Goal: Task Accomplishment & Management: Use online tool/utility

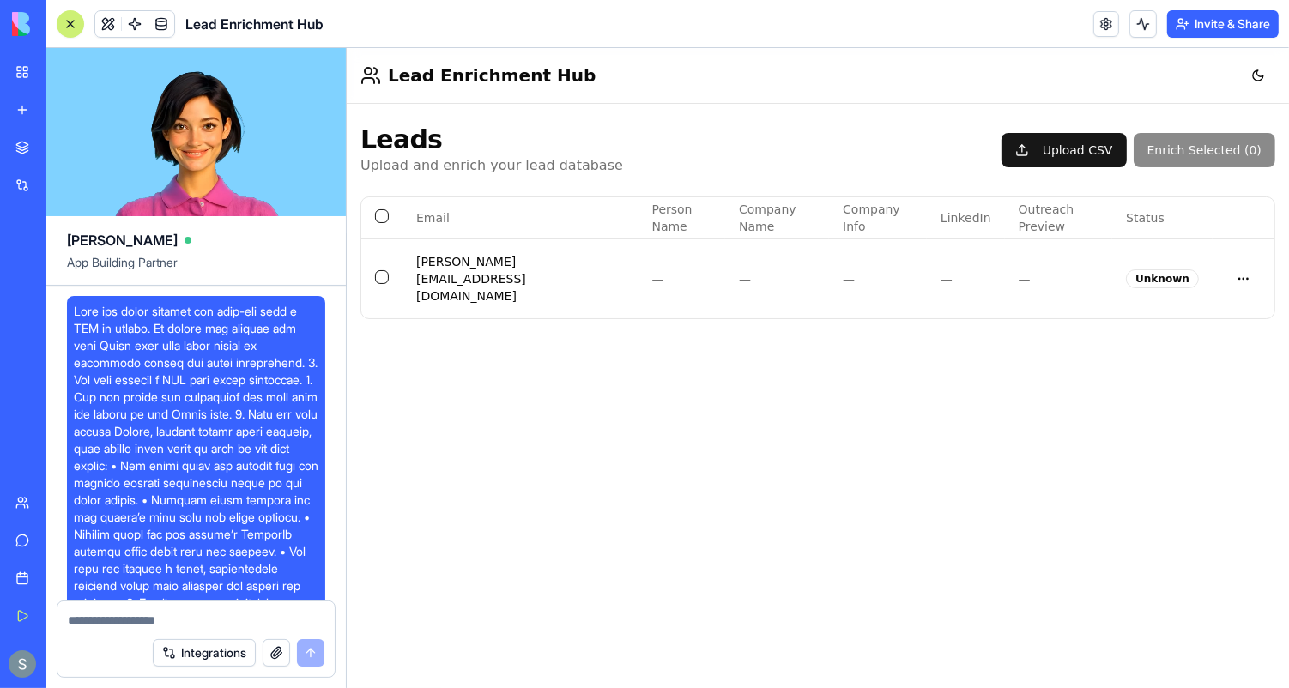
scroll to position [1356, 0]
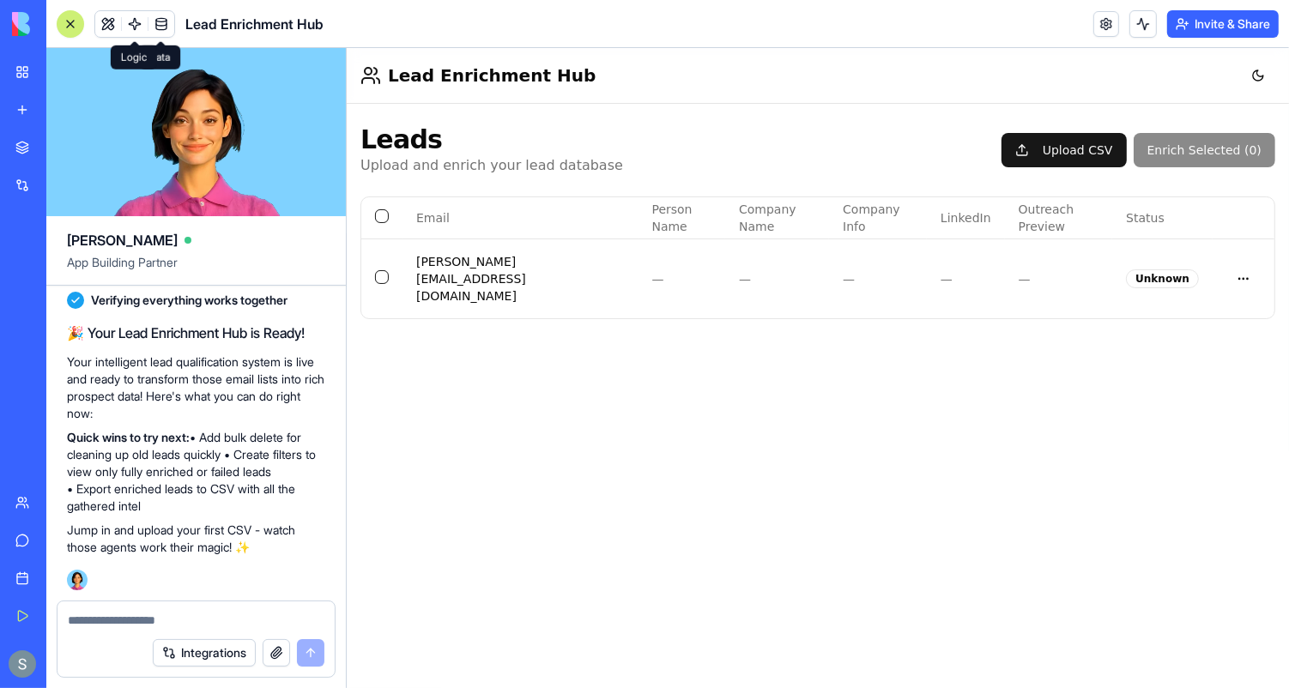
click at [102, 21] on span at bounding box center [108, 24] width 48 height 48
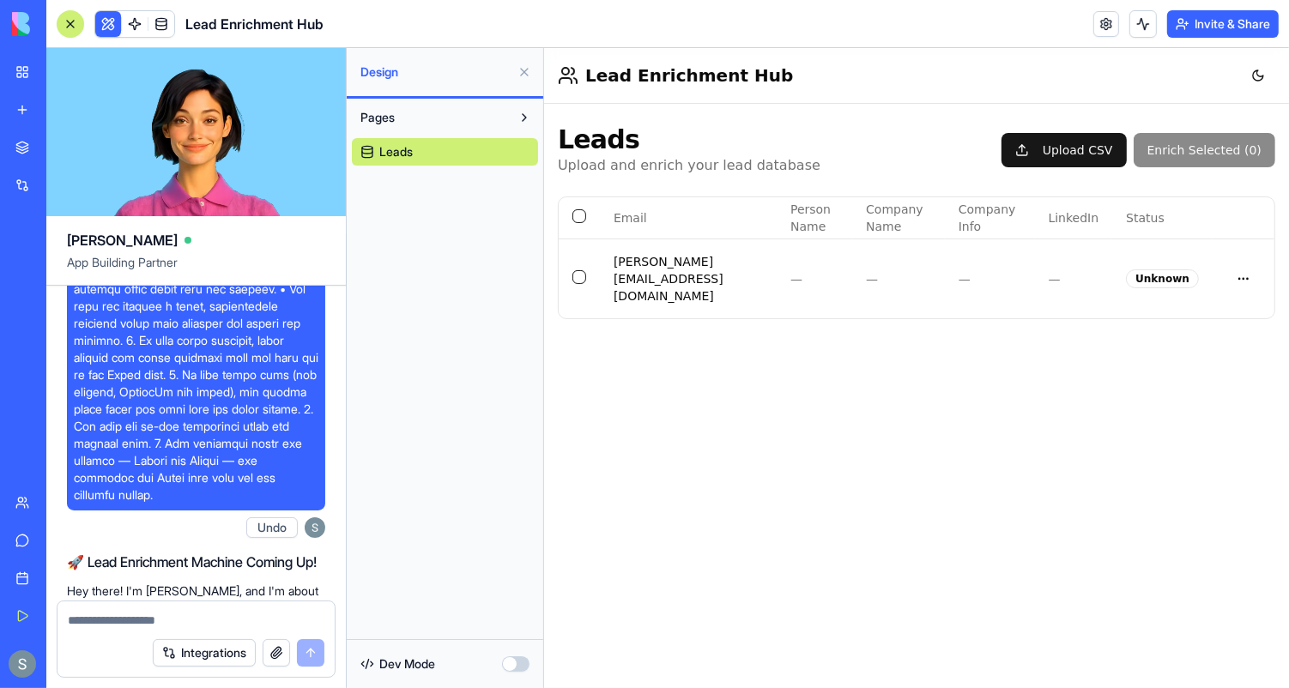
scroll to position [0, 0]
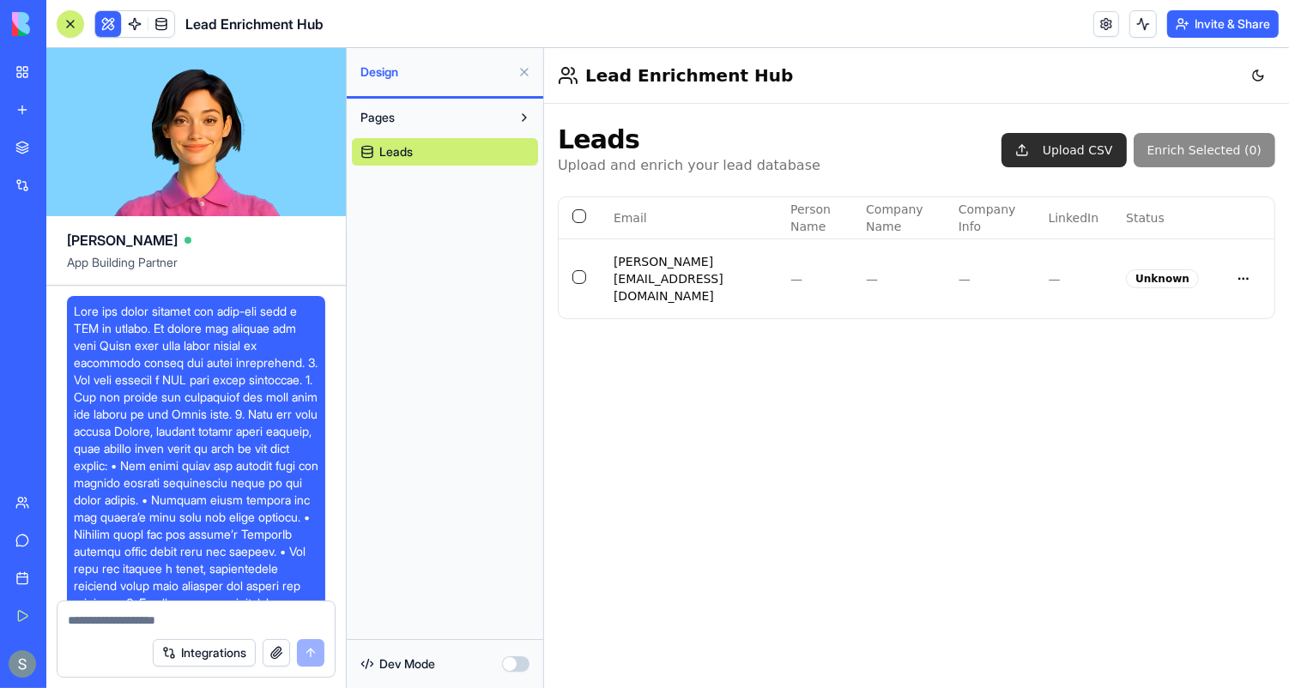
click at [1062, 158] on button "Upload CSV" at bounding box center [1063, 149] width 125 height 34
click at [240, 625] on textarea at bounding box center [196, 620] width 257 height 17
type textarea "*"
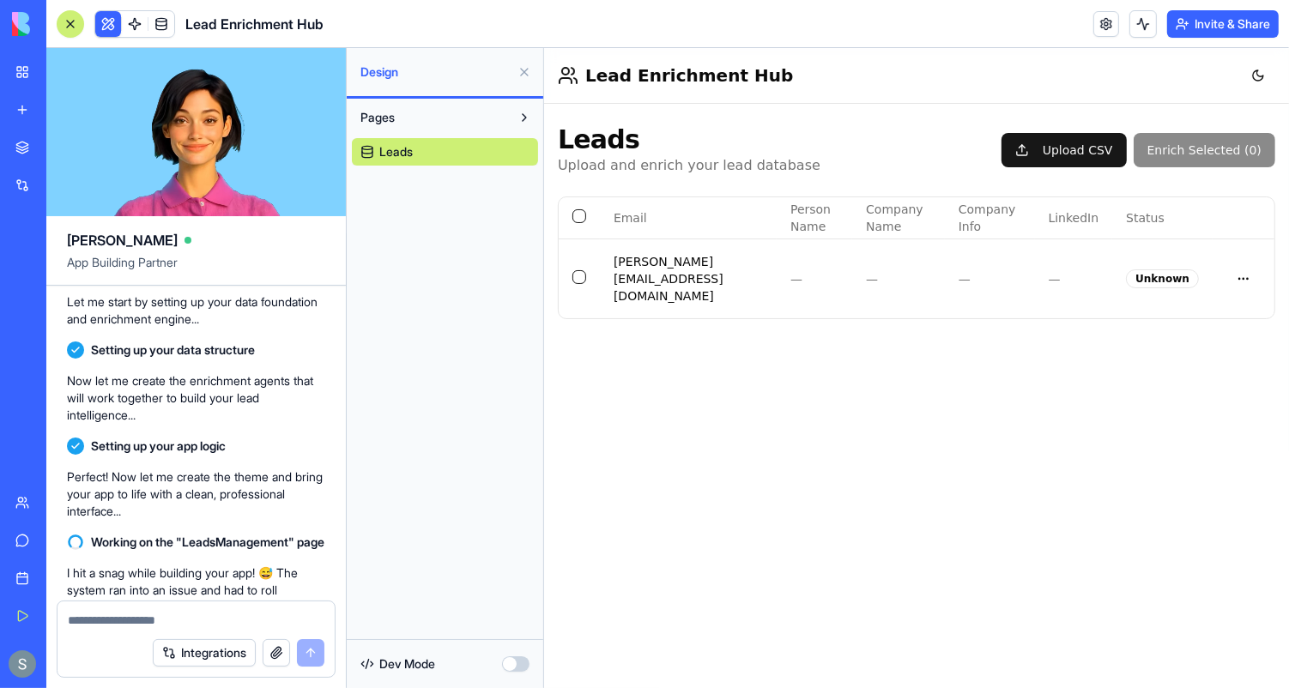
scroll to position [1356, 0]
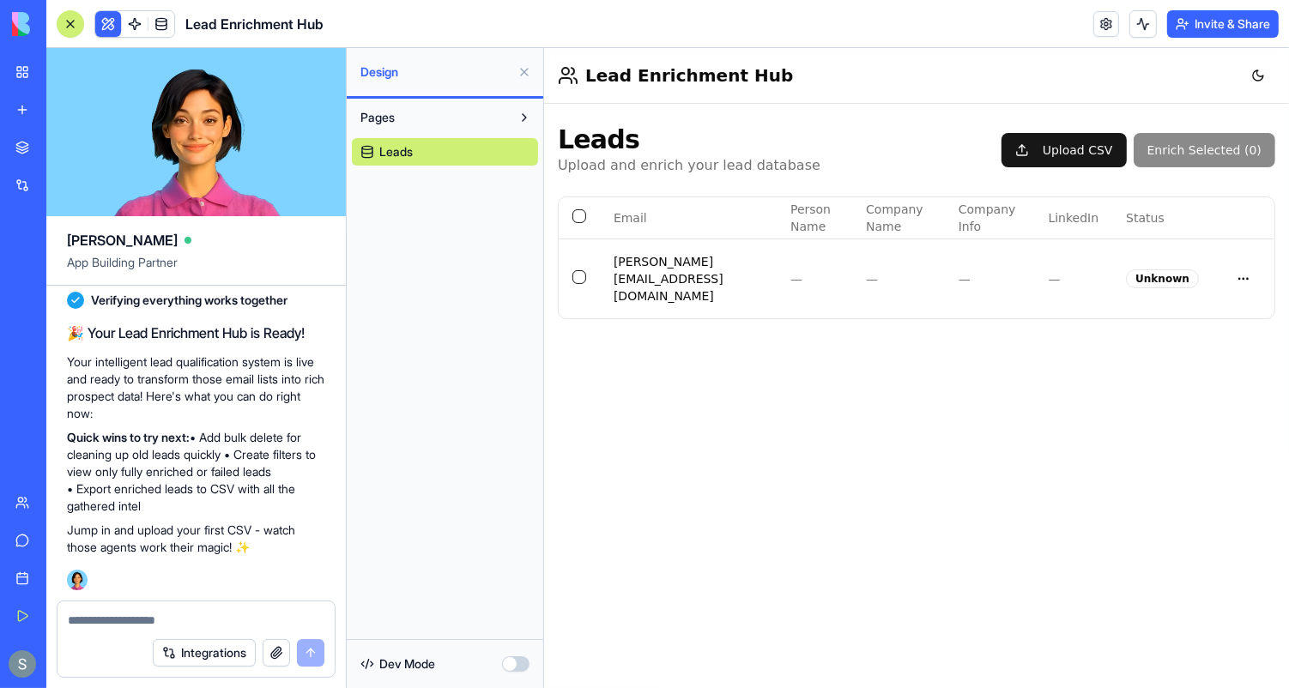
type textarea "*"
click at [1110, 27] on link at bounding box center [1107, 24] width 26 height 26
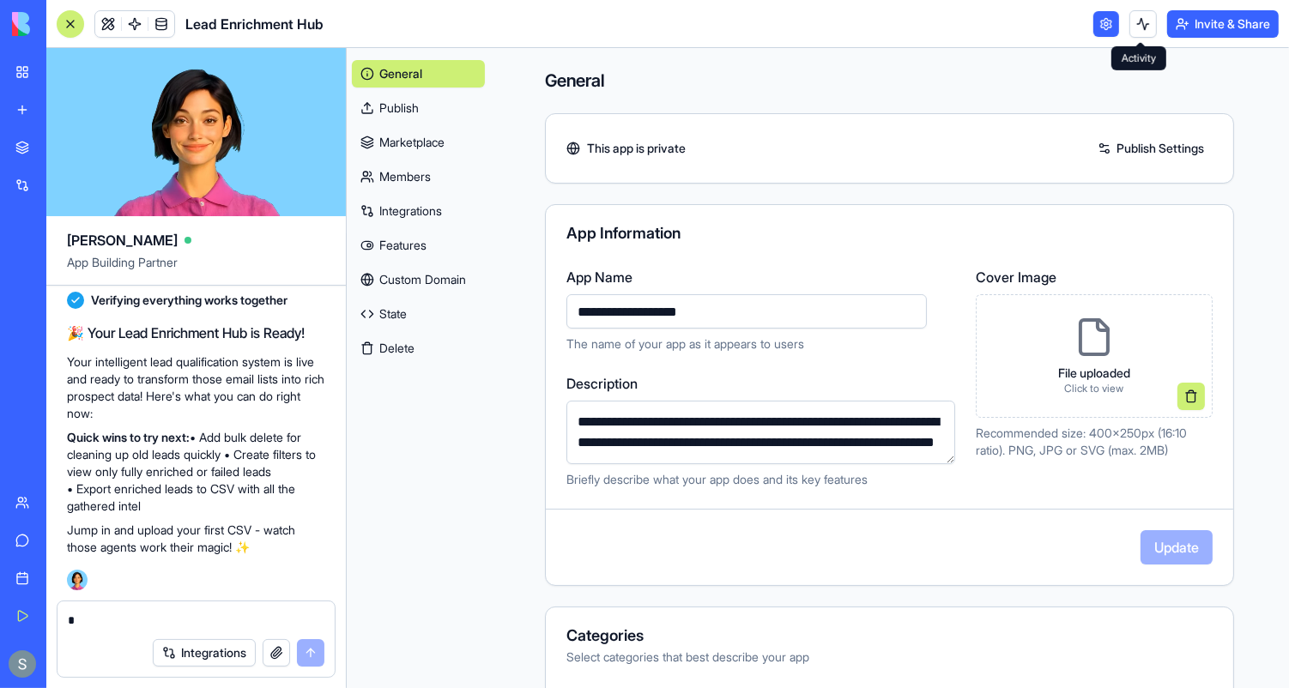
click at [1137, 25] on button at bounding box center [1143, 23] width 27 height 27
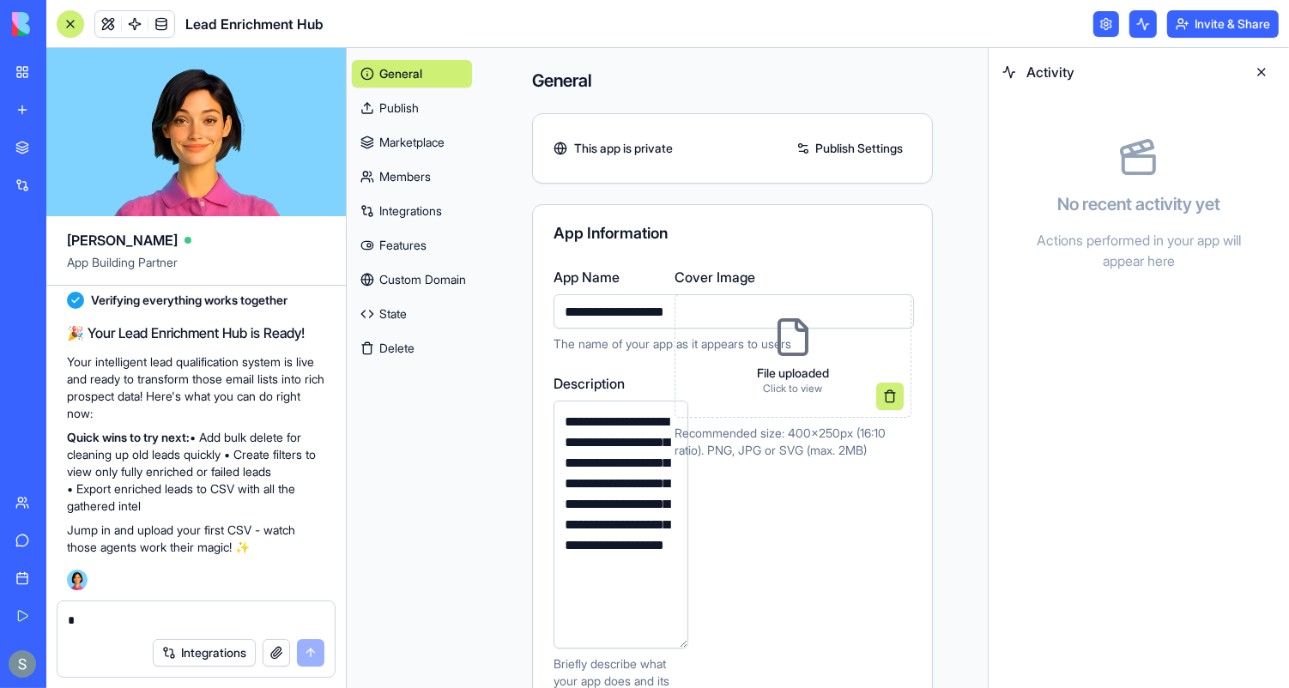
click at [123, 624] on textarea at bounding box center [197, 620] width 258 height 17
type textarea "*"
type textarea "**********"
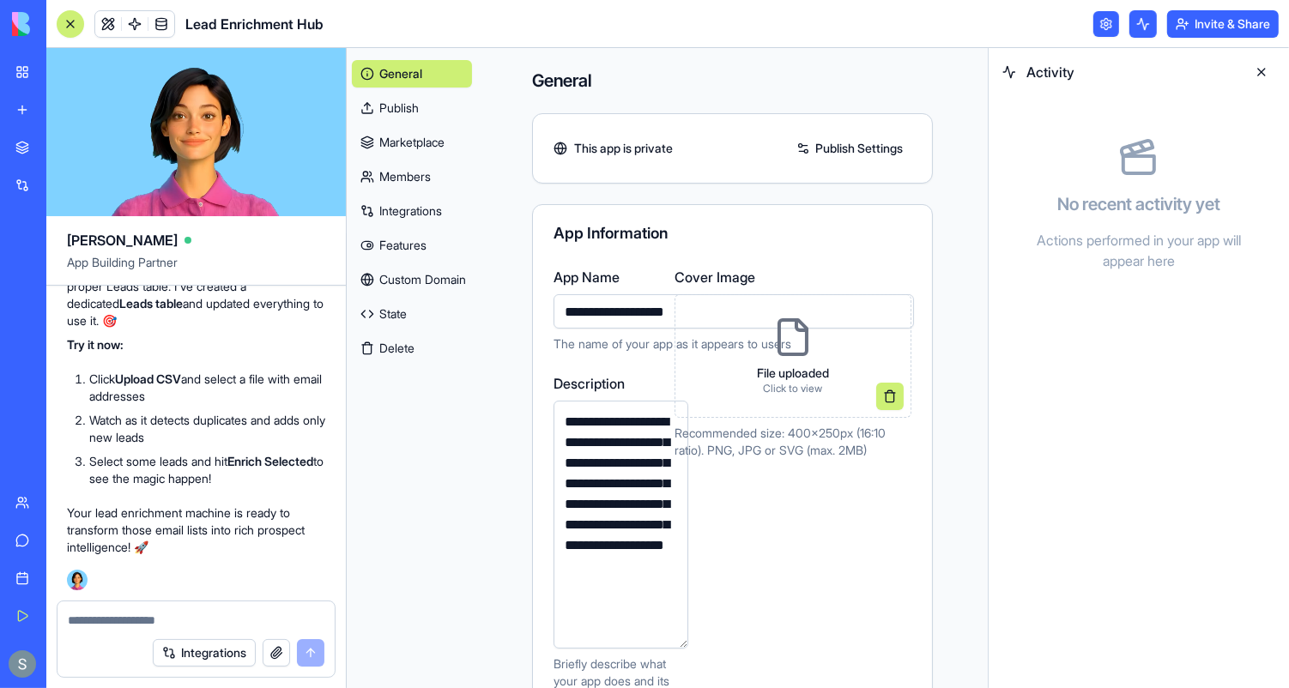
scroll to position [2136, 0]
click at [135, 25] on span at bounding box center [135, 24] width 48 height 48
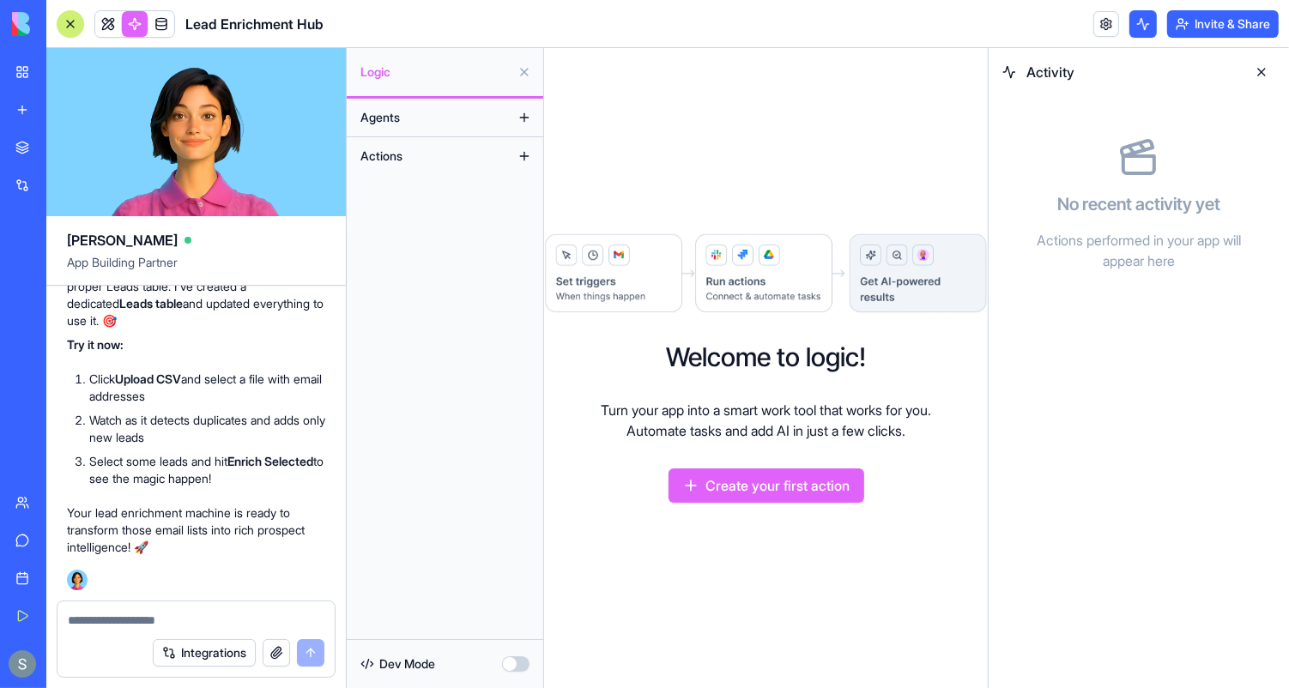
click at [516, 156] on button at bounding box center [524, 156] width 27 height 27
click at [189, 615] on textarea at bounding box center [197, 620] width 258 height 17
type textarea "**********"
paste textarea
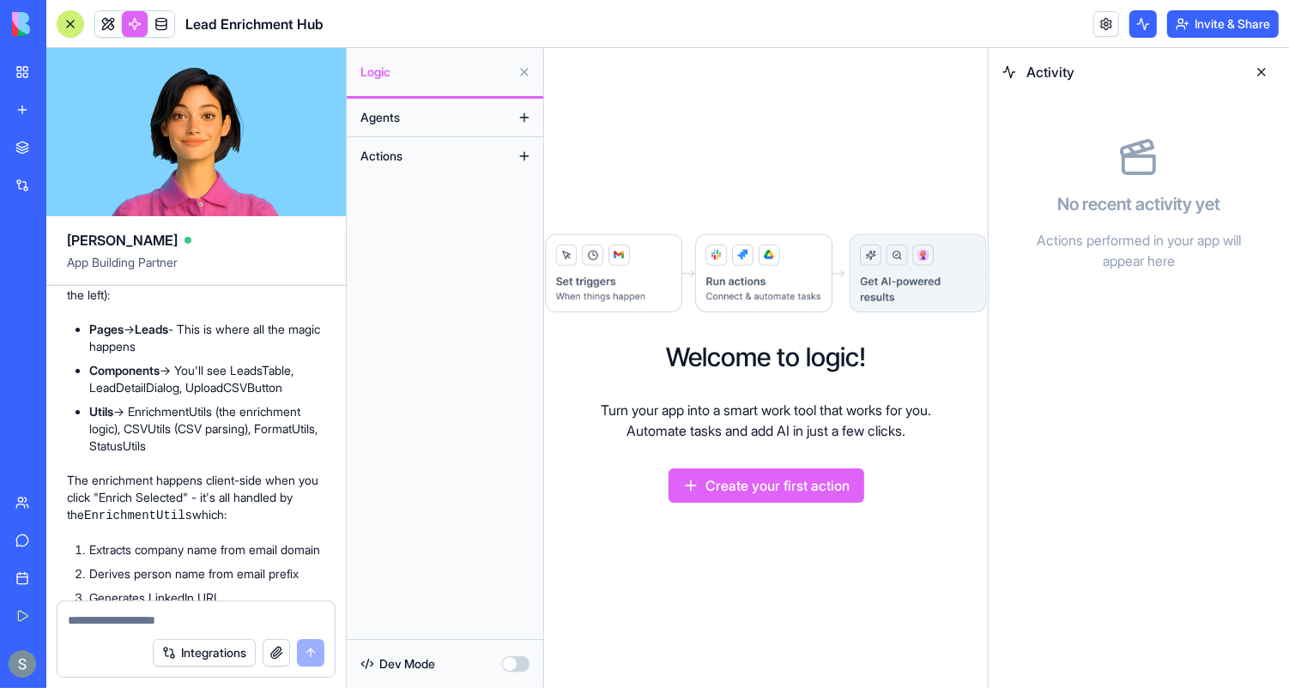
scroll to position [2647, 0]
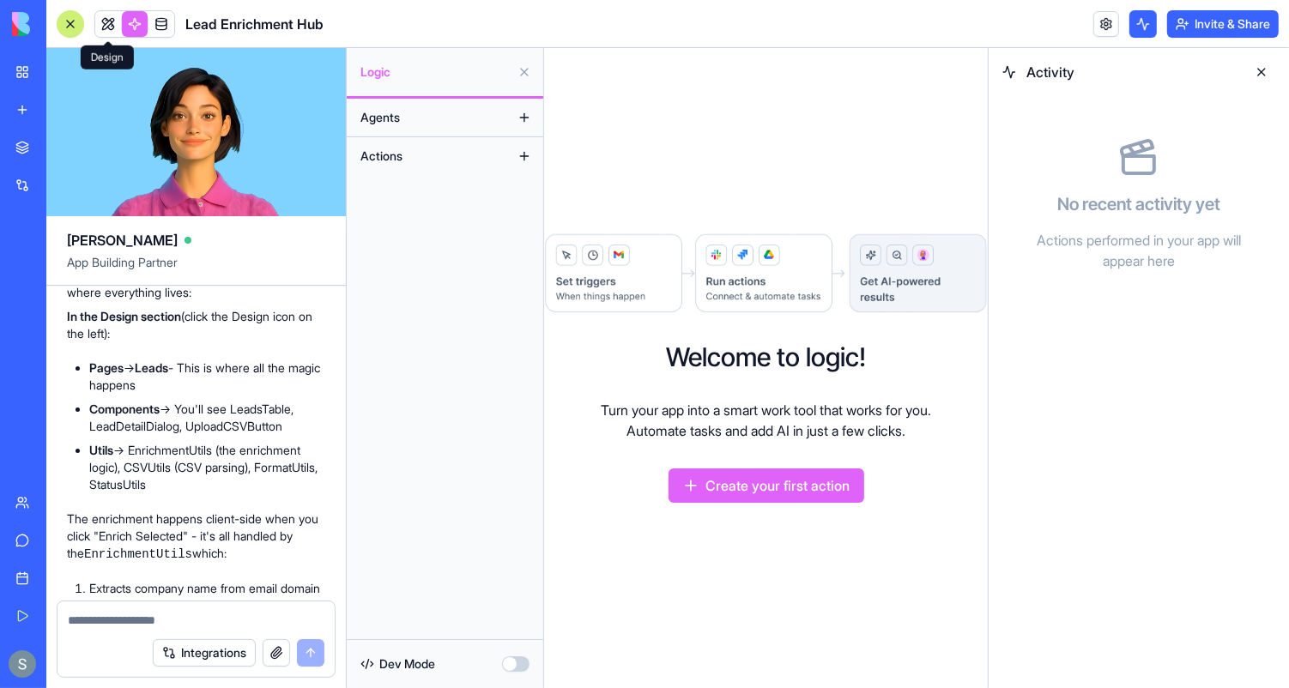
click at [109, 27] on link at bounding box center [108, 24] width 26 height 26
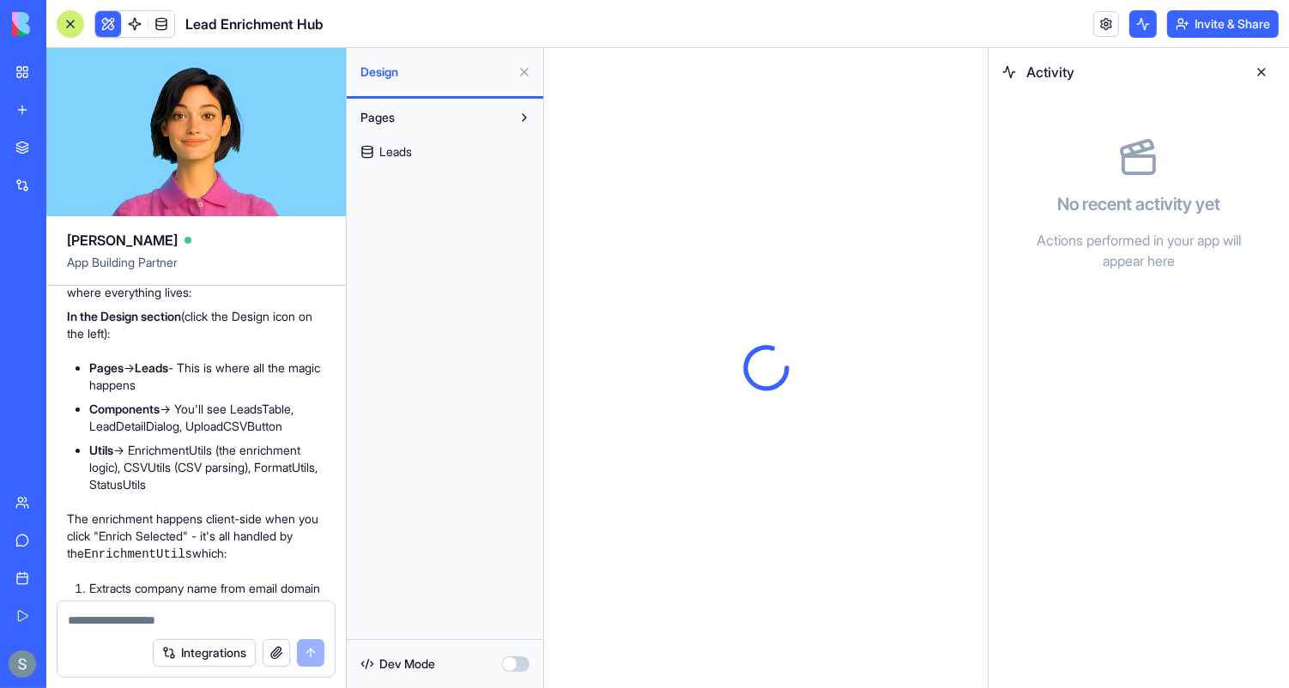
click at [426, 158] on link "Leads" at bounding box center [445, 151] width 186 height 27
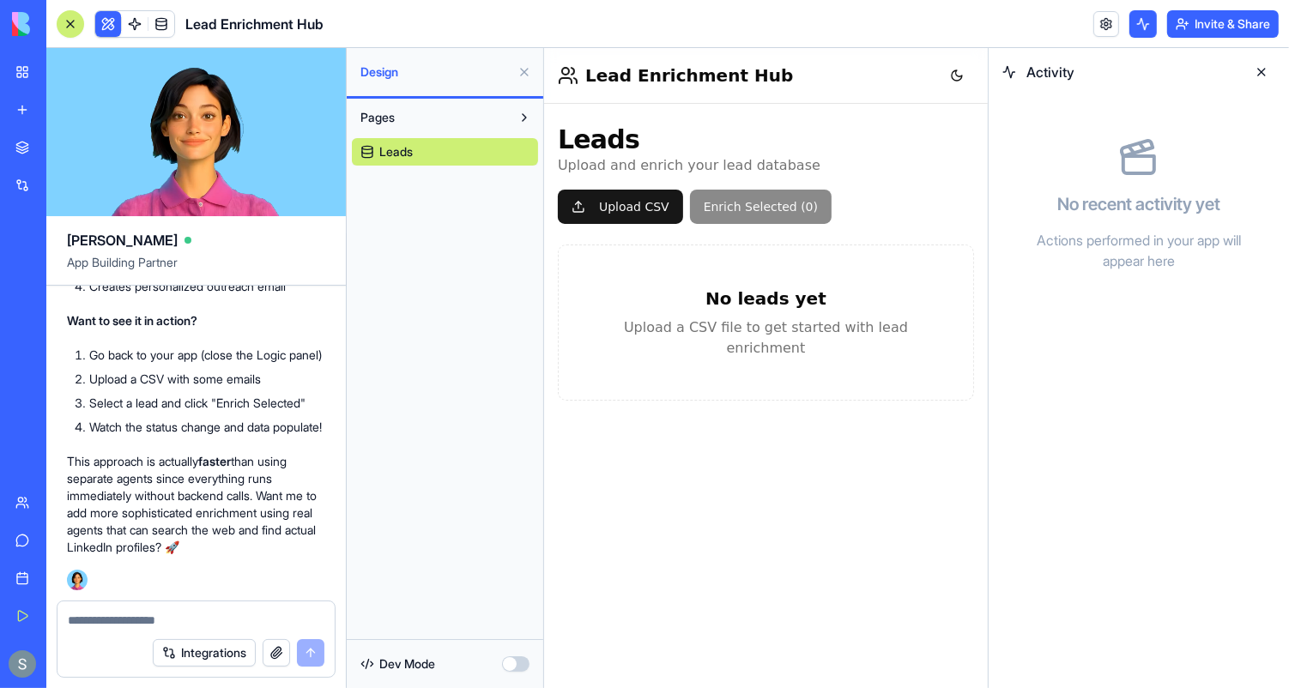
scroll to position [3108, 0]
click at [634, 204] on button "Upload CSV" at bounding box center [619, 206] width 125 height 34
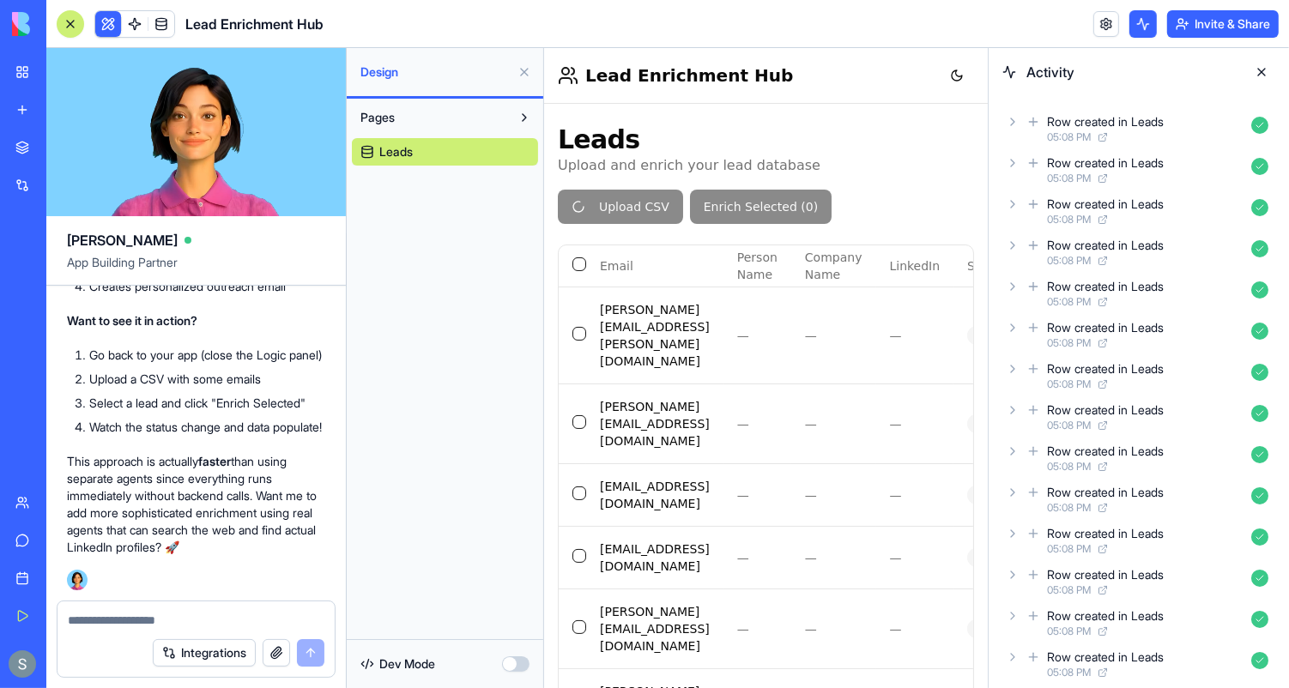
scroll to position [3138, 0]
click at [134, 619] on textarea at bounding box center [197, 620] width 258 height 17
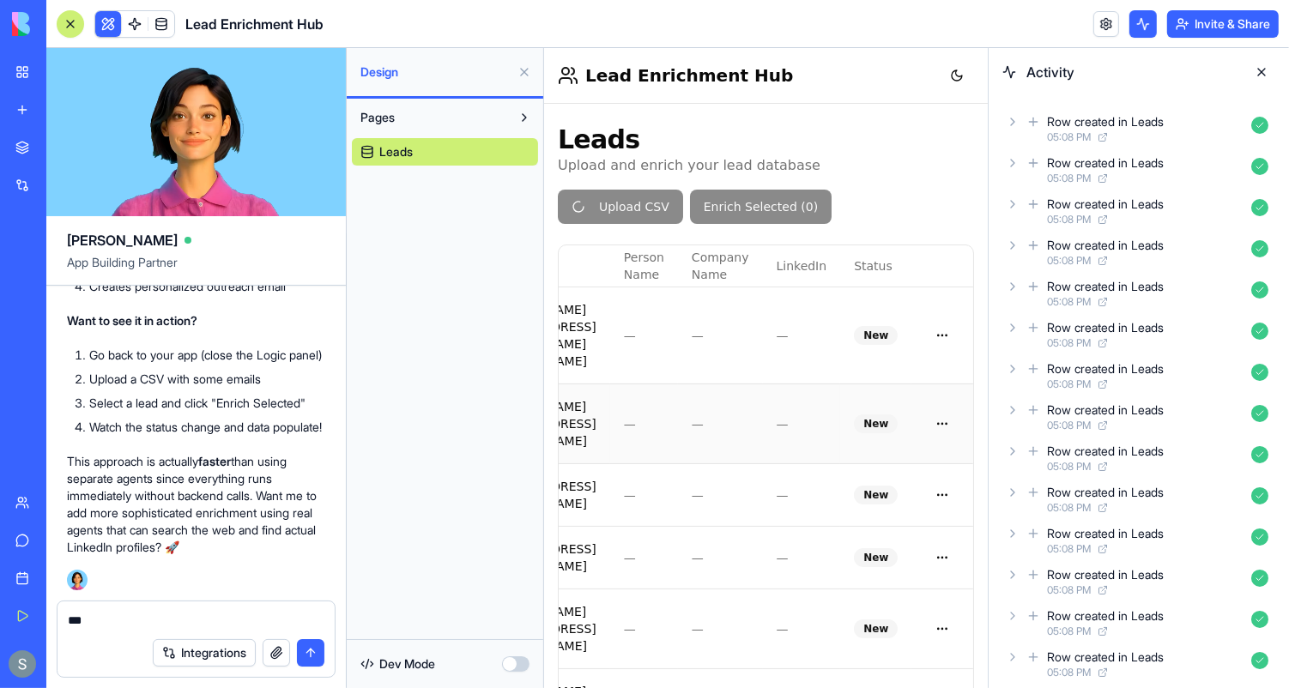
scroll to position [0, 172]
type textarea "***"
click at [1004, 330] on div "Row created in Leads 05:08 PM" at bounding box center [1139, 335] width 273 height 38
click at [1013, 366] on icon at bounding box center [1013, 369] width 14 height 14
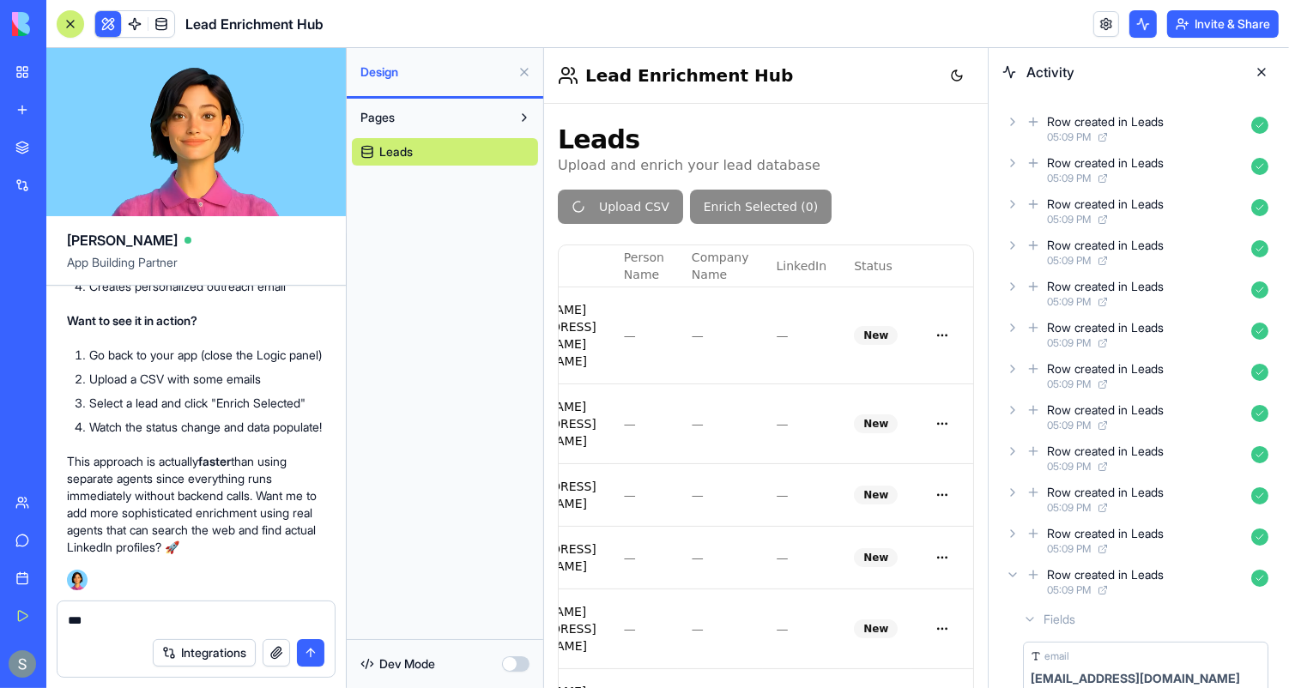
click at [1015, 366] on icon at bounding box center [1013, 369] width 14 height 14
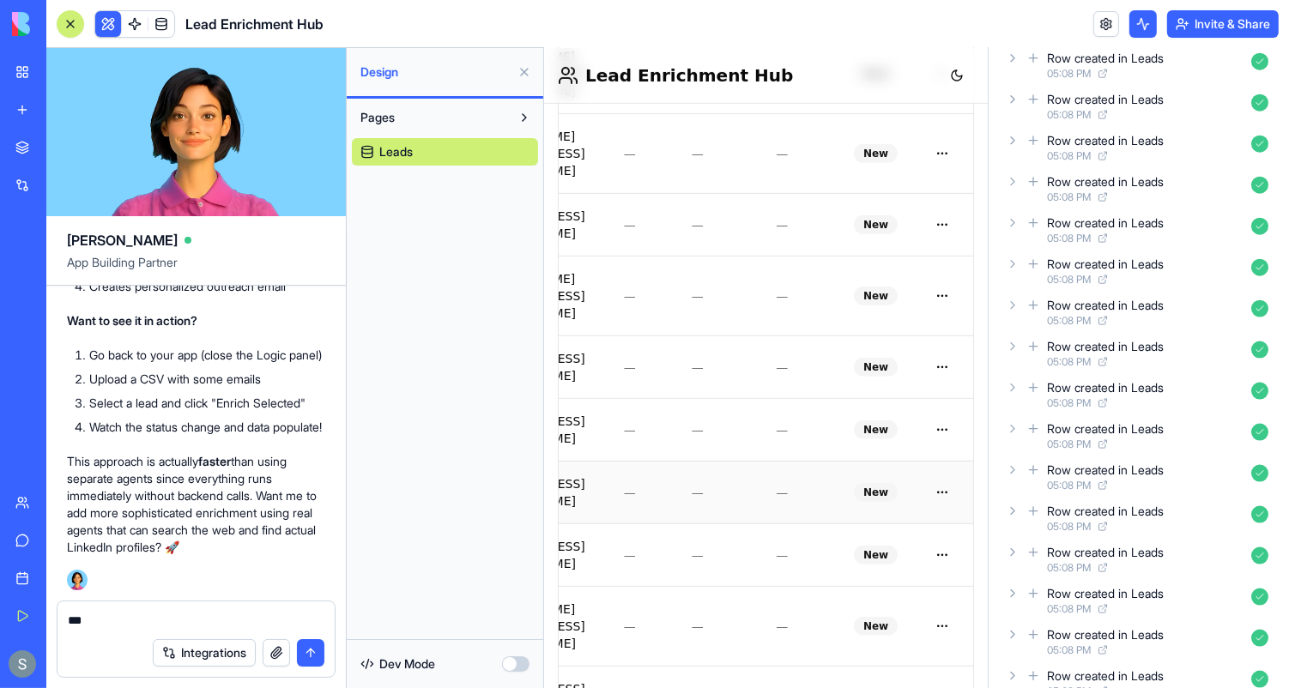
scroll to position [639, 0]
click at [315, 653] on button "submit" at bounding box center [310, 653] width 27 height 27
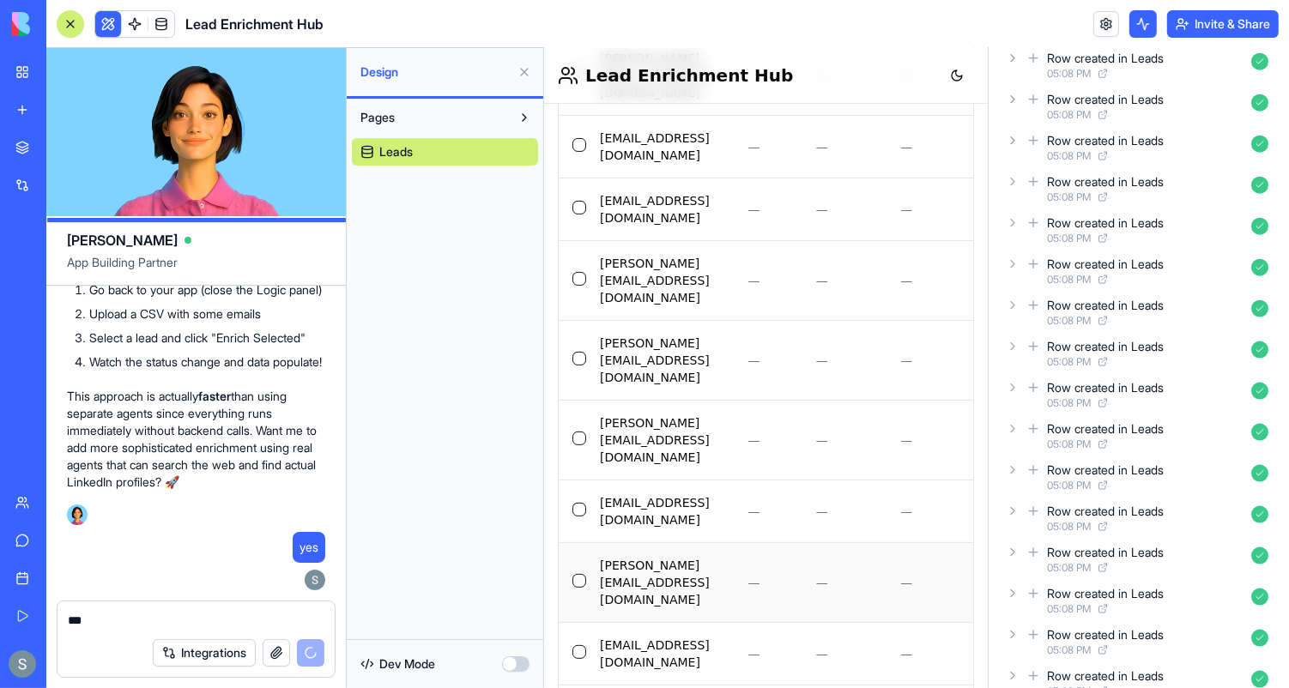
scroll to position [0, 0]
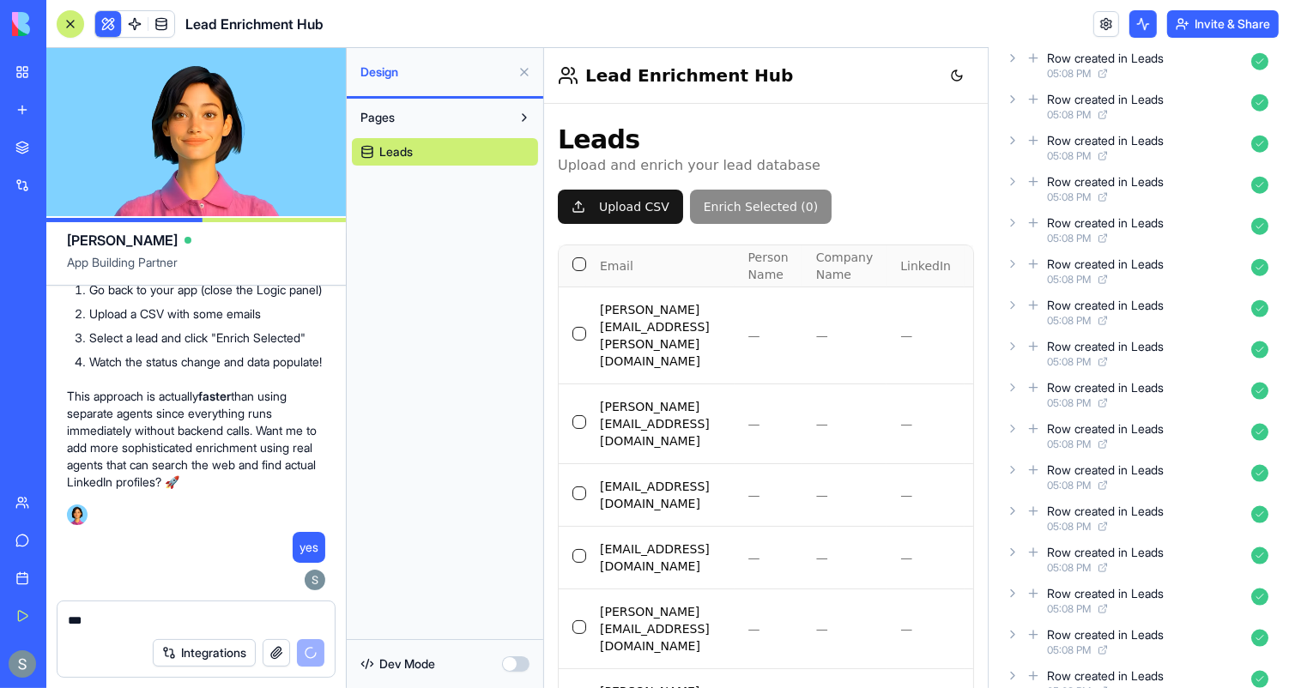
click at [579, 263] on button "Select all" at bounding box center [579, 264] width 14 height 14
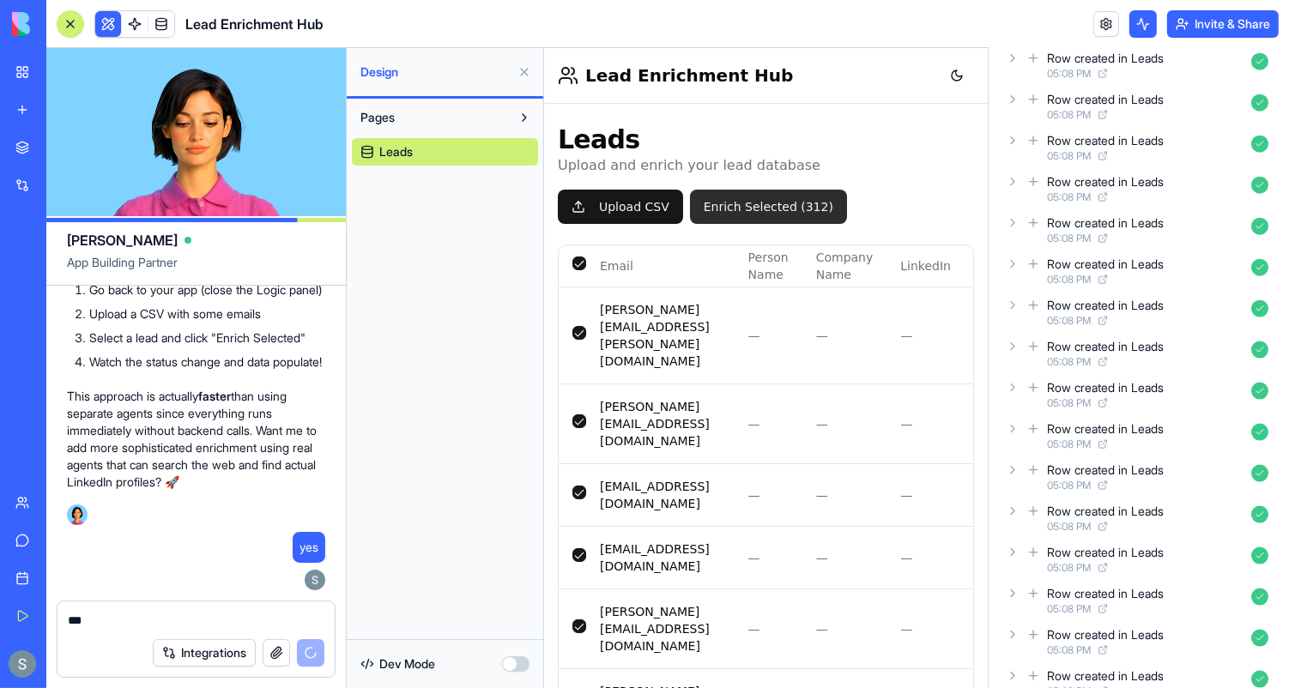
click at [794, 206] on button "Enrich Selected ( 312 )" at bounding box center [767, 206] width 157 height 34
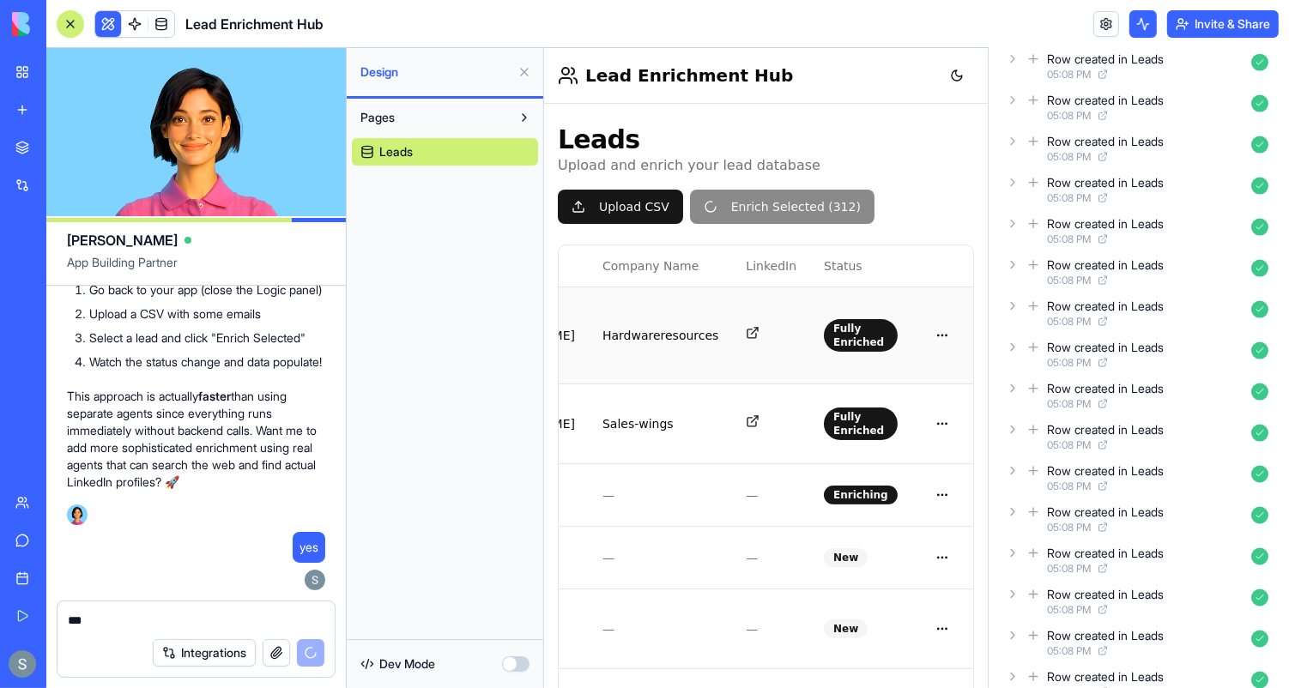
scroll to position [13805, 0]
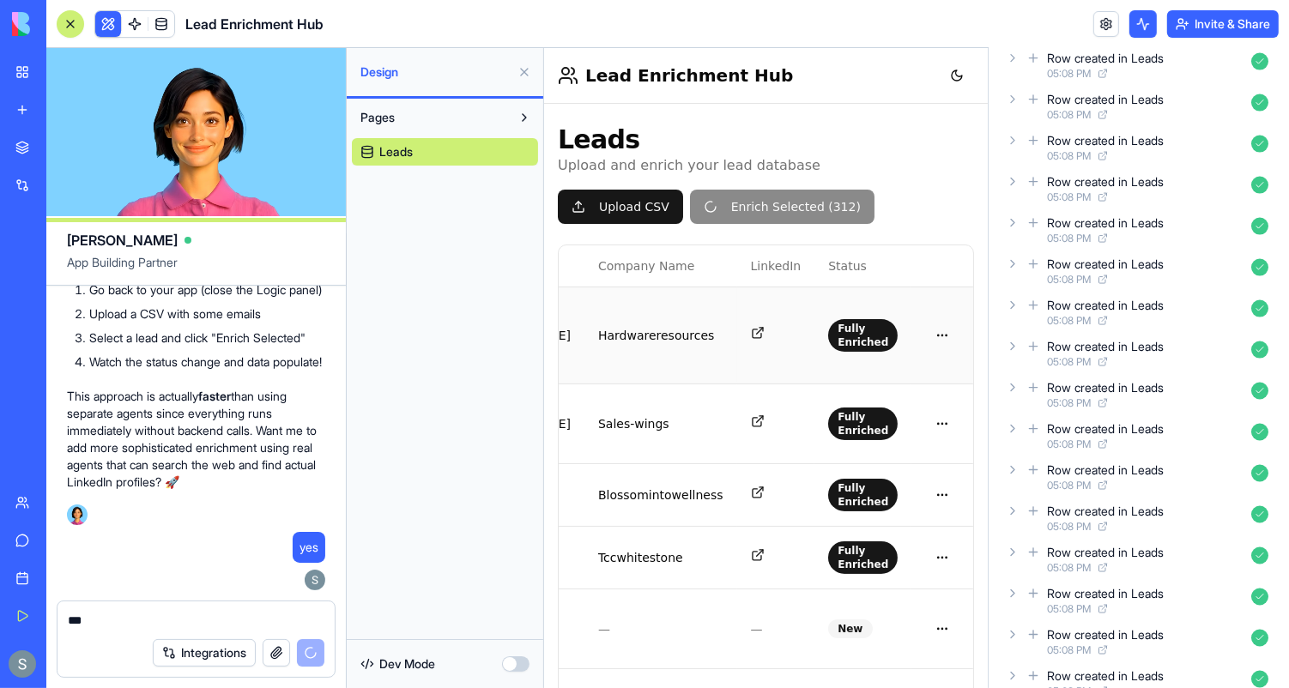
click at [737, 315] on td "Hardwareresources" at bounding box center [660, 334] width 153 height 97
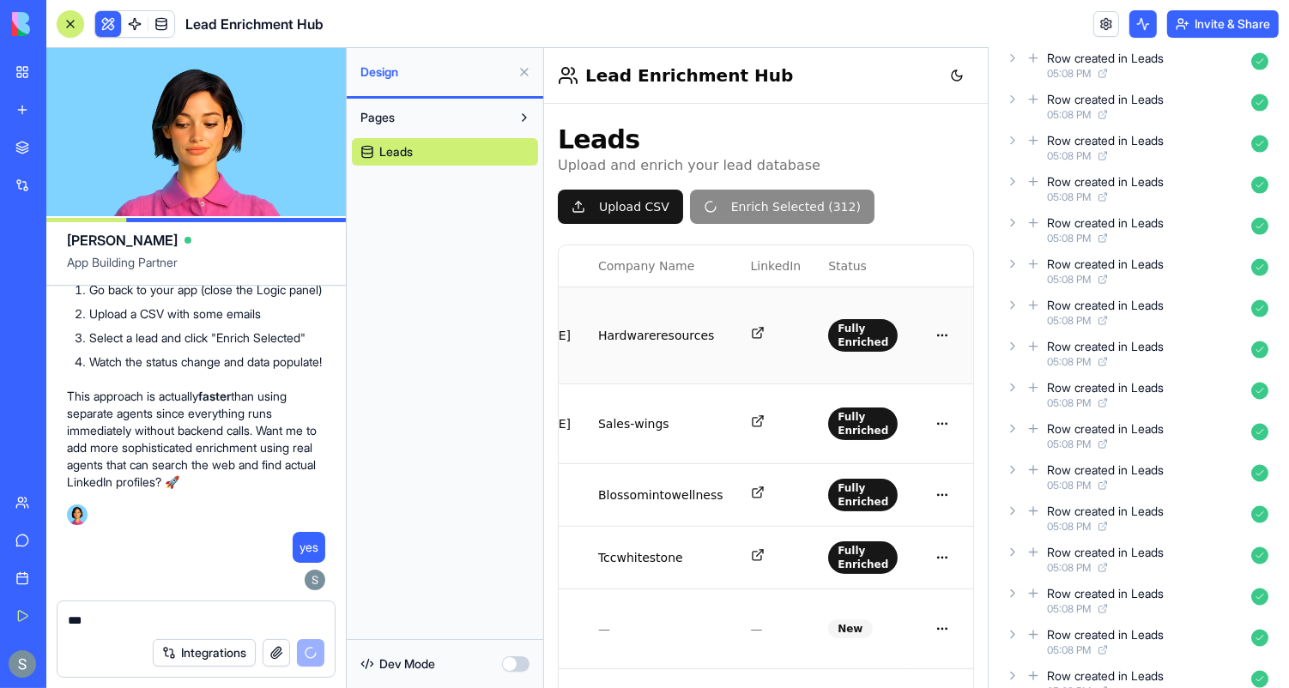
scroll to position [13887, 0]
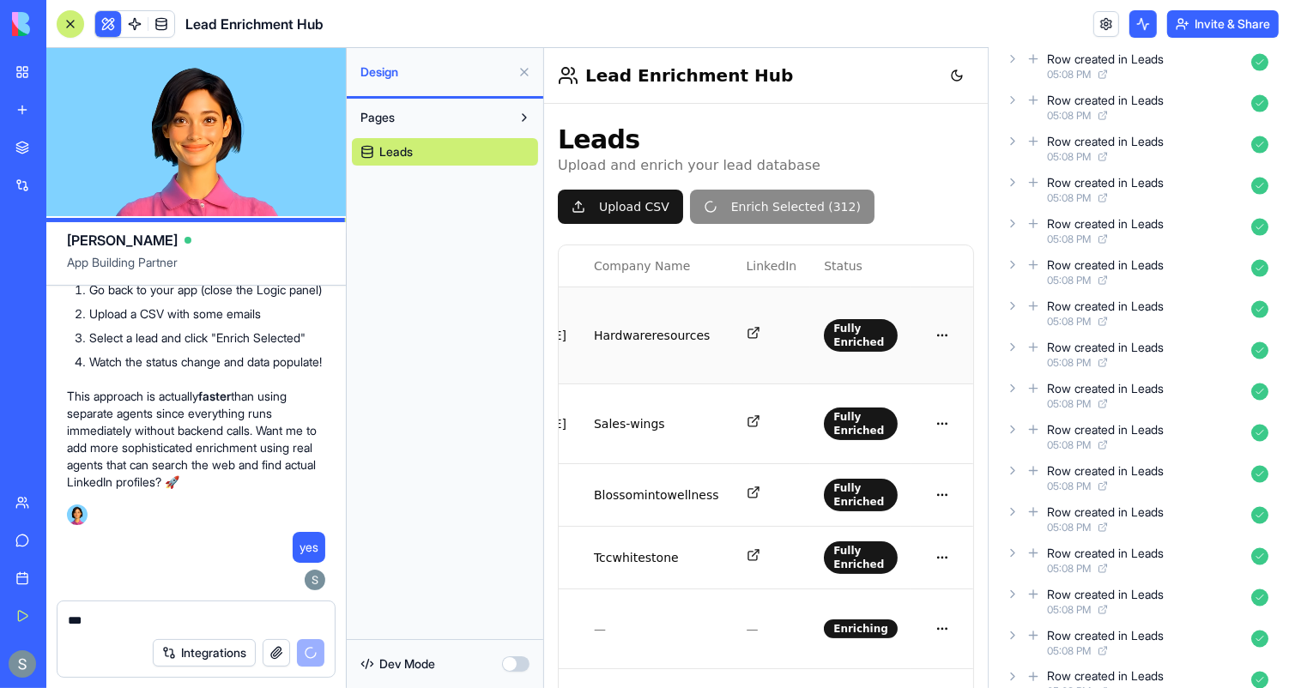
click at [760, 325] on icon at bounding box center [753, 332] width 14 height 14
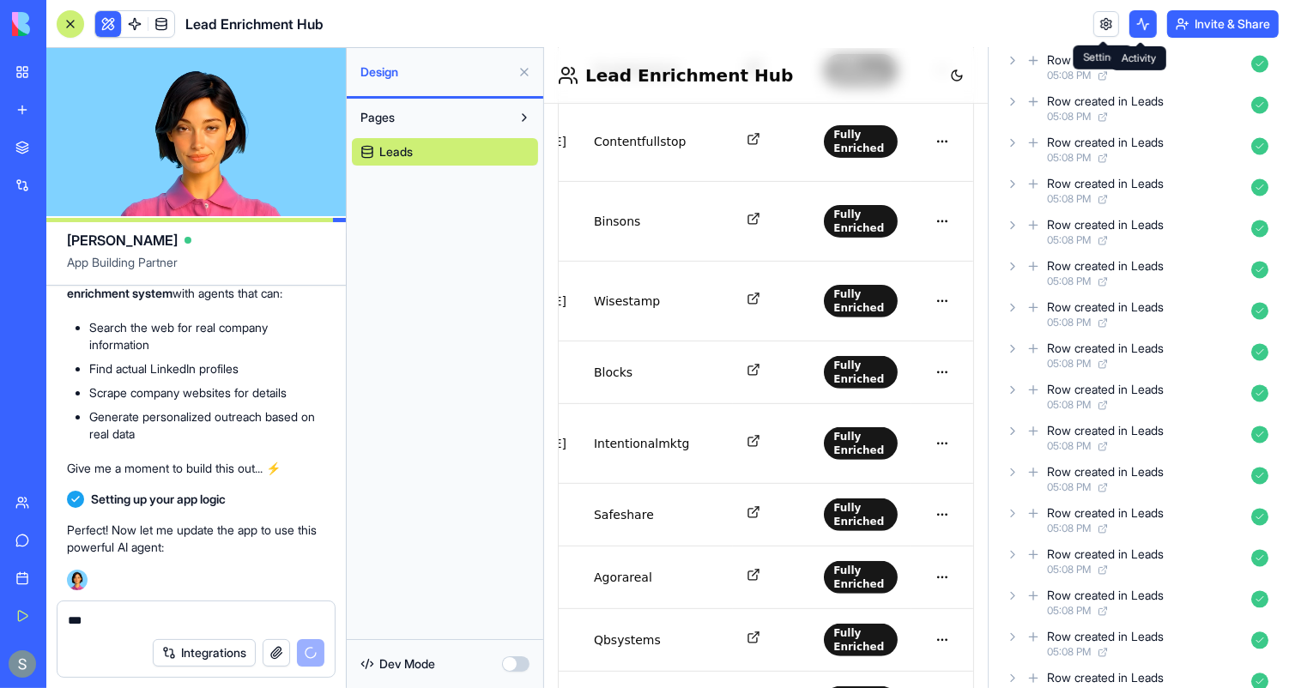
scroll to position [14711, 0]
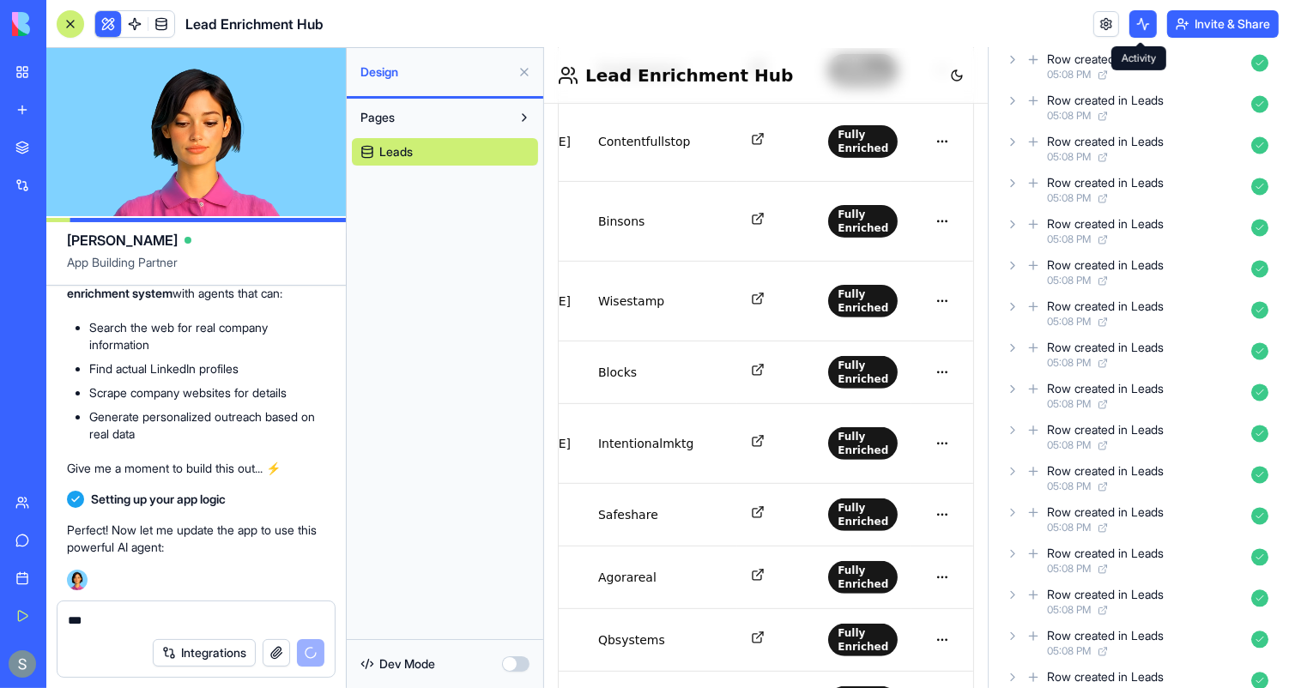
click at [1141, 29] on button at bounding box center [1143, 23] width 27 height 27
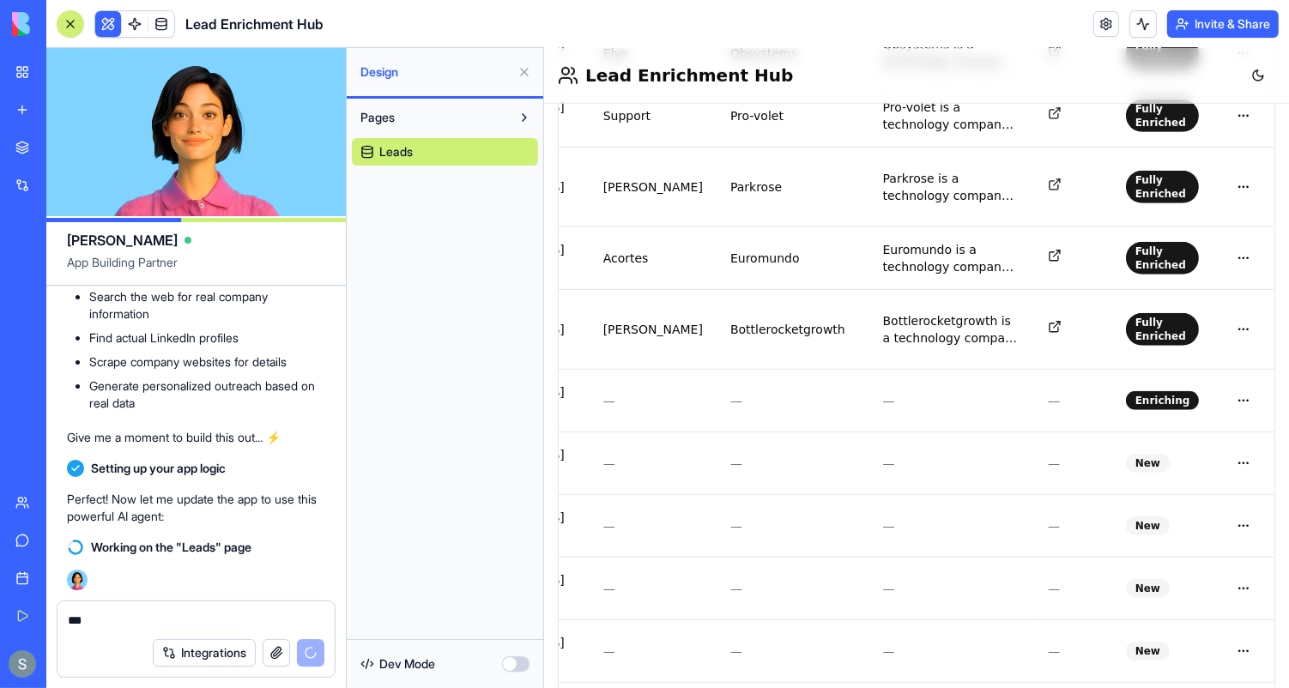
scroll to position [0, 0]
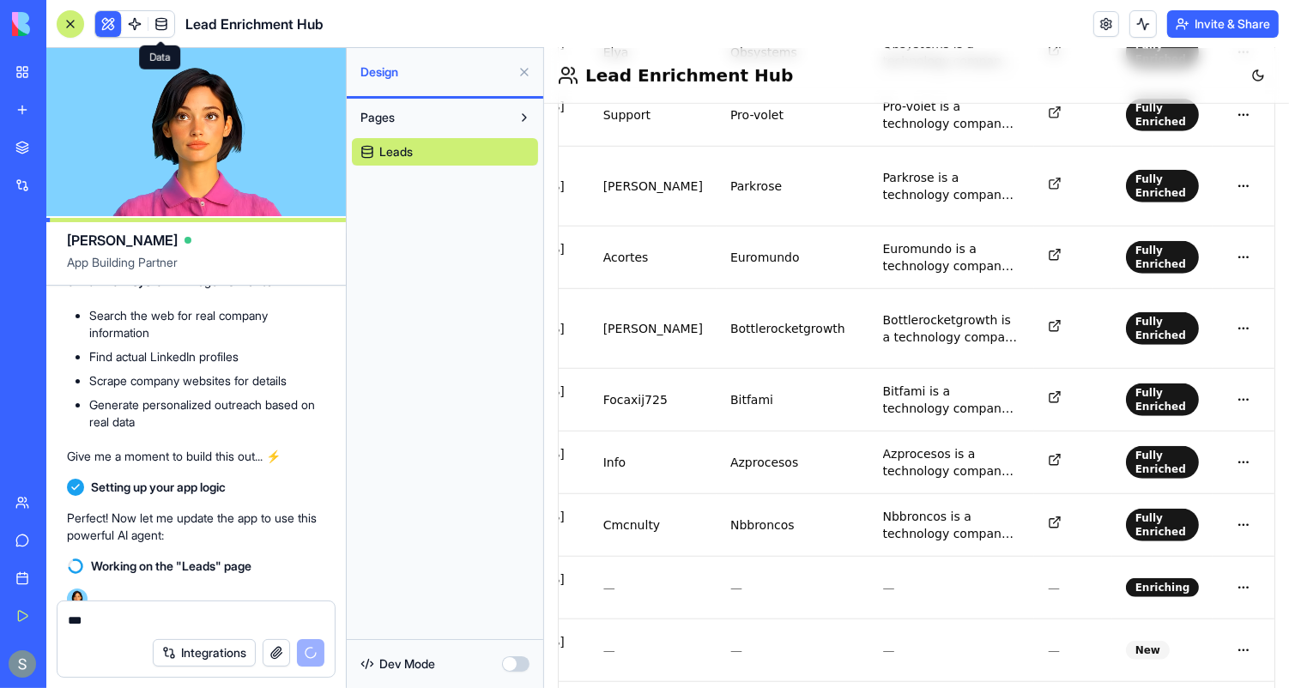
click at [138, 23] on span at bounding box center [161, 24] width 48 height 48
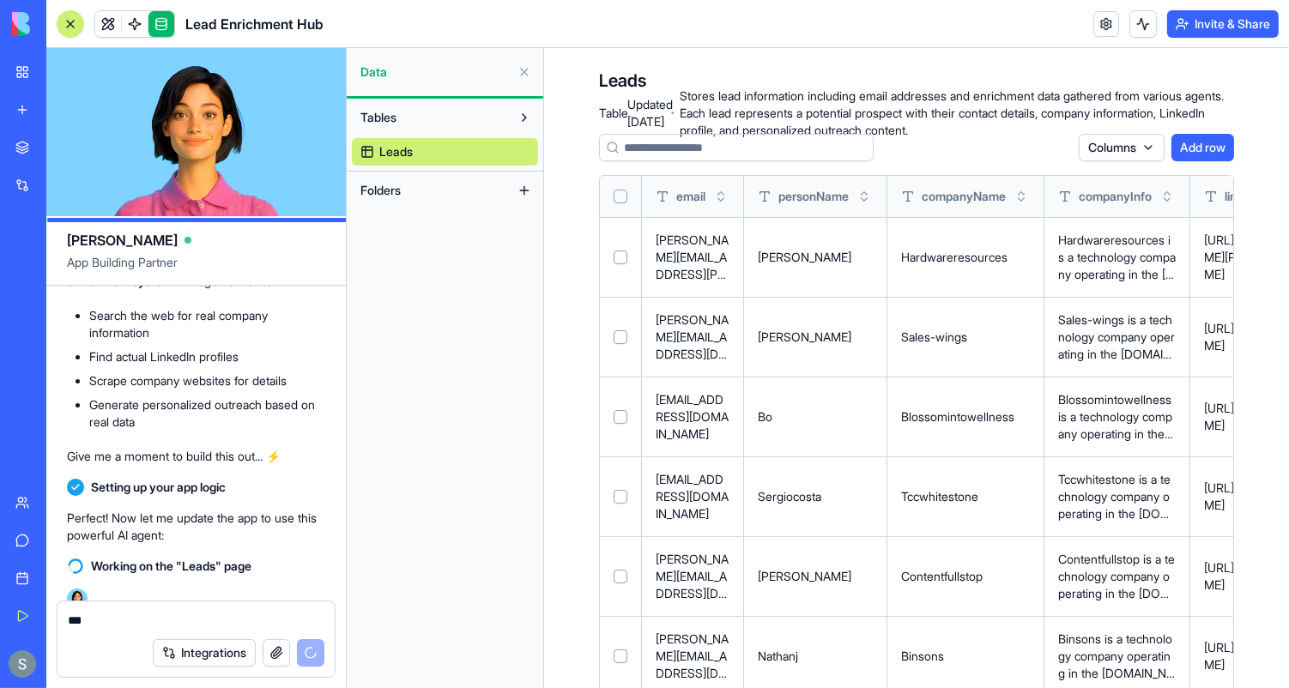
click at [138, 23] on span at bounding box center [135, 24] width 48 height 48
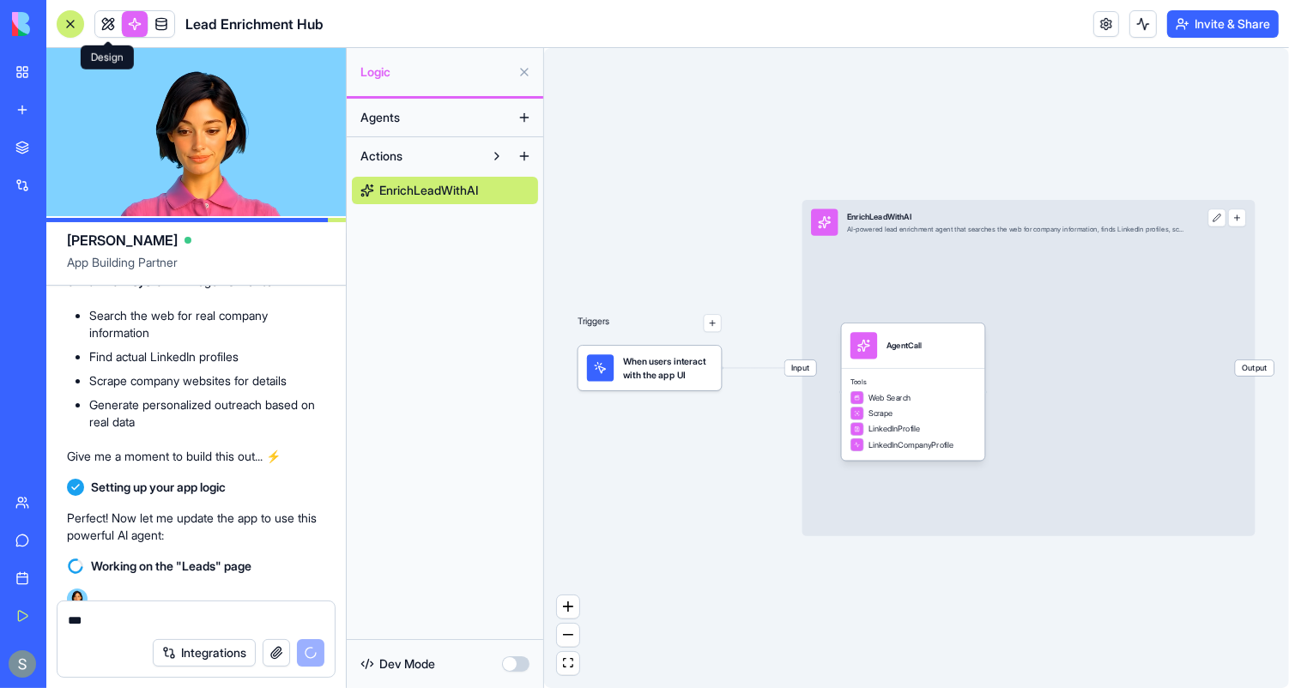
click at [107, 25] on link at bounding box center [108, 24] width 26 height 26
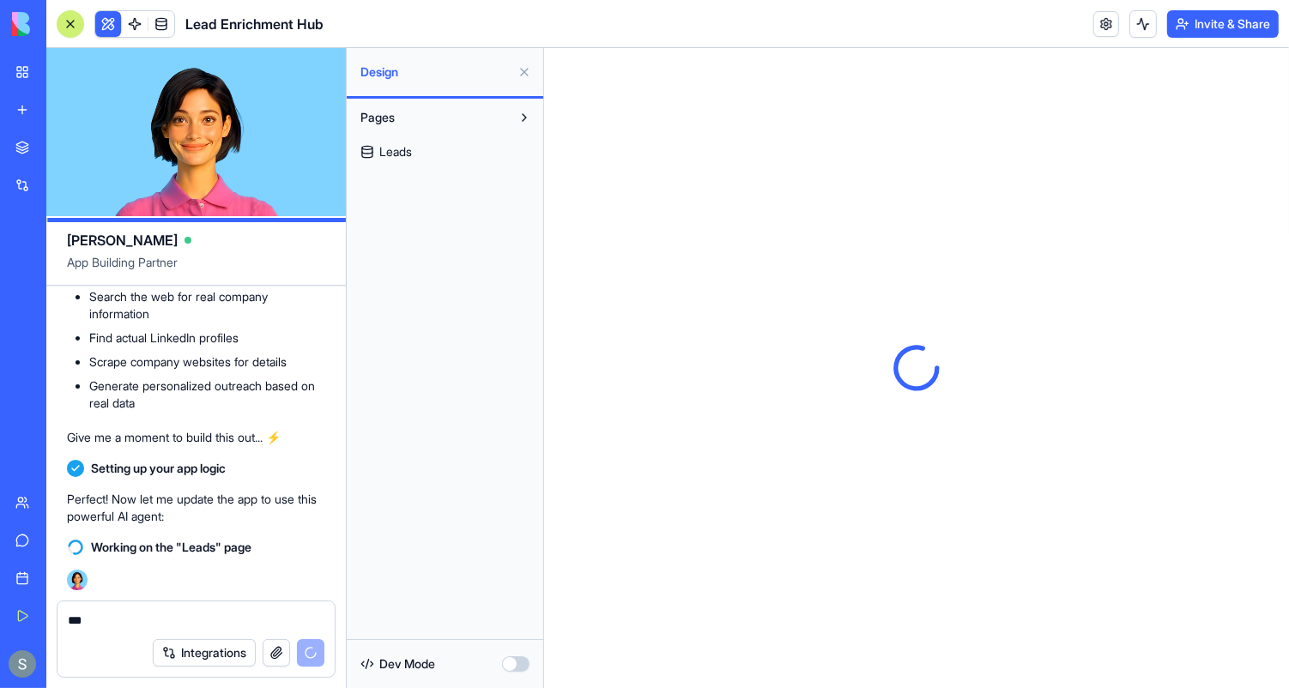
scroll to position [3623, 0]
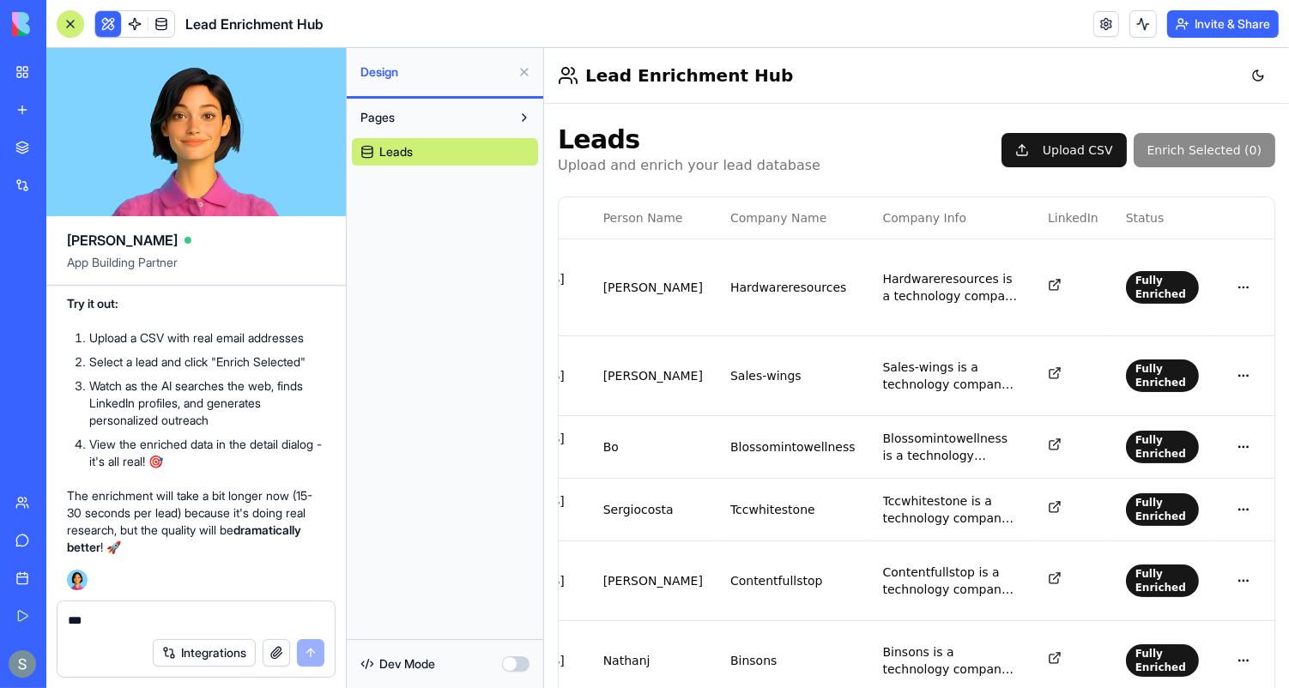
click at [185, 623] on textarea "***" at bounding box center [197, 620] width 258 height 17
click at [1072, 156] on button "Upload CSV" at bounding box center [1063, 149] width 125 height 34
click at [1131, 21] on button at bounding box center [1143, 23] width 27 height 27
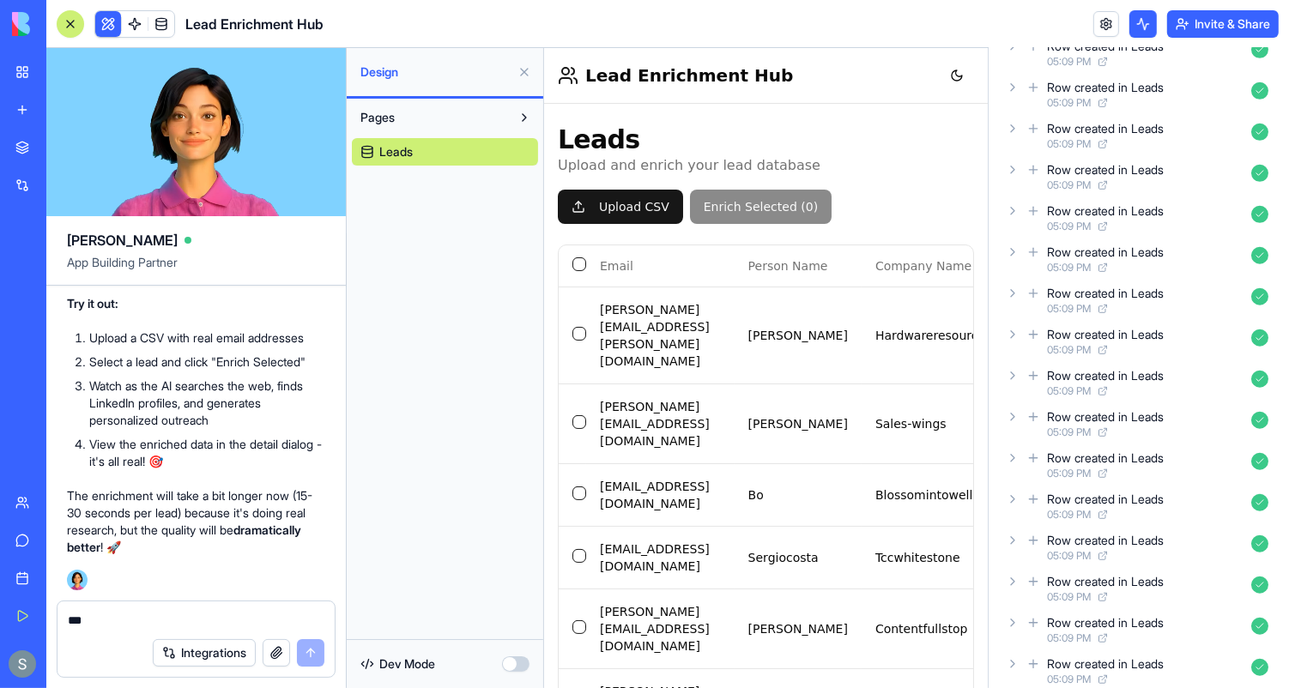
scroll to position [6663, 0]
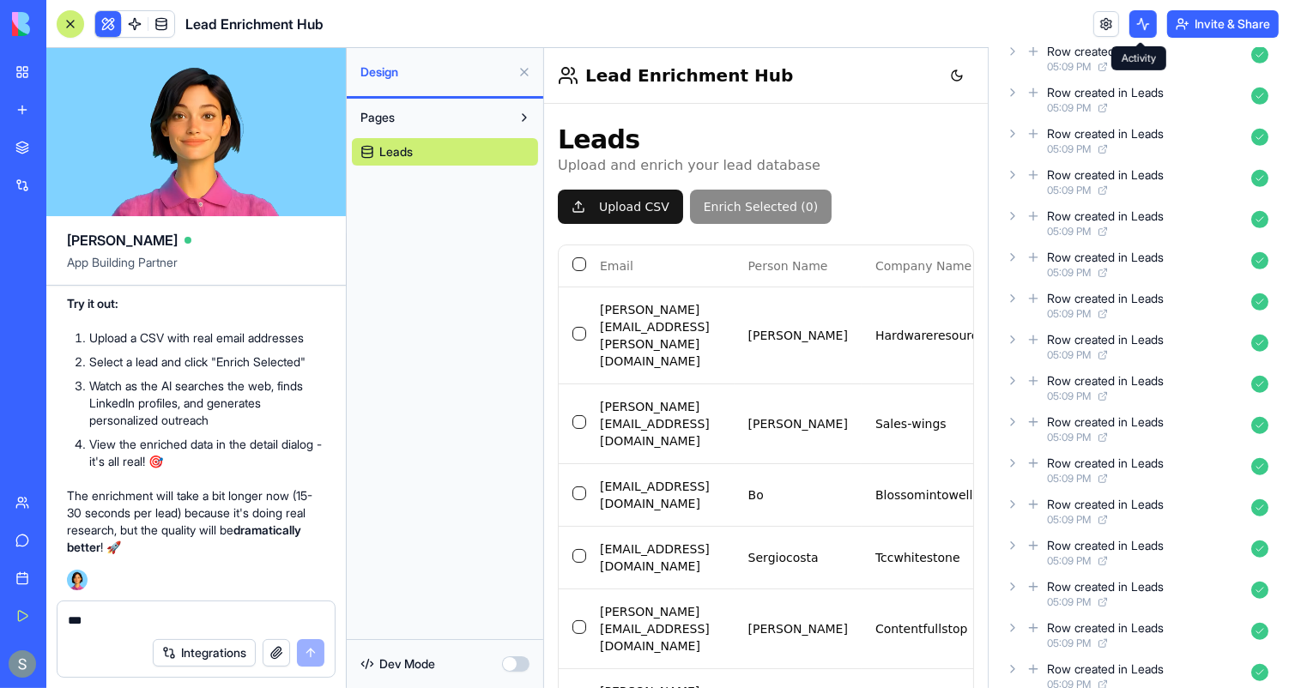
click at [1145, 33] on button at bounding box center [1143, 23] width 27 height 27
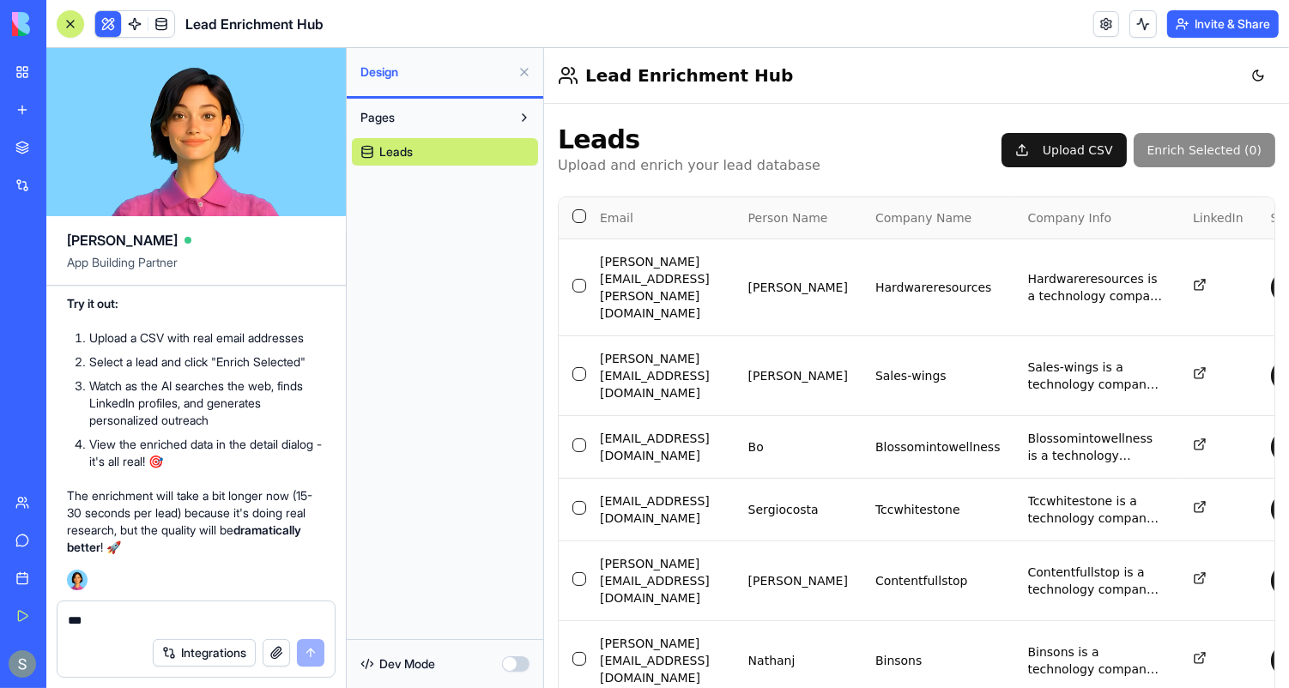
click at [581, 209] on button "Select all" at bounding box center [579, 216] width 14 height 14
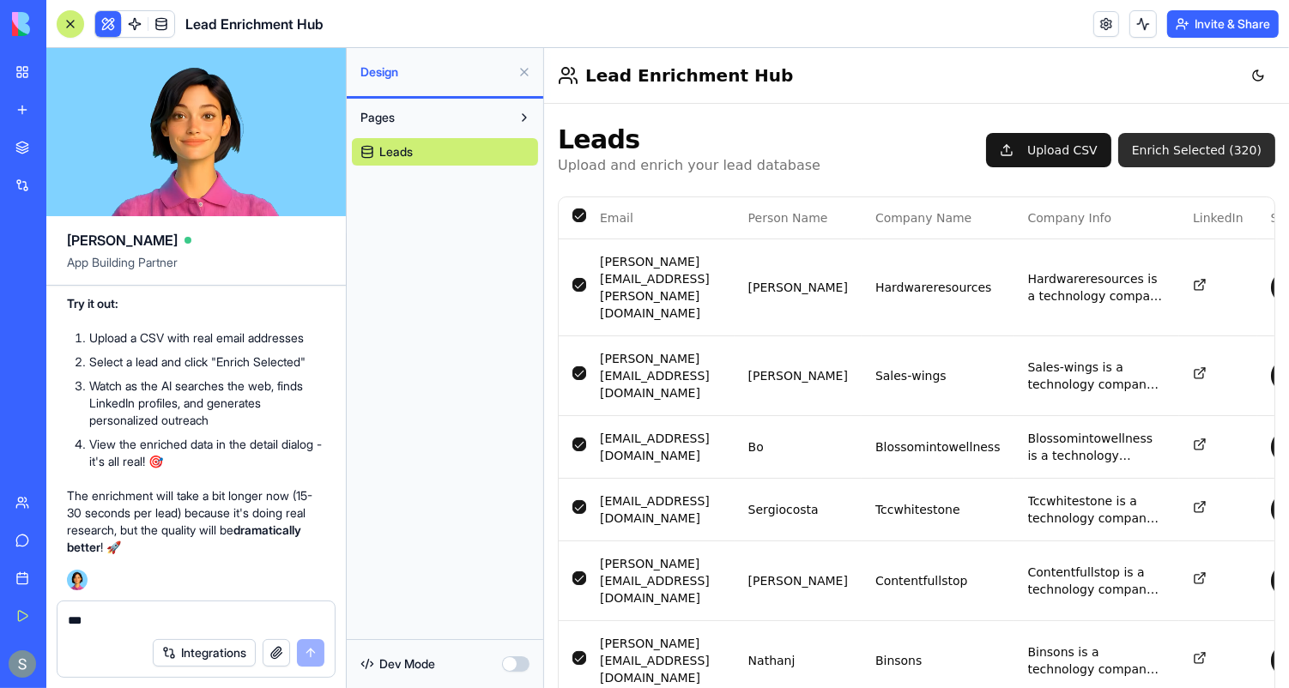
click at [1199, 151] on button "Enrich Selected ( 320 )" at bounding box center [1196, 149] width 157 height 34
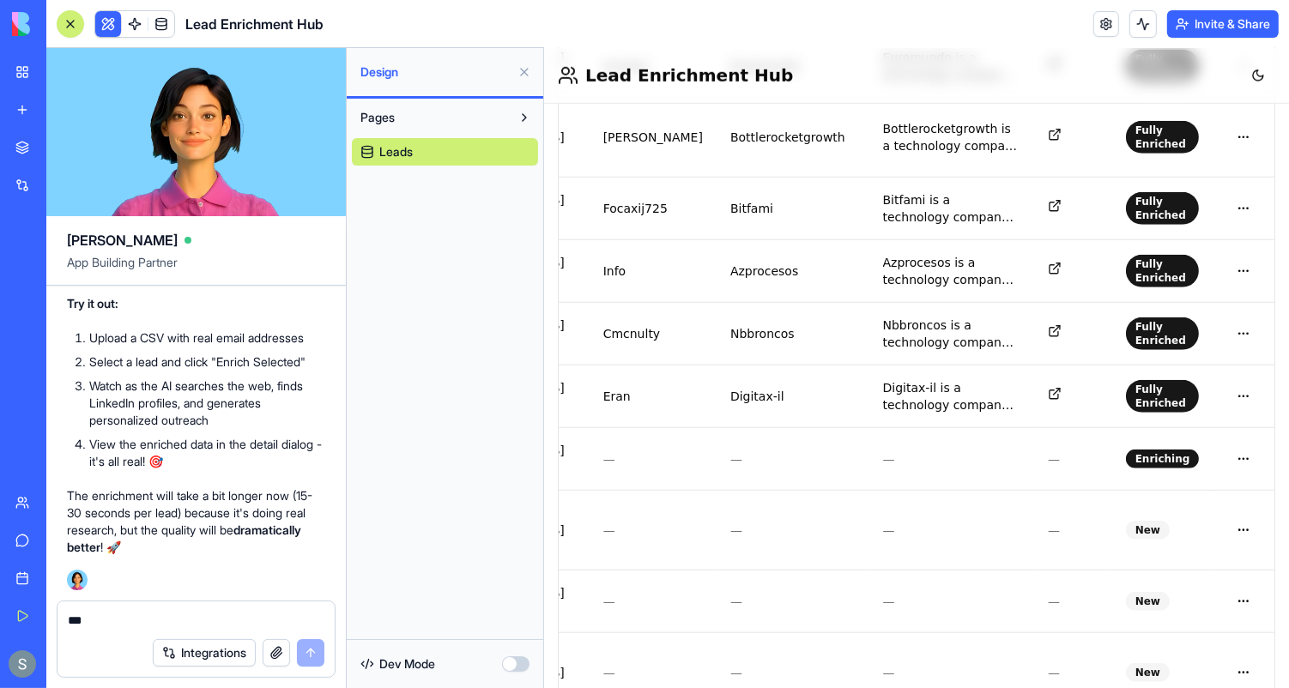
scroll to position [4230, 0]
click at [1061, 386] on icon at bounding box center [1054, 393] width 14 height 14
click at [1061, 324] on icon at bounding box center [1054, 331] width 14 height 14
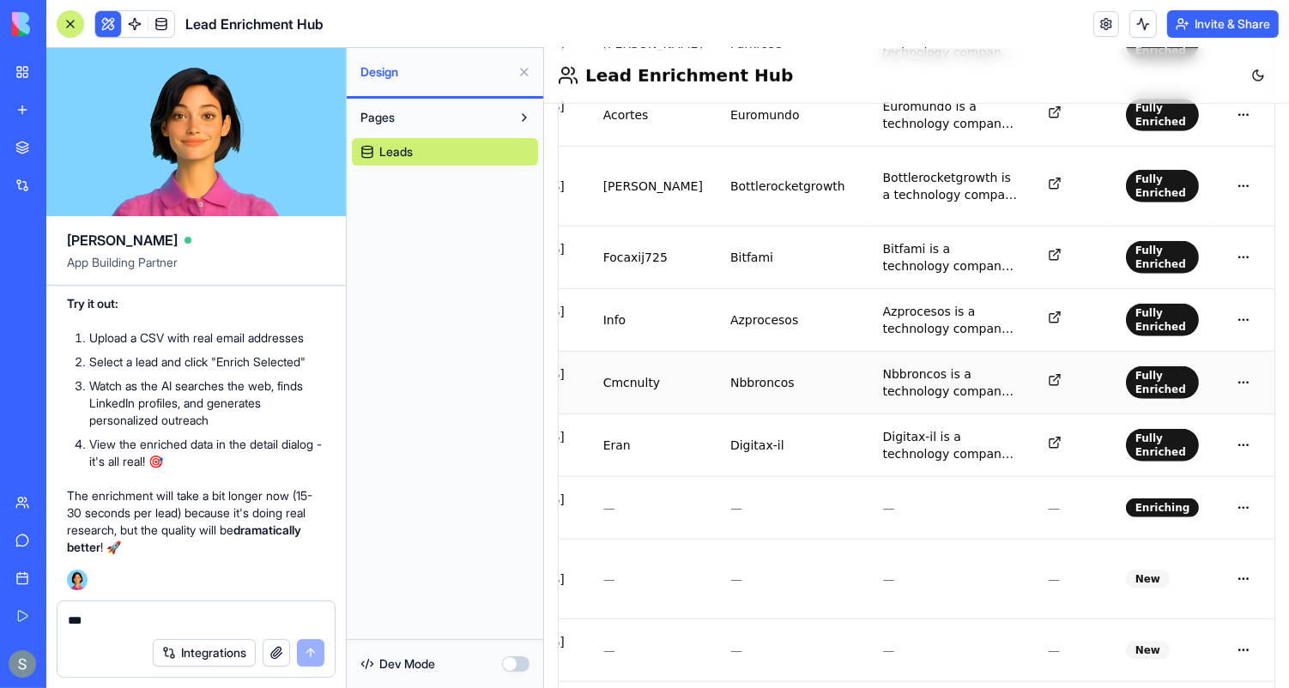
scroll to position [1120, 0]
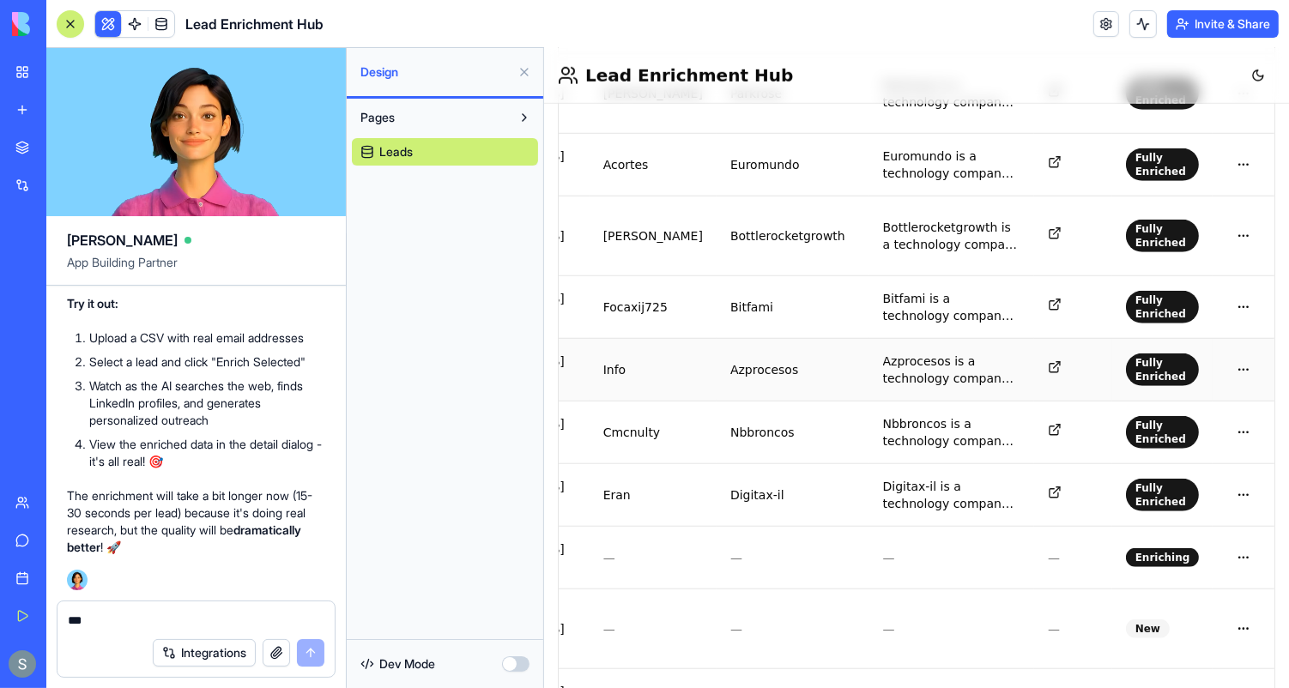
click at [1061, 360] on icon at bounding box center [1054, 367] width 14 height 14
click at [1059, 299] on icon at bounding box center [1056, 302] width 6 height 6
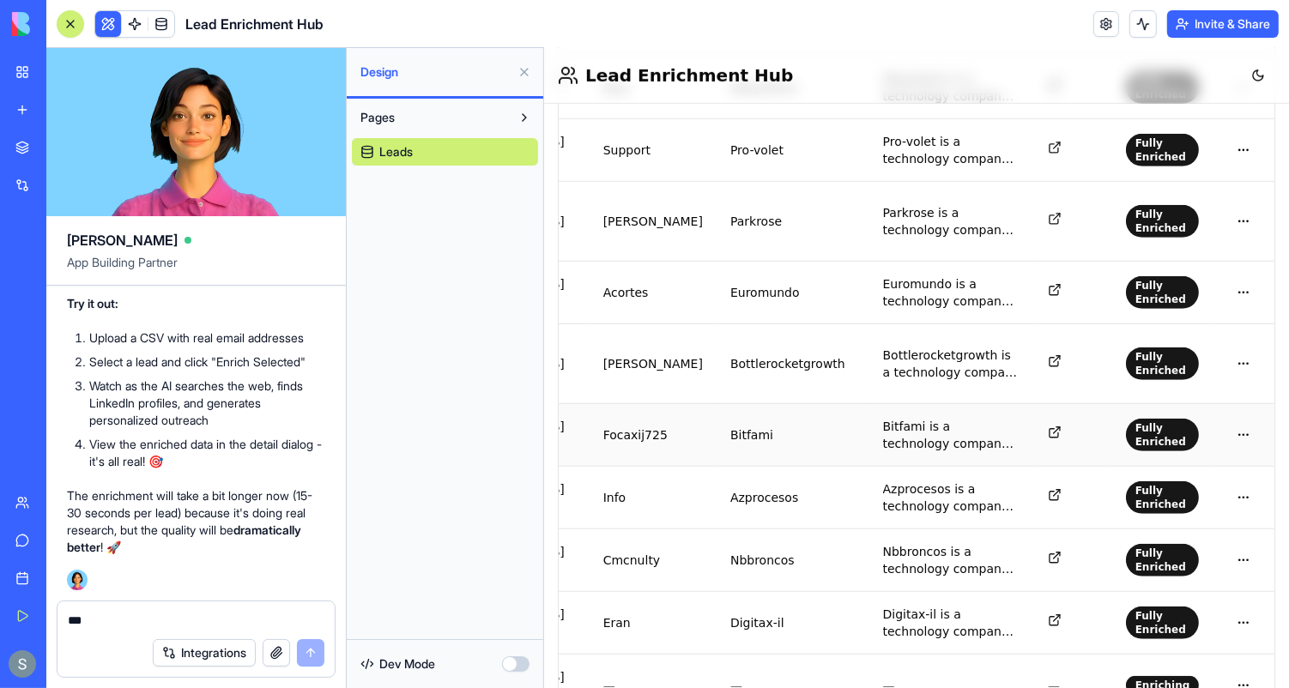
scroll to position [967, 0]
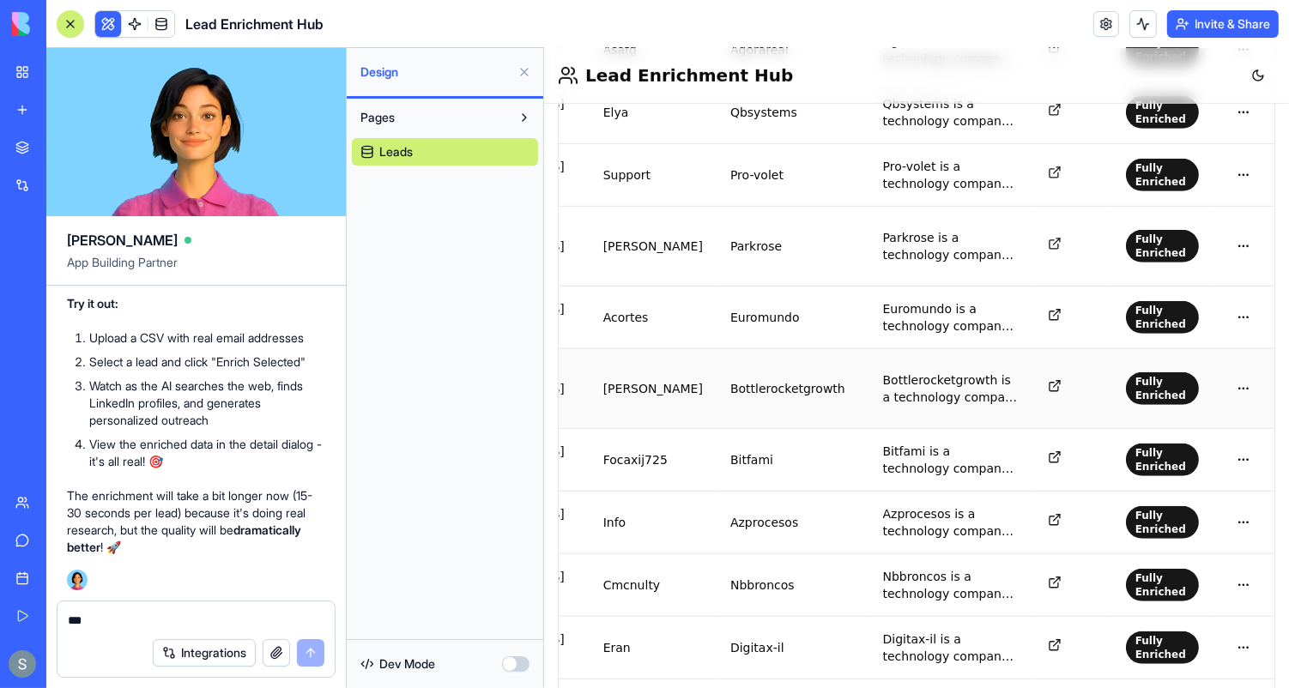
click at [1061, 379] on icon at bounding box center [1054, 386] width 14 height 14
click at [1061, 307] on icon at bounding box center [1054, 314] width 14 height 14
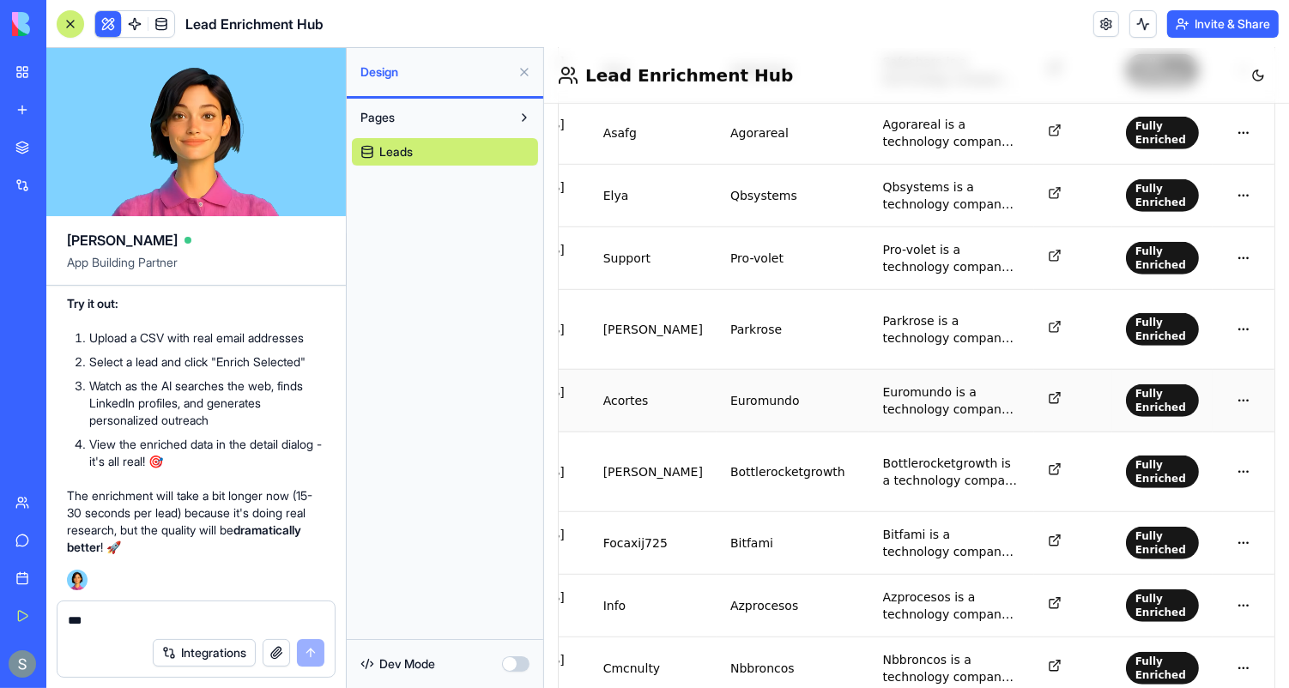
scroll to position [810, 0]
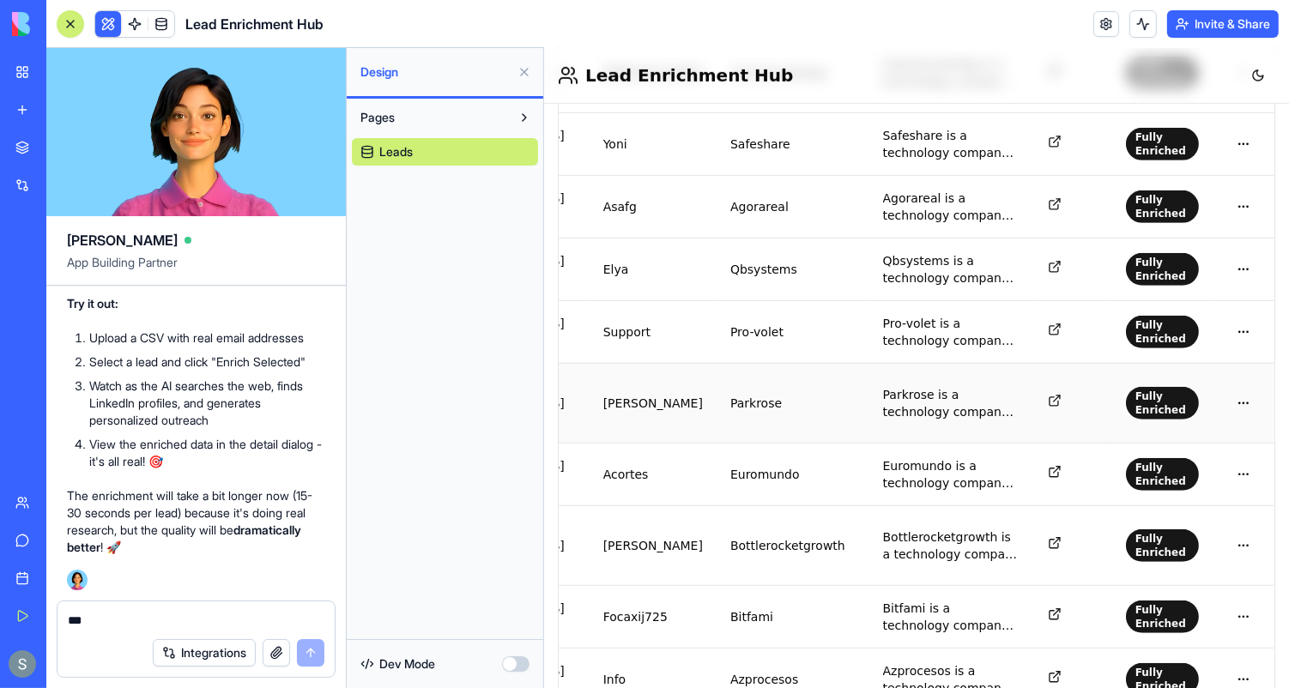
click at [1061, 393] on icon at bounding box center [1054, 400] width 14 height 14
click at [1061, 322] on icon at bounding box center [1054, 329] width 14 height 14
click at [1068, 237] on td at bounding box center [1073, 268] width 78 height 63
click at [1059, 261] on icon at bounding box center [1056, 264] width 6 height 6
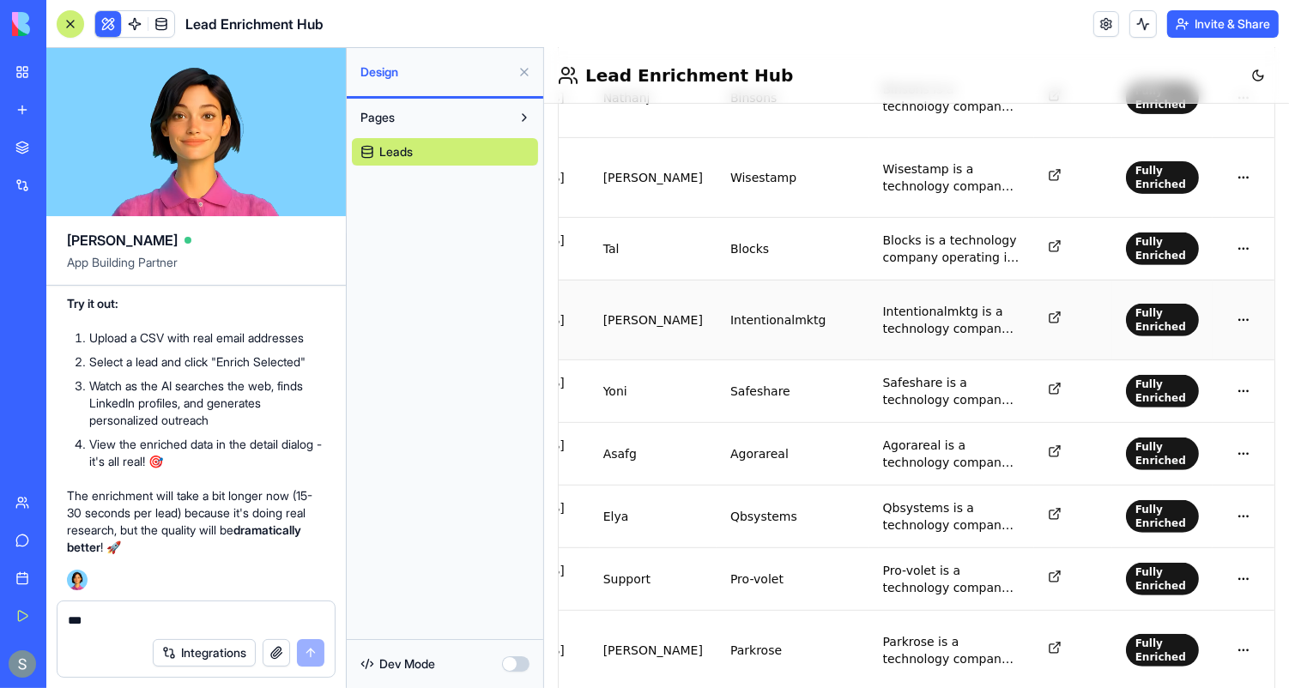
scroll to position [556, 0]
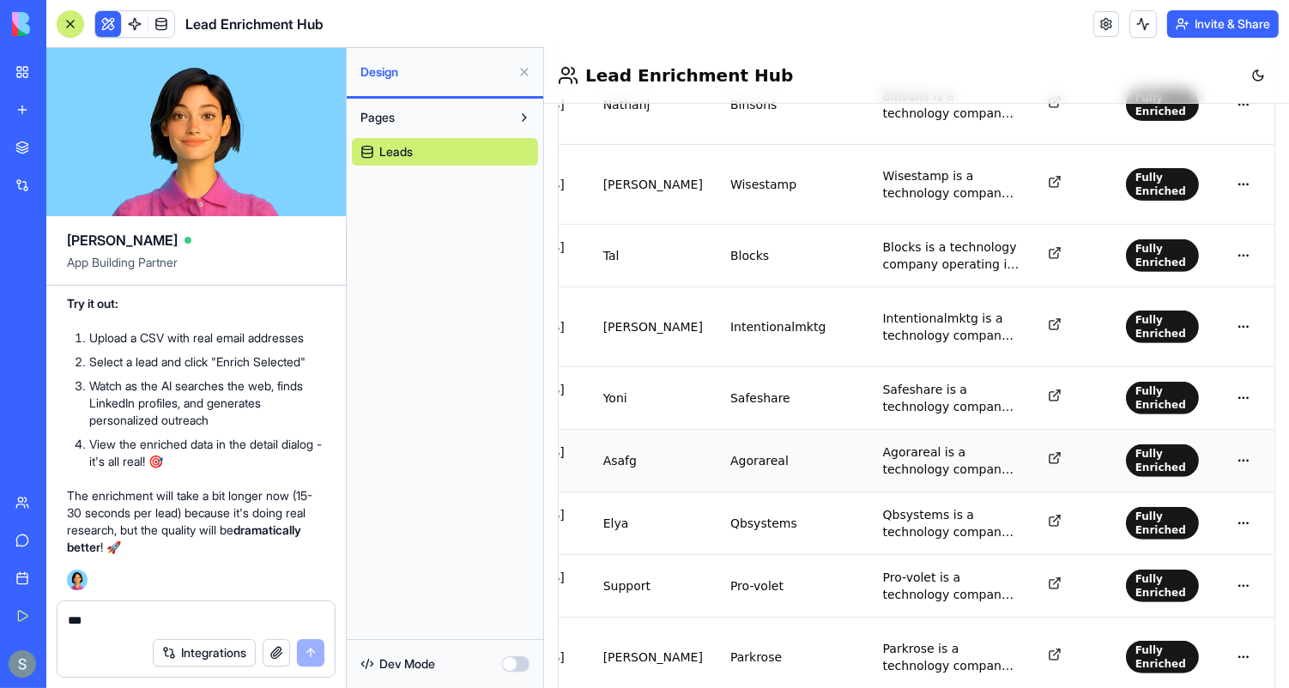
click at [1061, 451] on icon at bounding box center [1054, 458] width 14 height 14
click at [1061, 388] on icon at bounding box center [1054, 395] width 14 height 14
click at [1061, 317] on icon at bounding box center [1054, 324] width 14 height 14
click at [1061, 246] on icon at bounding box center [1054, 253] width 14 height 14
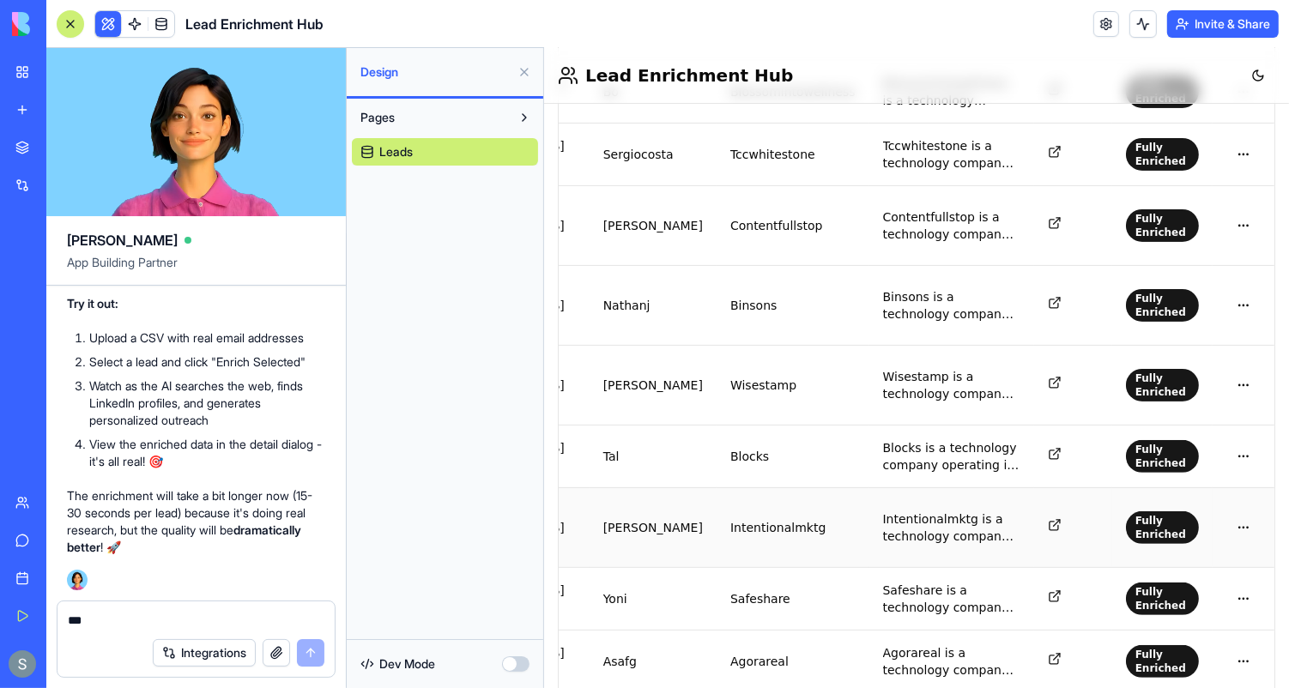
scroll to position [315, 0]
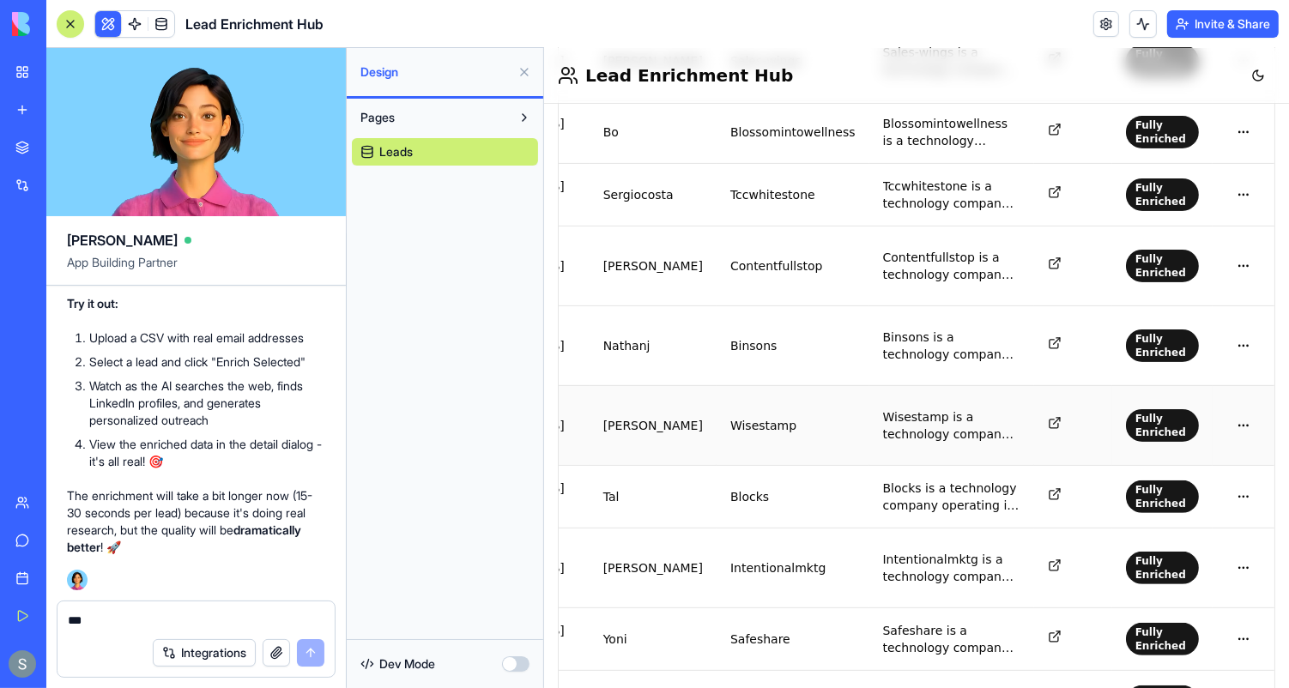
click at [1058, 419] on icon at bounding box center [1053, 423] width 9 height 9
click at [1061, 336] on icon at bounding box center [1054, 343] width 14 height 14
click at [1067, 225] on td at bounding box center [1073, 265] width 78 height 80
click at [1061, 185] on icon at bounding box center [1054, 192] width 14 height 14
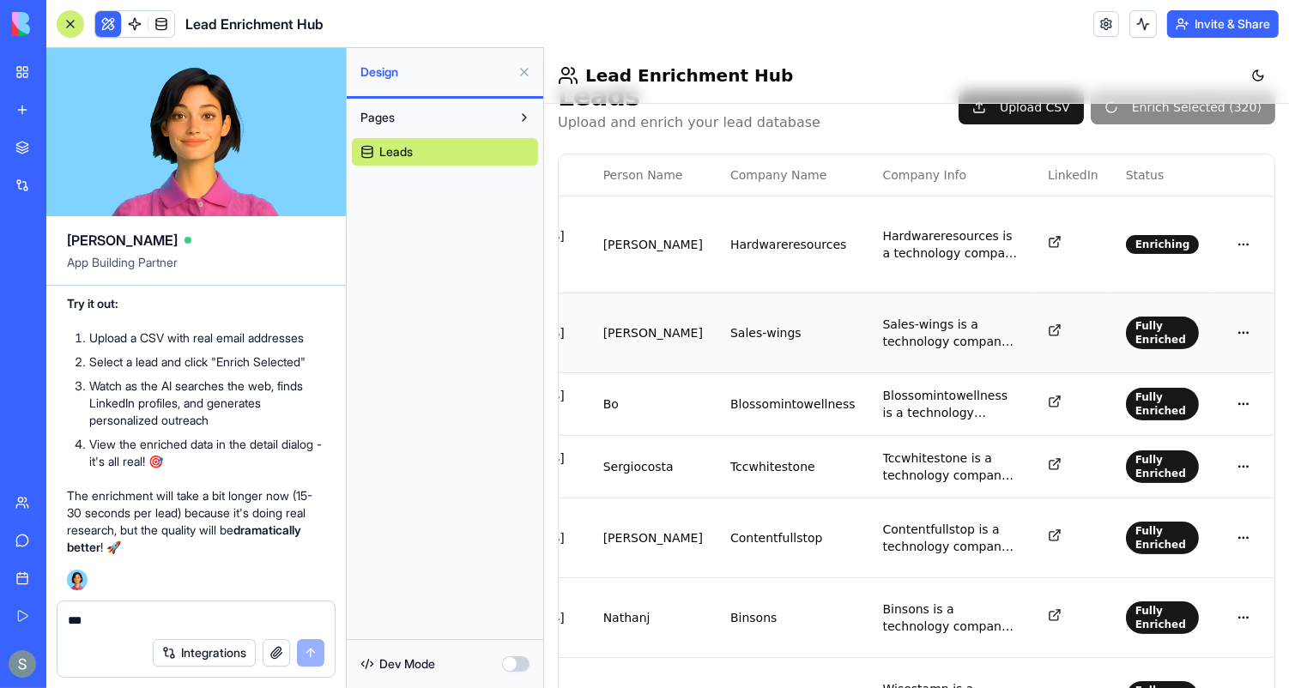
scroll to position [17, 0]
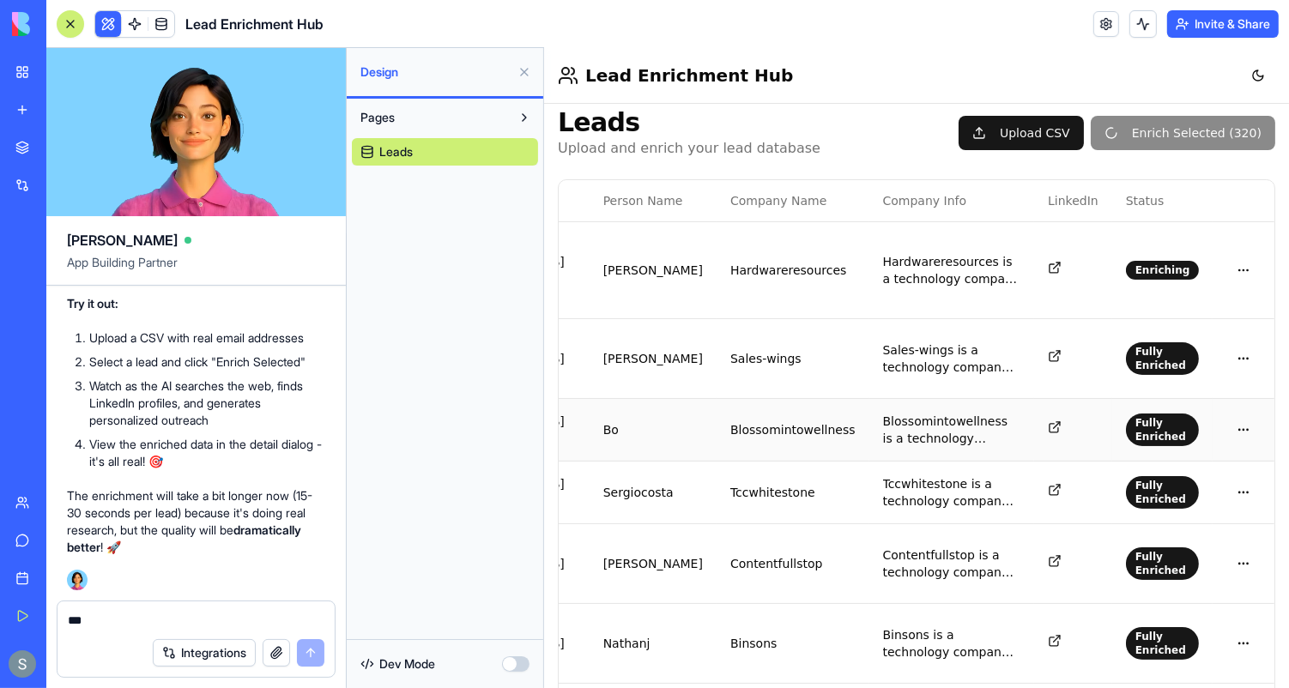
click at [1058, 423] on icon at bounding box center [1053, 427] width 9 height 9
click at [1061, 349] on icon at bounding box center [1054, 356] width 14 height 14
click at [1061, 260] on icon at bounding box center [1054, 267] width 14 height 14
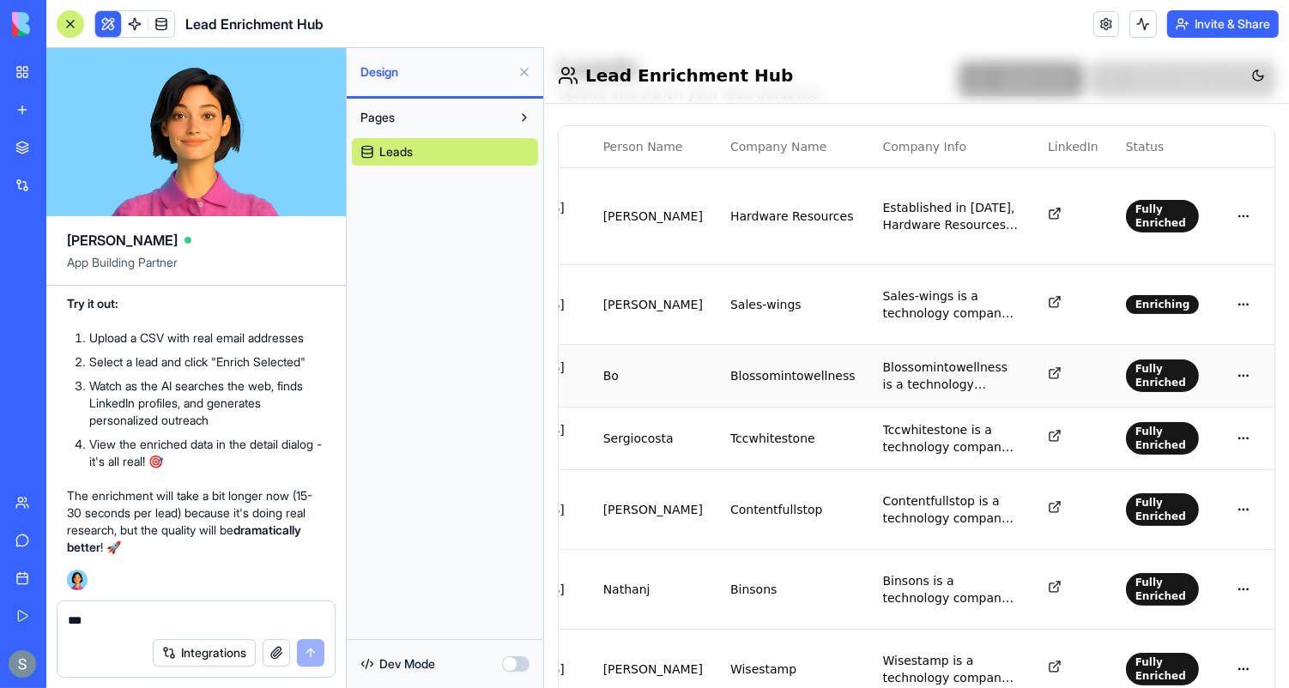
scroll to position [0, 0]
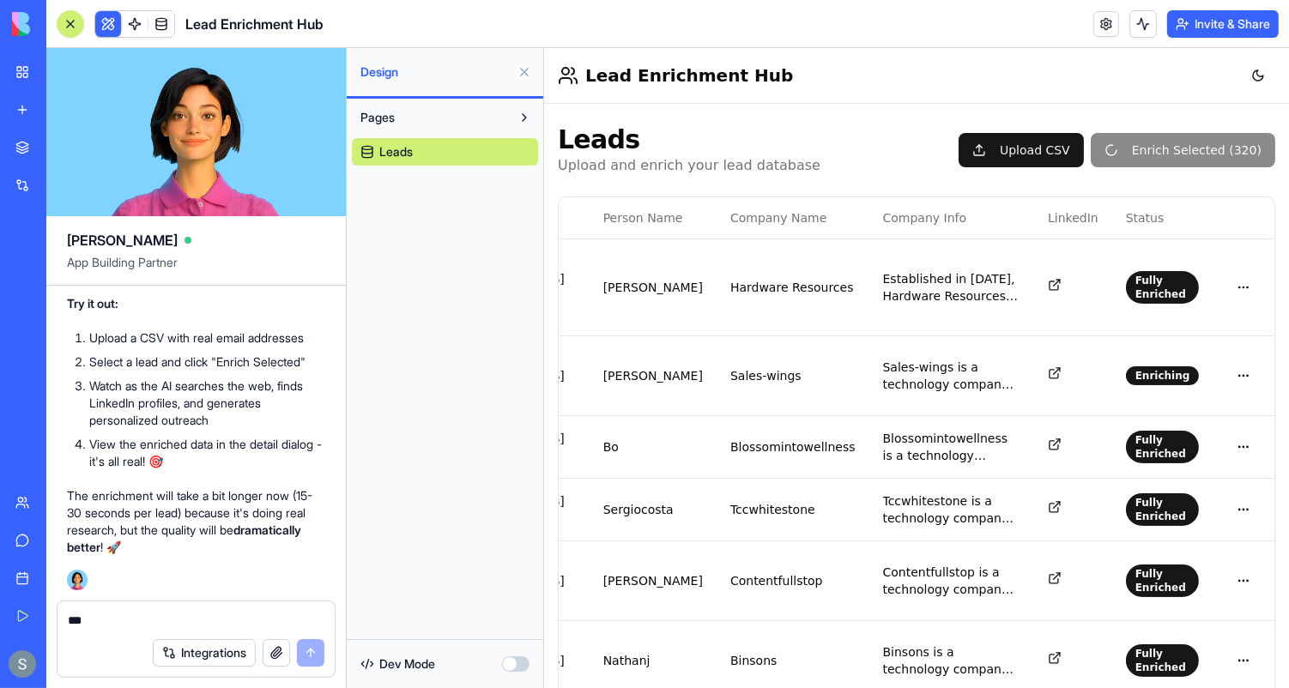
click at [1138, 29] on button at bounding box center [1143, 23] width 27 height 27
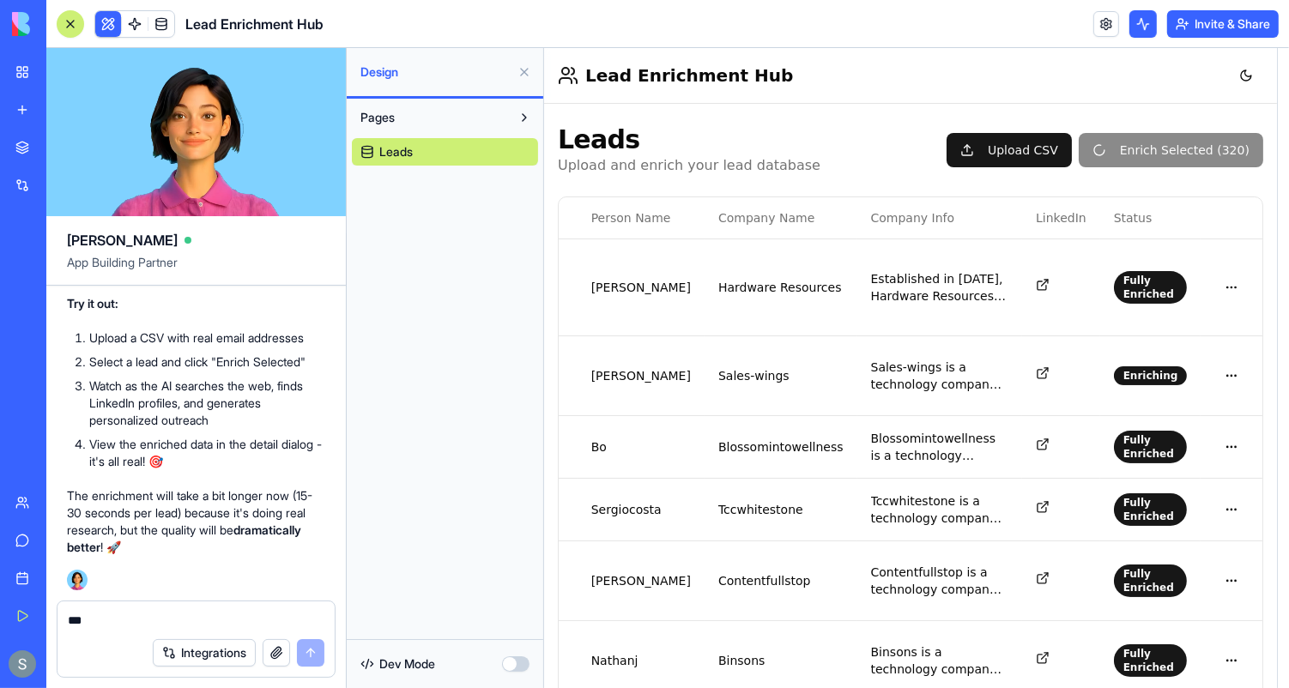
scroll to position [0, 150]
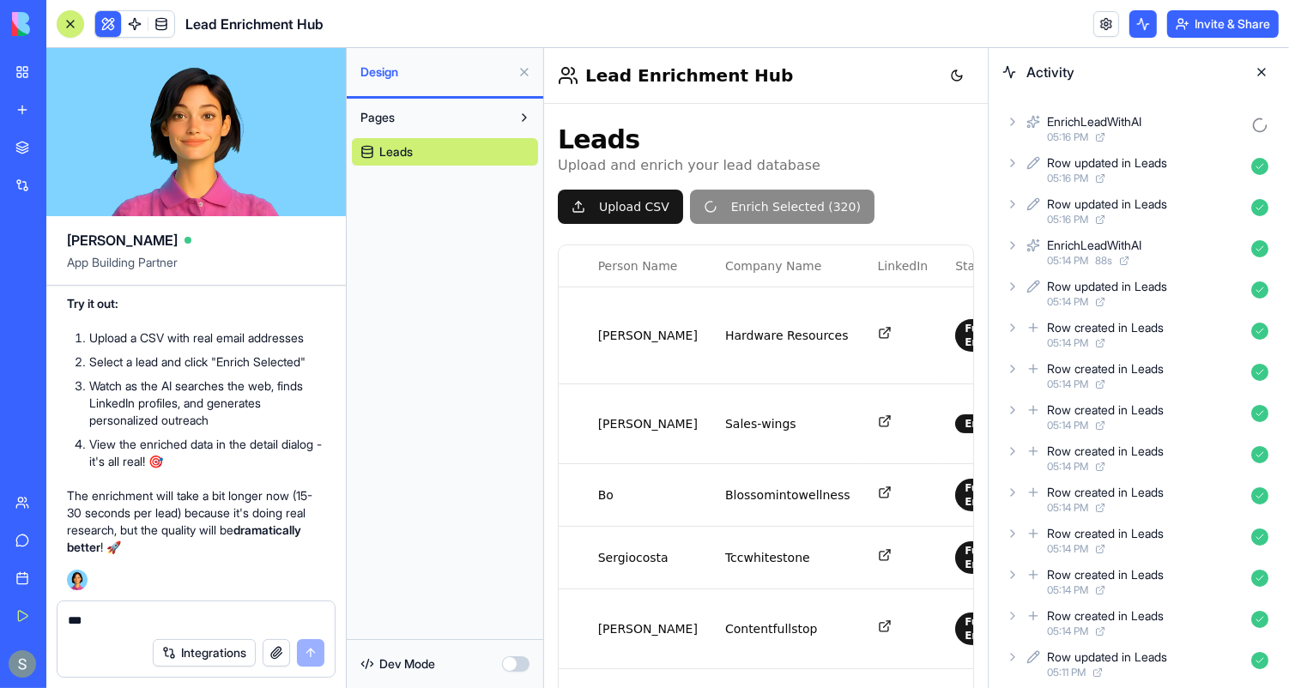
click at [1013, 124] on icon at bounding box center [1013, 122] width 14 height 14
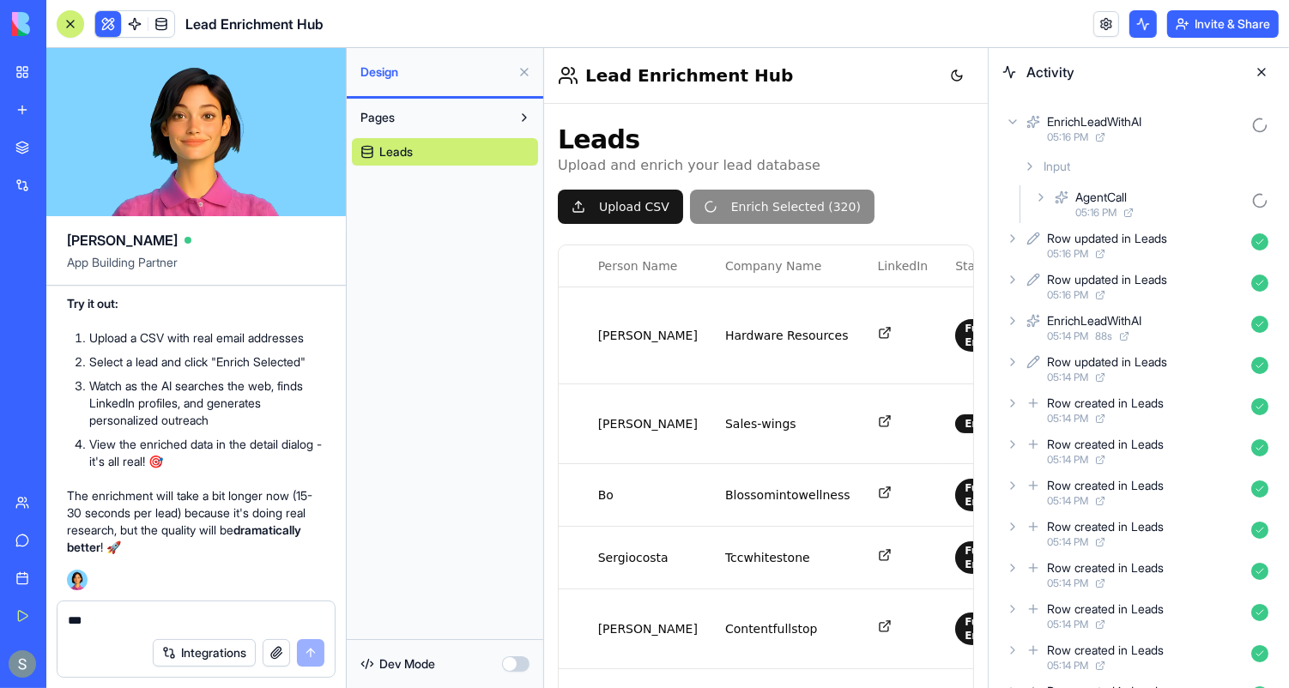
click at [1044, 195] on icon at bounding box center [1041, 198] width 14 height 14
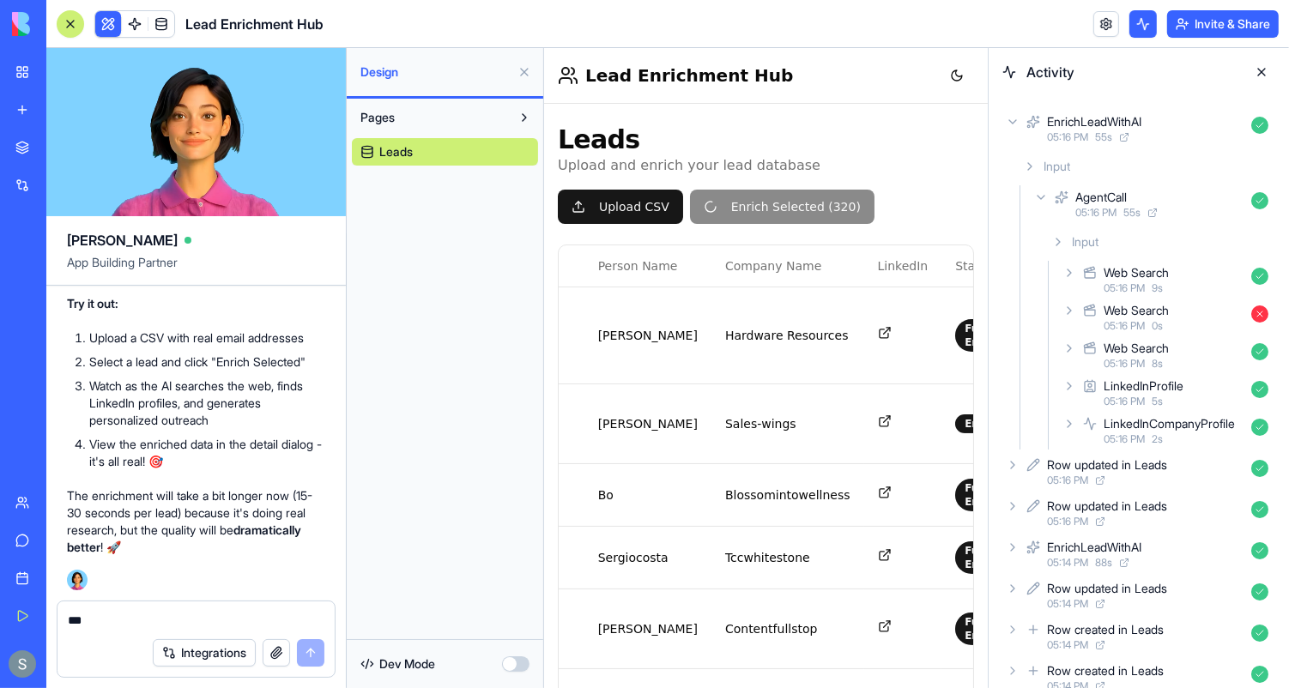
click at [1068, 310] on icon at bounding box center [1070, 311] width 14 height 14
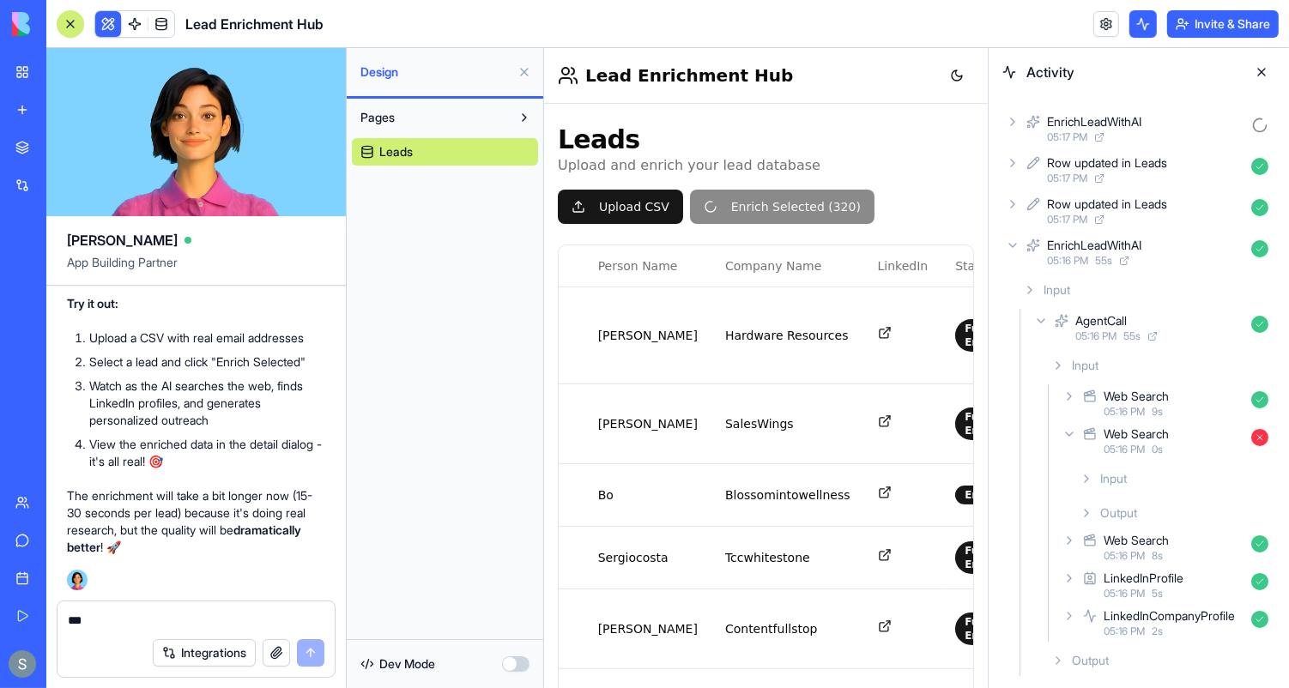
click at [1070, 435] on icon at bounding box center [1070, 435] width 14 height 14
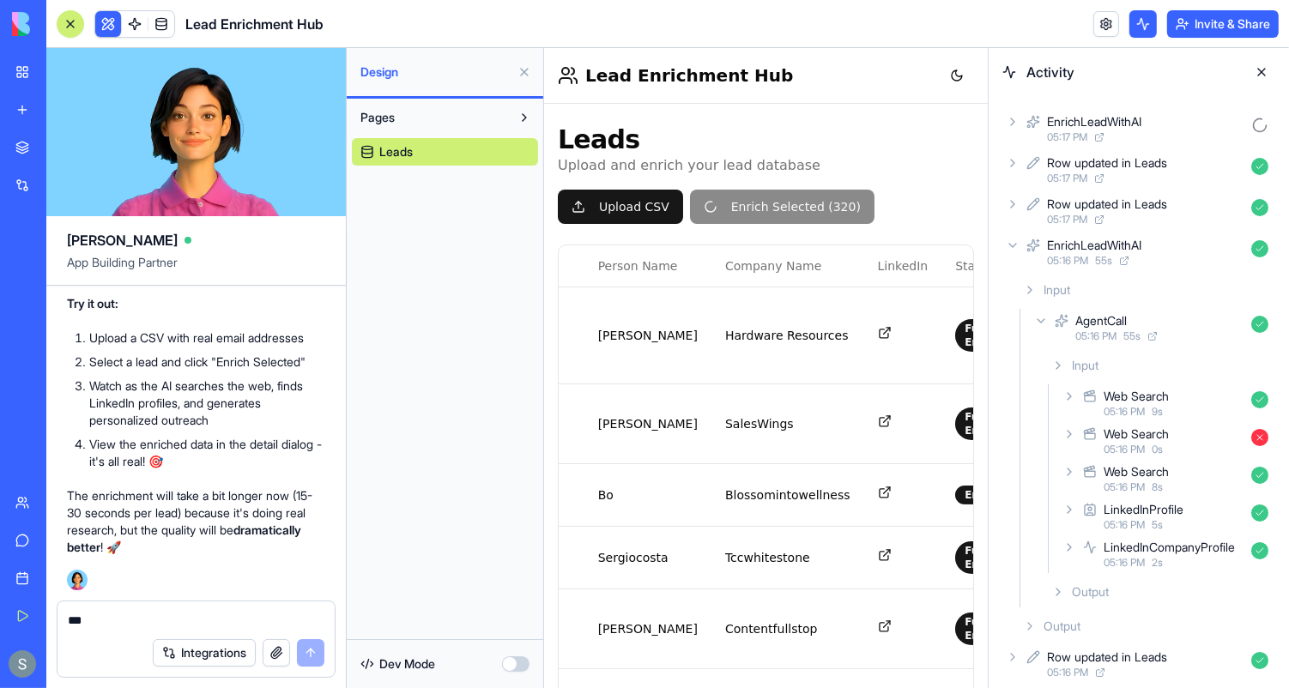
click at [1052, 367] on icon at bounding box center [1059, 366] width 14 height 14
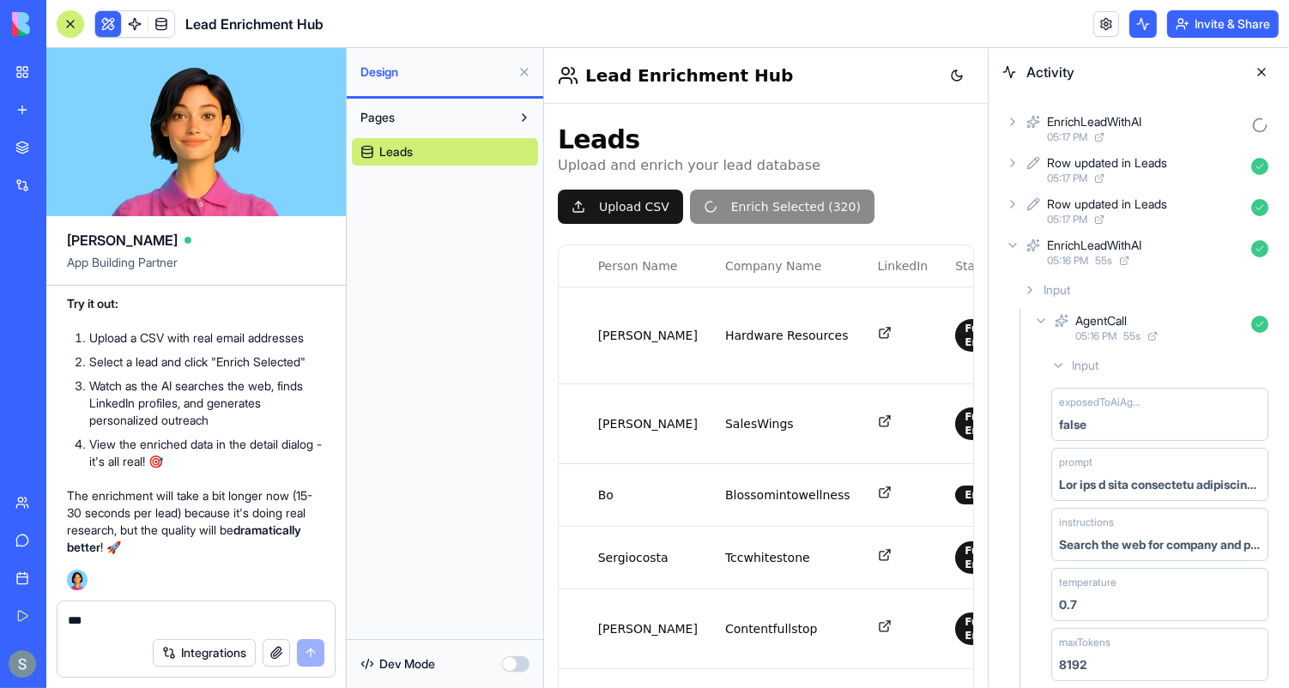
click at [1056, 367] on icon at bounding box center [1059, 366] width 14 height 14
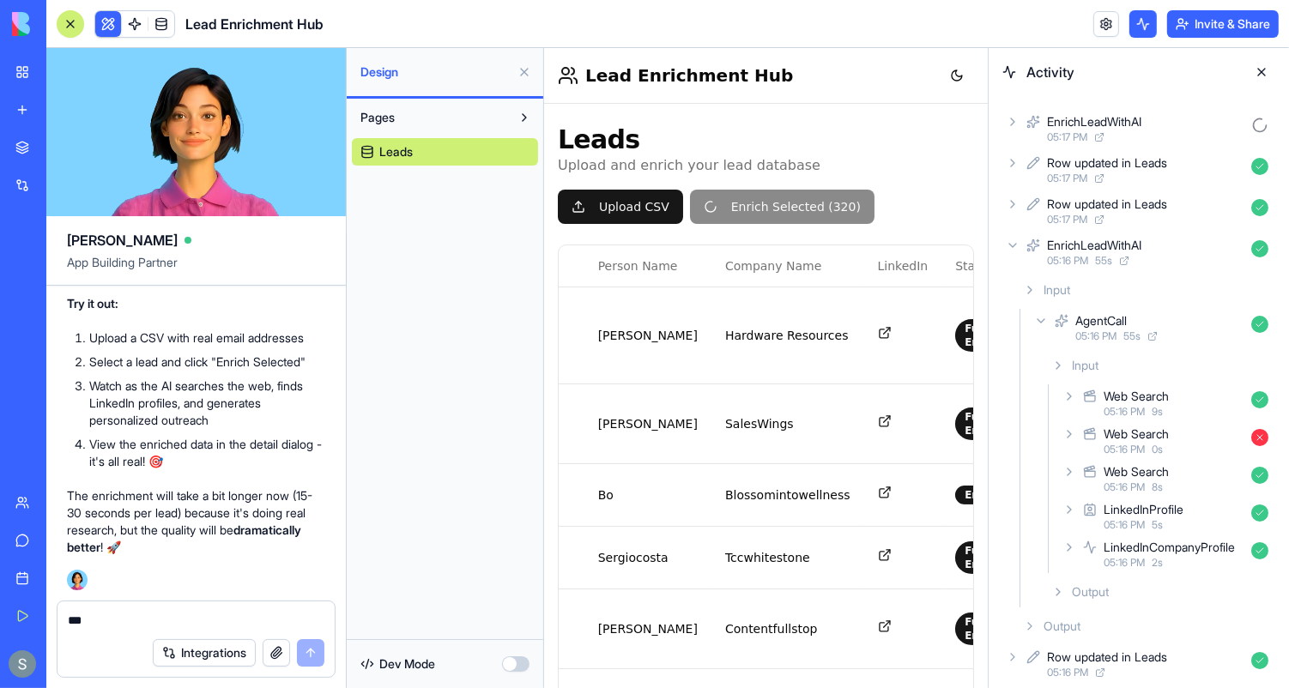
click at [1262, 70] on button at bounding box center [1261, 71] width 27 height 27
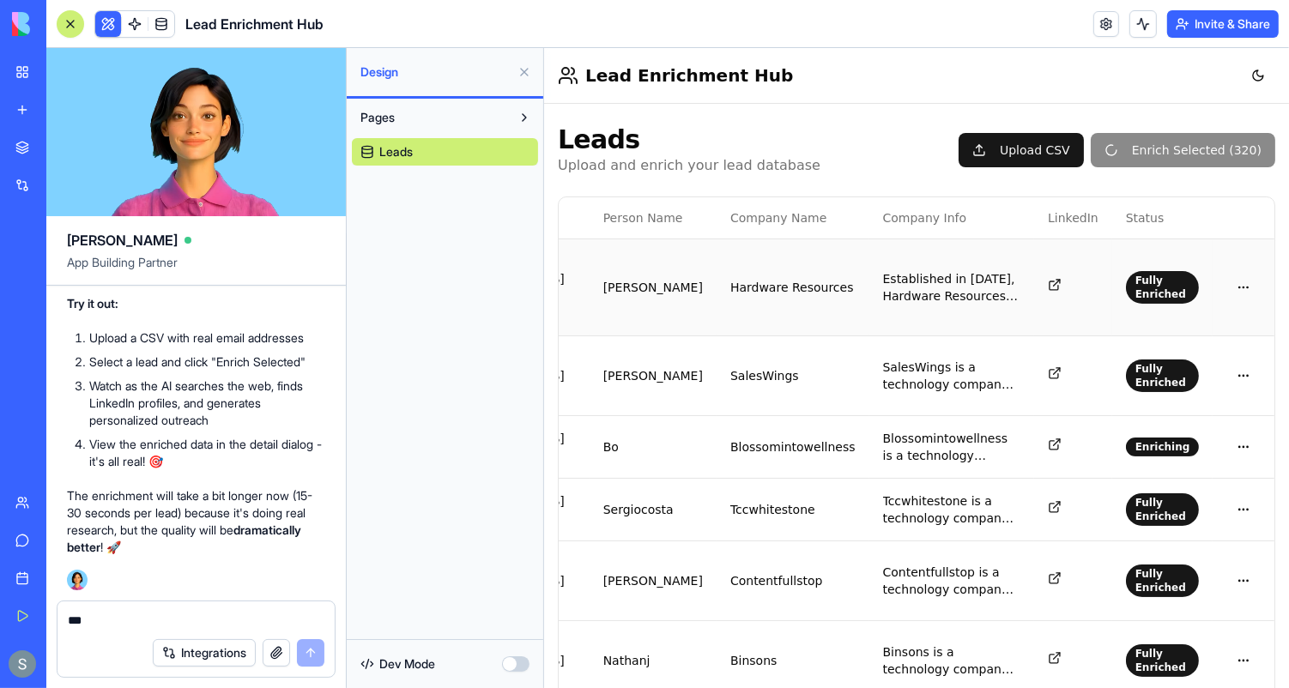
click at [1061, 277] on icon at bounding box center [1054, 284] width 14 height 14
click at [1014, 270] on span "Established in [DATE], Hardware Resources designs, engineers, ..." at bounding box center [951, 287] width 138 height 34
click at [1021, 270] on span "Established in [DATE], Hardware Resources designs, engineers, ..." at bounding box center [951, 287] width 138 height 34
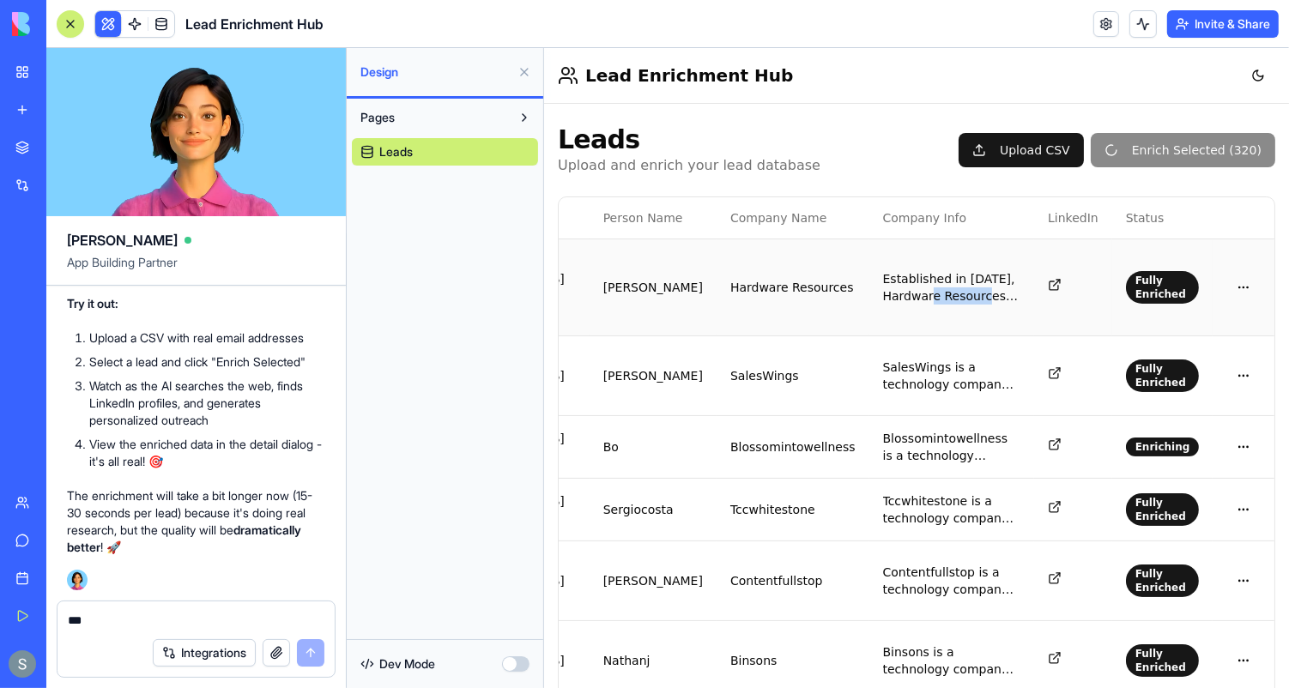
click at [1008, 272] on span "Established in [DATE], Hardware Resources designs, engineers, ..." at bounding box center [951, 287] width 138 height 34
click at [991, 276] on span "Established in [DATE], Hardware Resources designs, engineers, ..." at bounding box center [951, 287] width 138 height 34
click at [931, 271] on span "Established in [DATE], Hardware Resources designs, engineers, ..." at bounding box center [951, 287] width 138 height 34
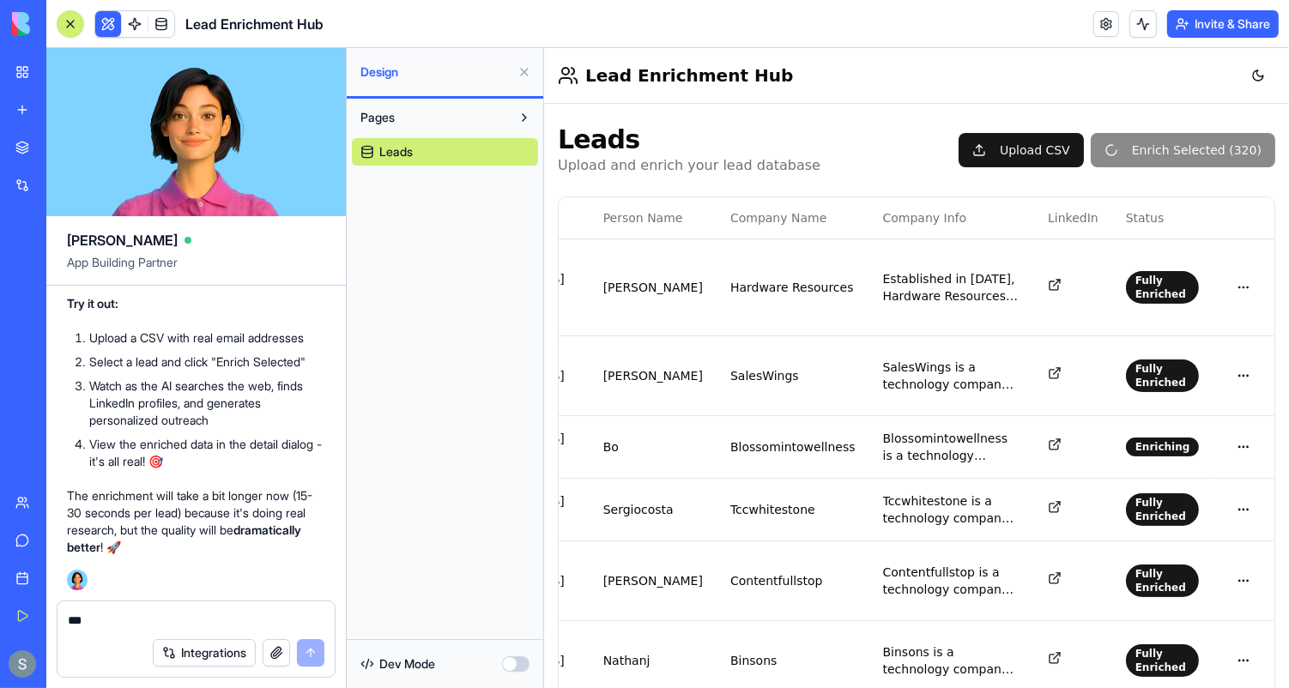
click at [228, 624] on textarea "***" at bounding box center [197, 620] width 258 height 17
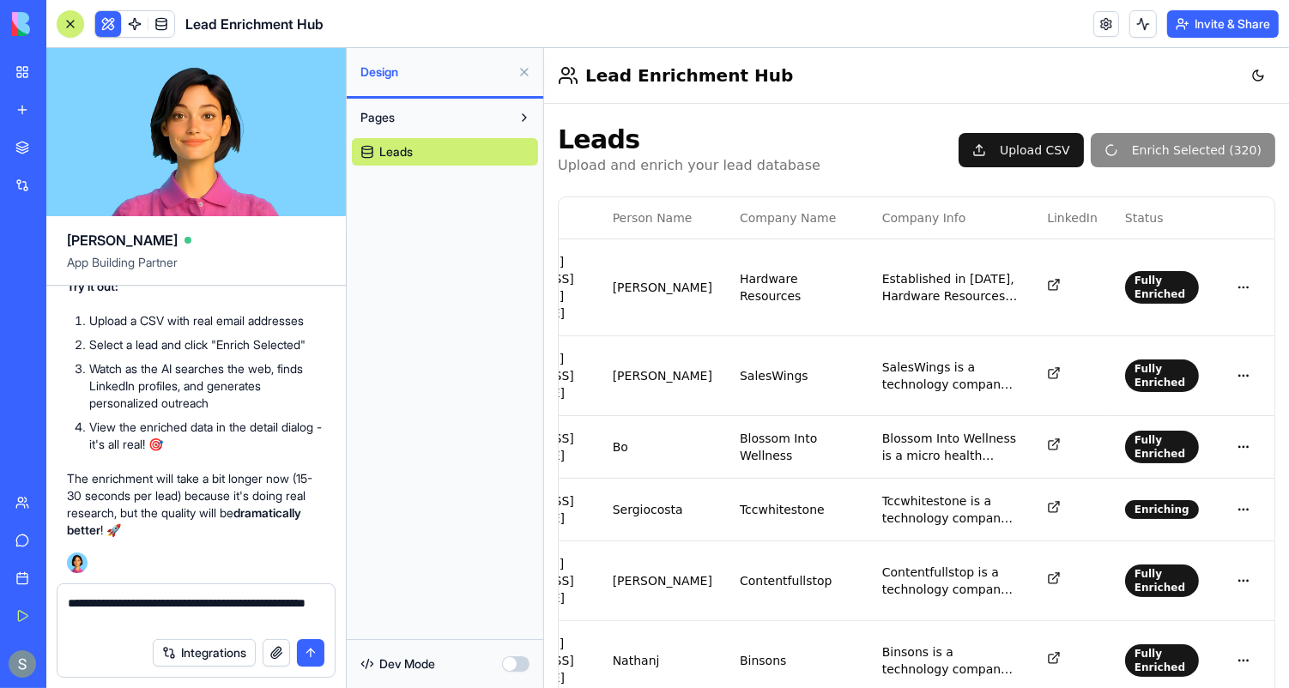
scroll to position [0, 185]
type textarea "**********"
click at [1060, 277] on icon at bounding box center [1053, 284] width 14 height 14
click at [1060, 366] on icon at bounding box center [1053, 373] width 14 height 14
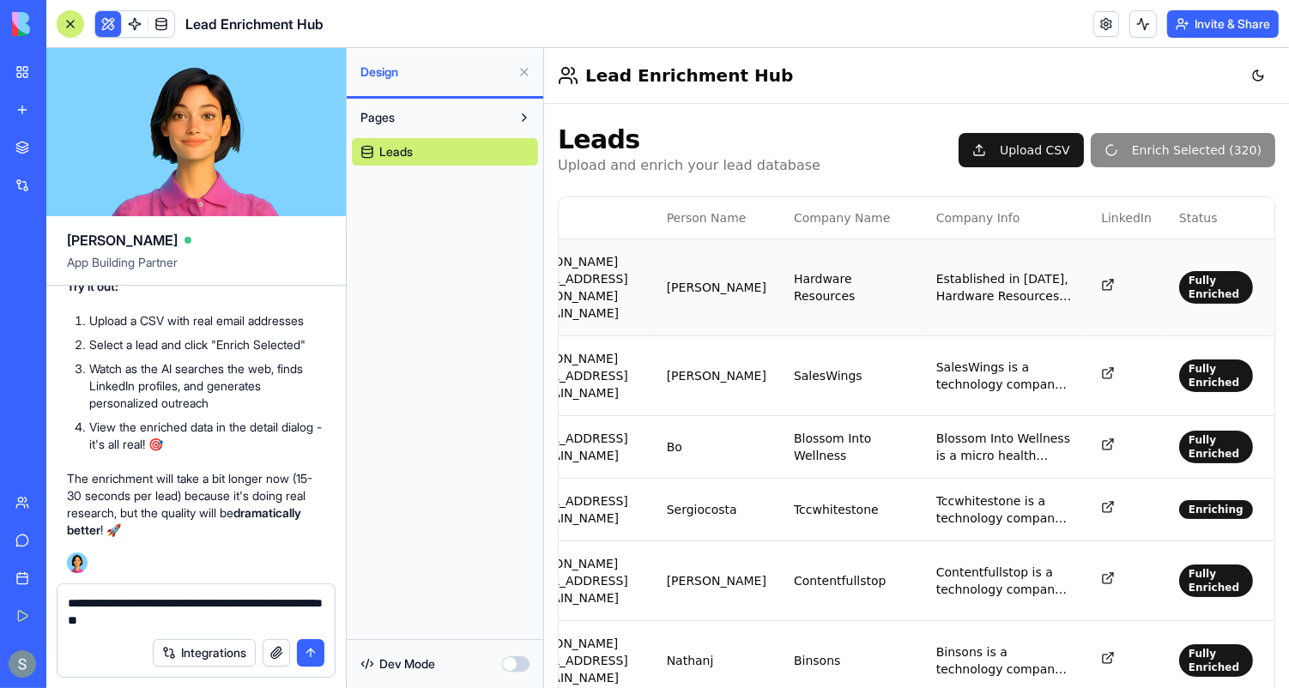
scroll to position [0, 0]
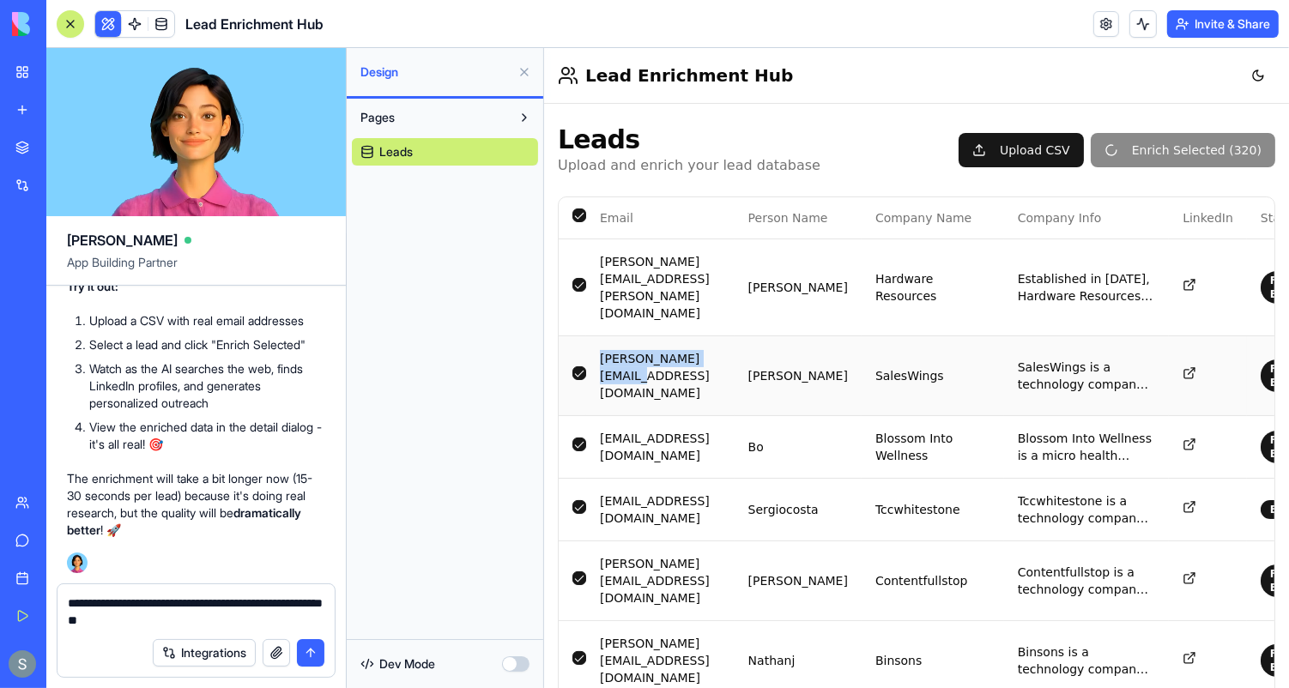
drag, startPoint x: 744, startPoint y: 324, endPoint x: 591, endPoint y: 327, distance: 152.8
click at [591, 335] on td "[PERSON_NAME][EMAIL_ADDRESS][DOMAIN_NAME]" at bounding box center [659, 375] width 149 height 80
copy td "[PERSON_NAME][EMAIL_ADDRESS][DOMAIN_NAME]"
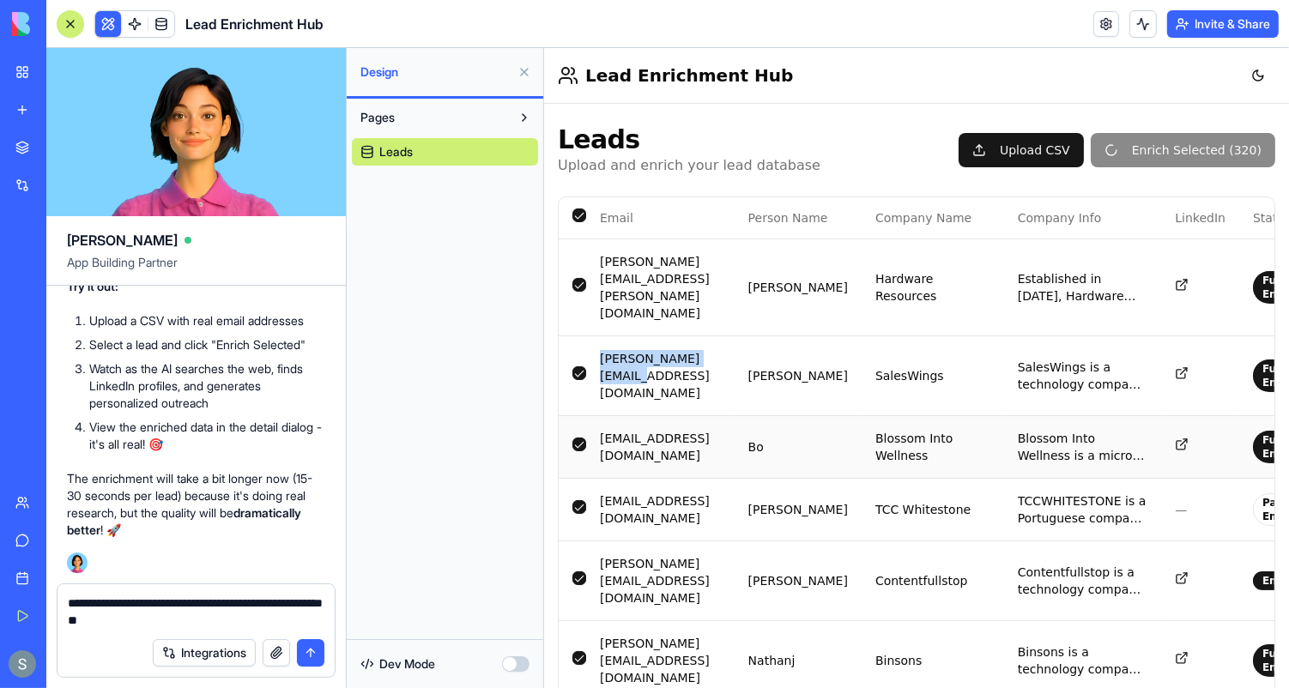
scroll to position [0, 178]
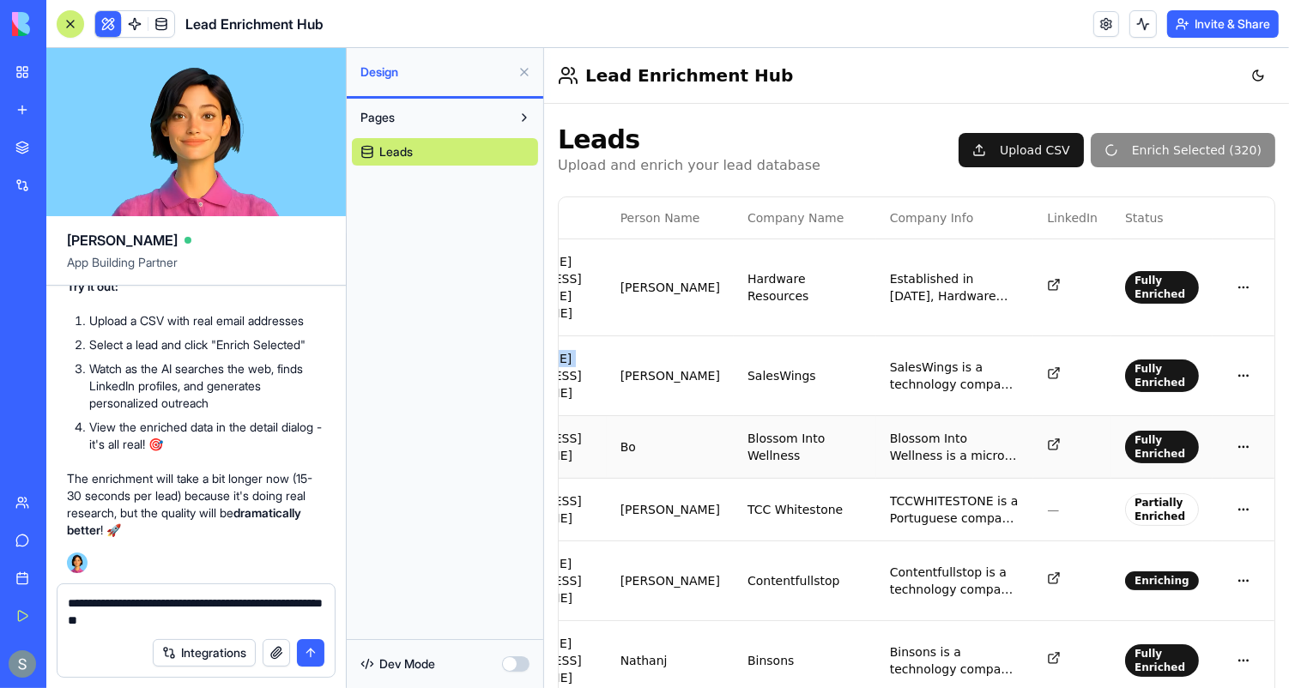
click at [1058, 439] on icon at bounding box center [1055, 442] width 6 height 6
click at [1057, 574] on icon at bounding box center [1052, 578] width 9 height 9
click at [1179, 493] on div "Partially Enriched" at bounding box center [1162, 509] width 74 height 33
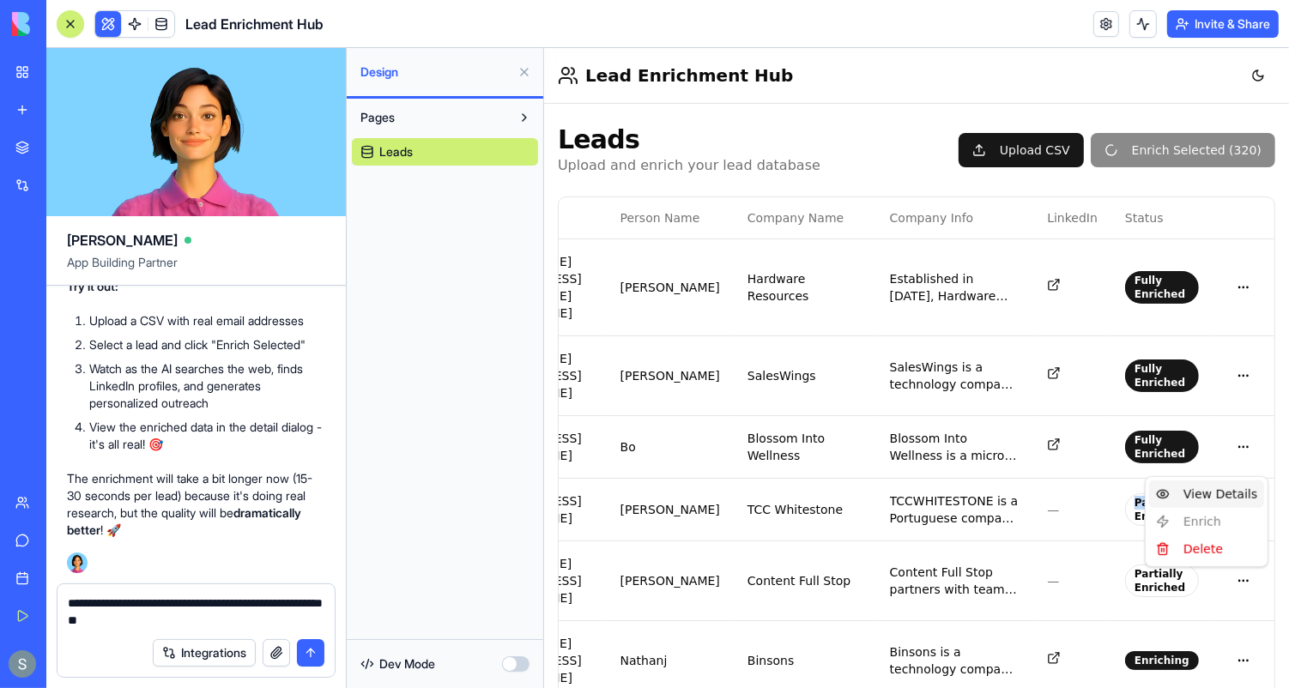
click at [1240, 485] on div "View Details" at bounding box center [1206, 493] width 115 height 27
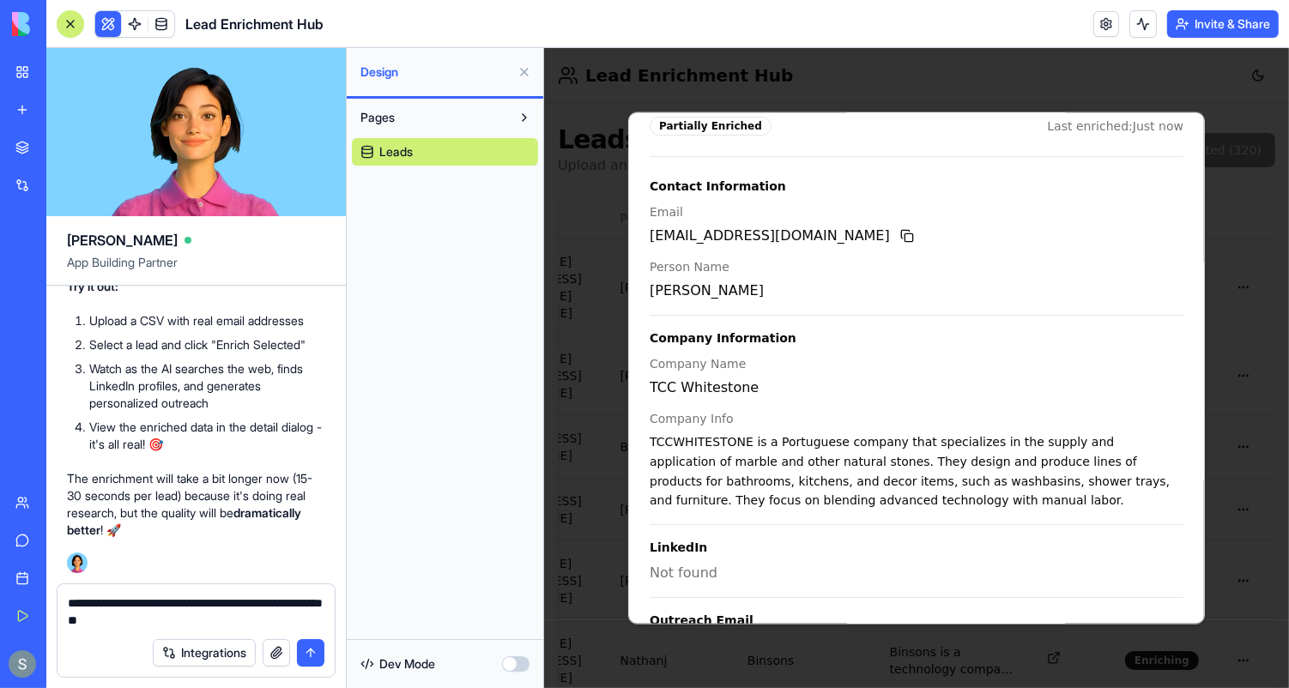
scroll to position [88, 0]
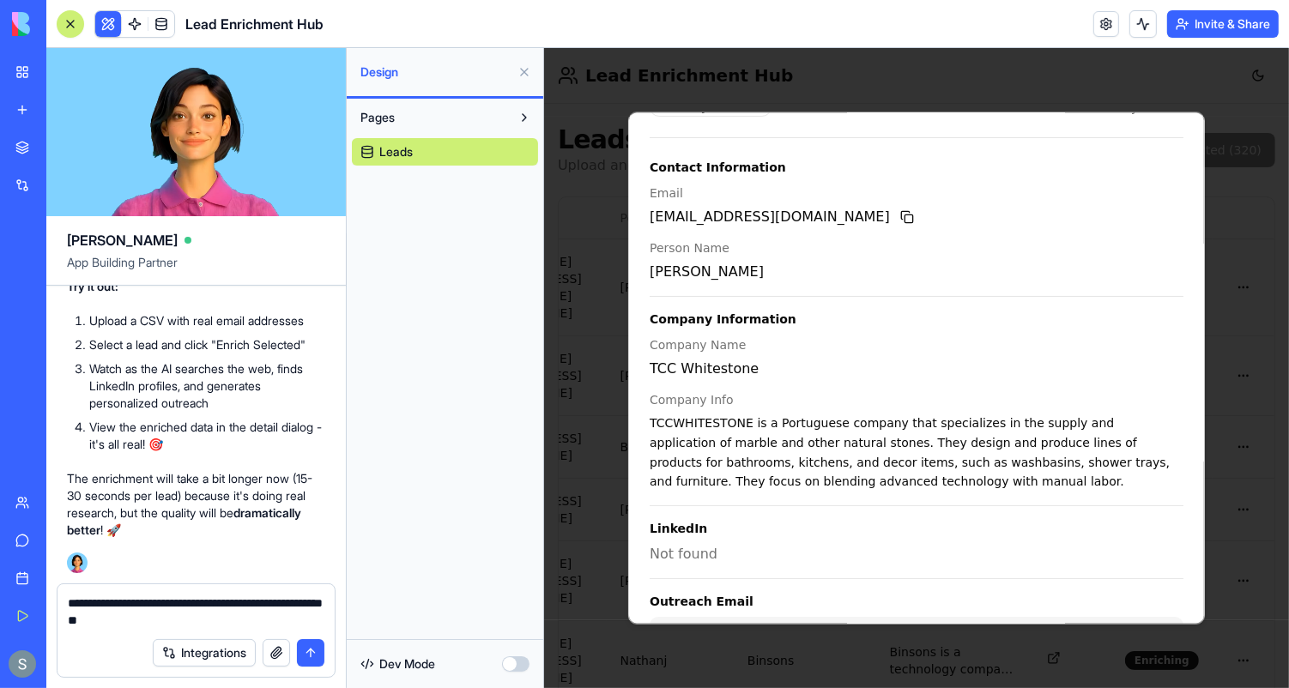
click at [240, 617] on textarea "**********" at bounding box center [197, 612] width 258 height 34
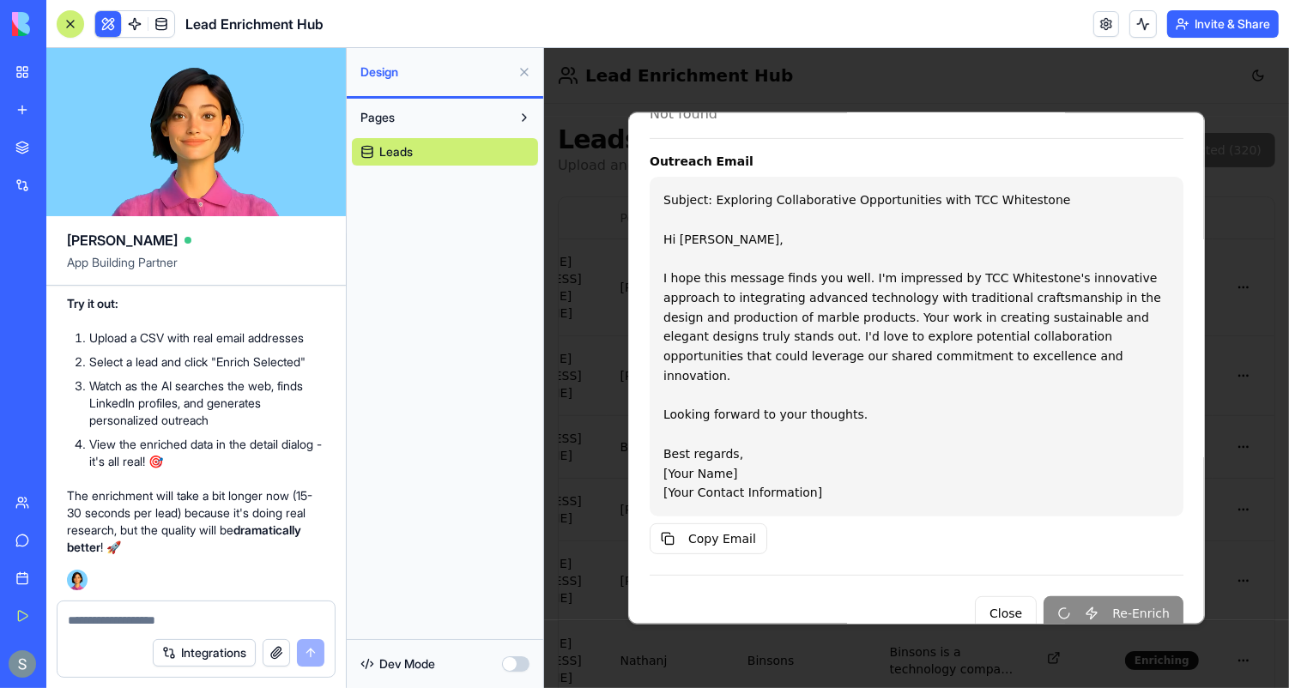
scroll to position [534, 0]
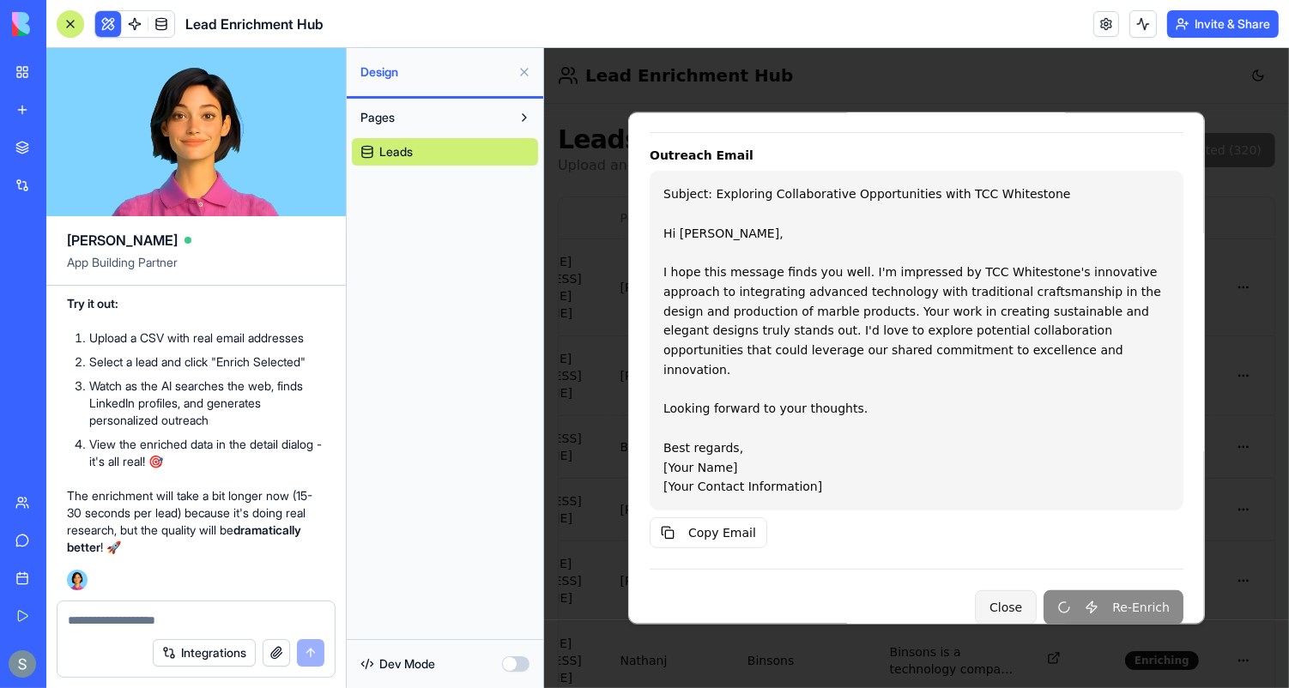
click at [1011, 594] on button "Close" at bounding box center [1005, 607] width 62 height 34
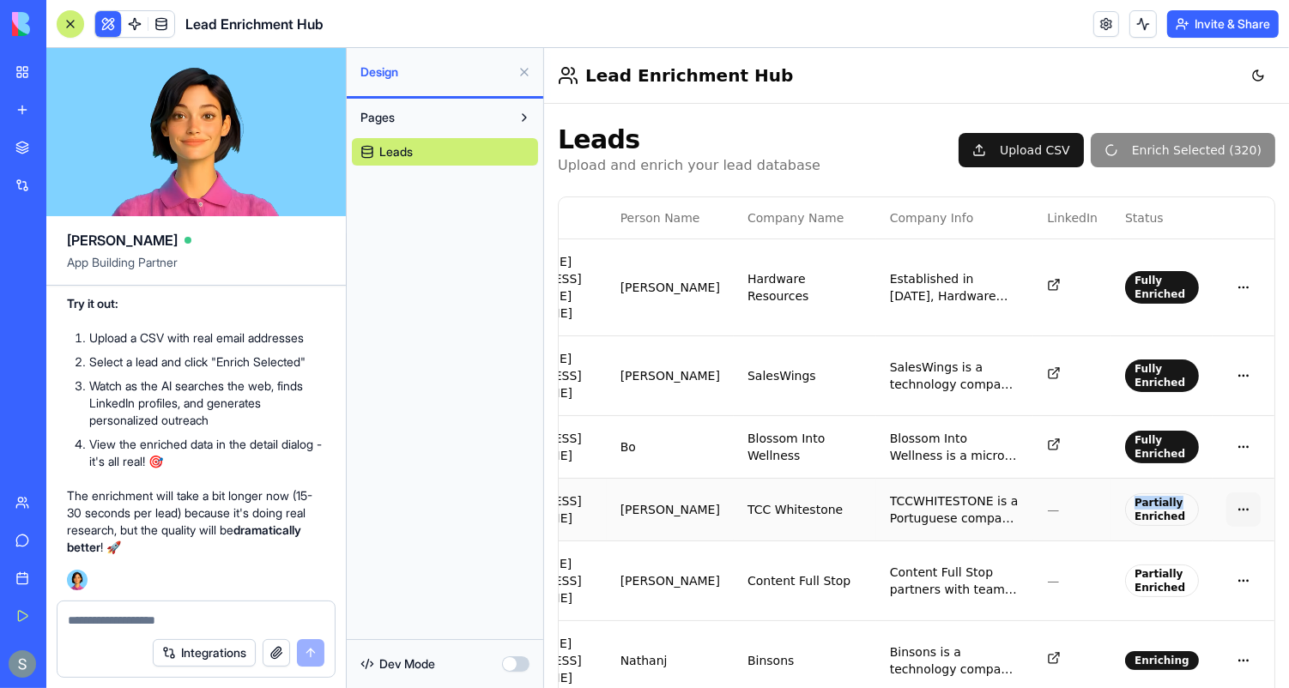
click at [224, 617] on textarea at bounding box center [197, 620] width 258 height 17
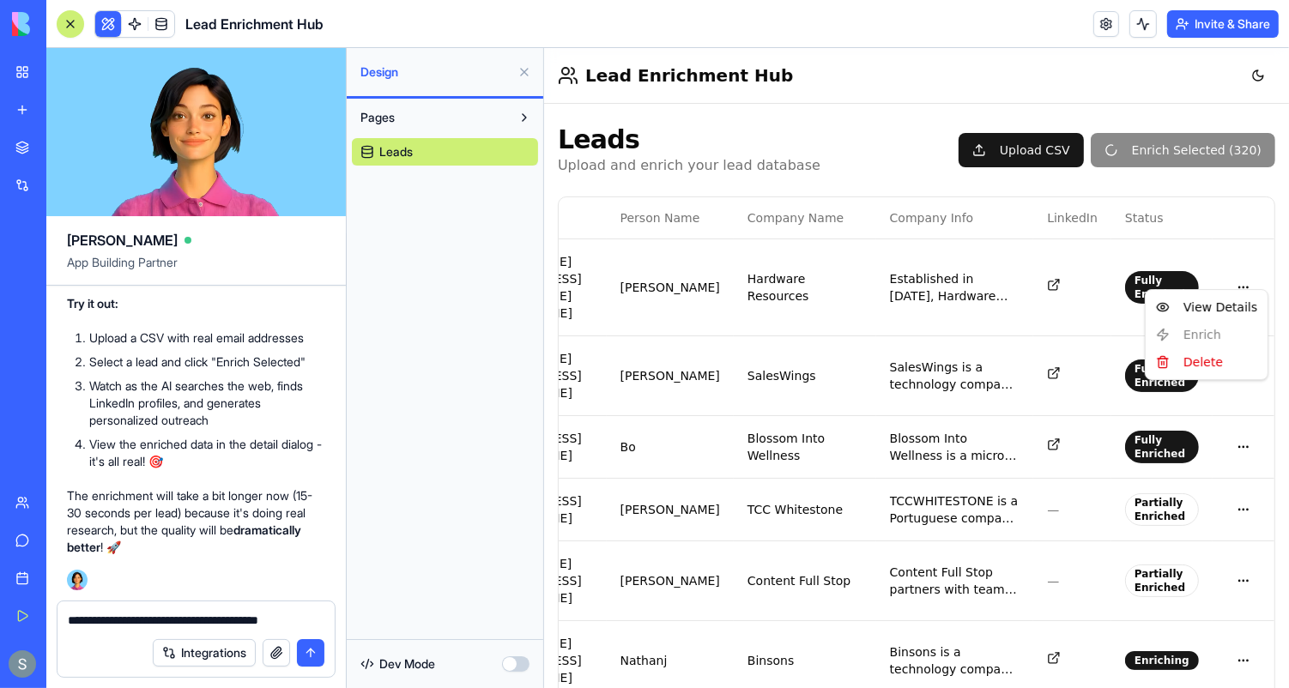
click at [314, 618] on textarea "**********" at bounding box center [197, 620] width 258 height 17
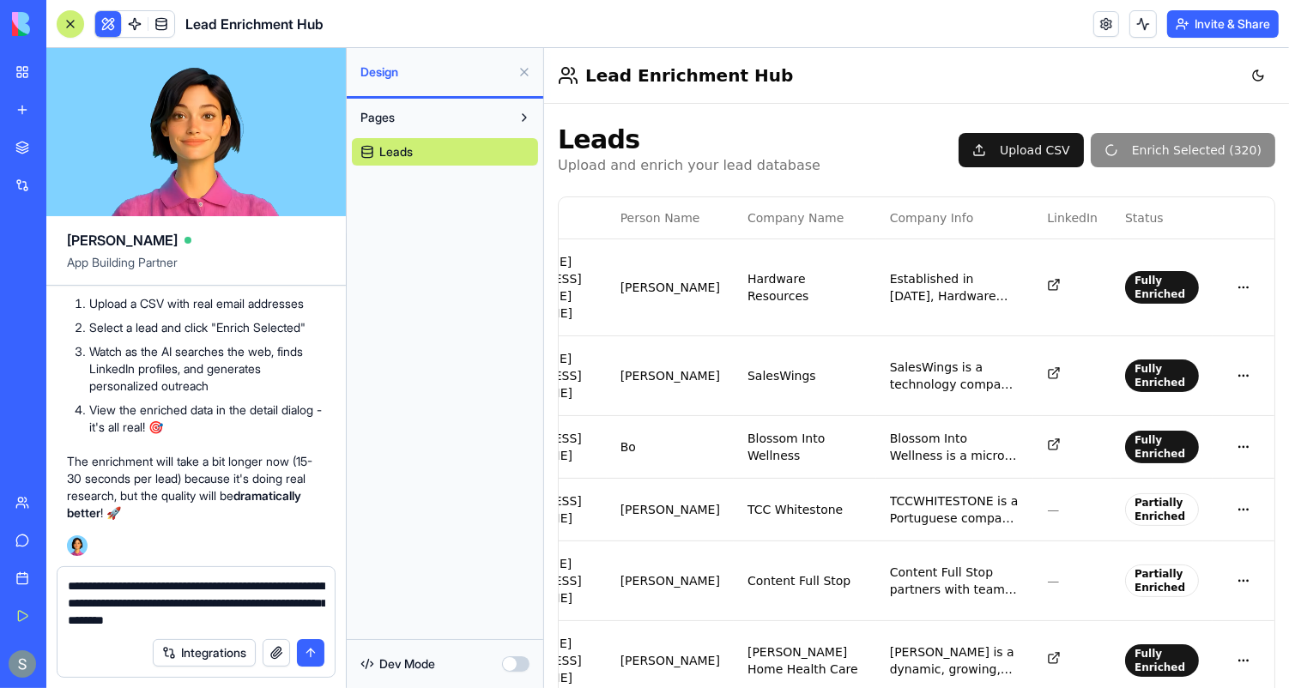
type textarea "**********"
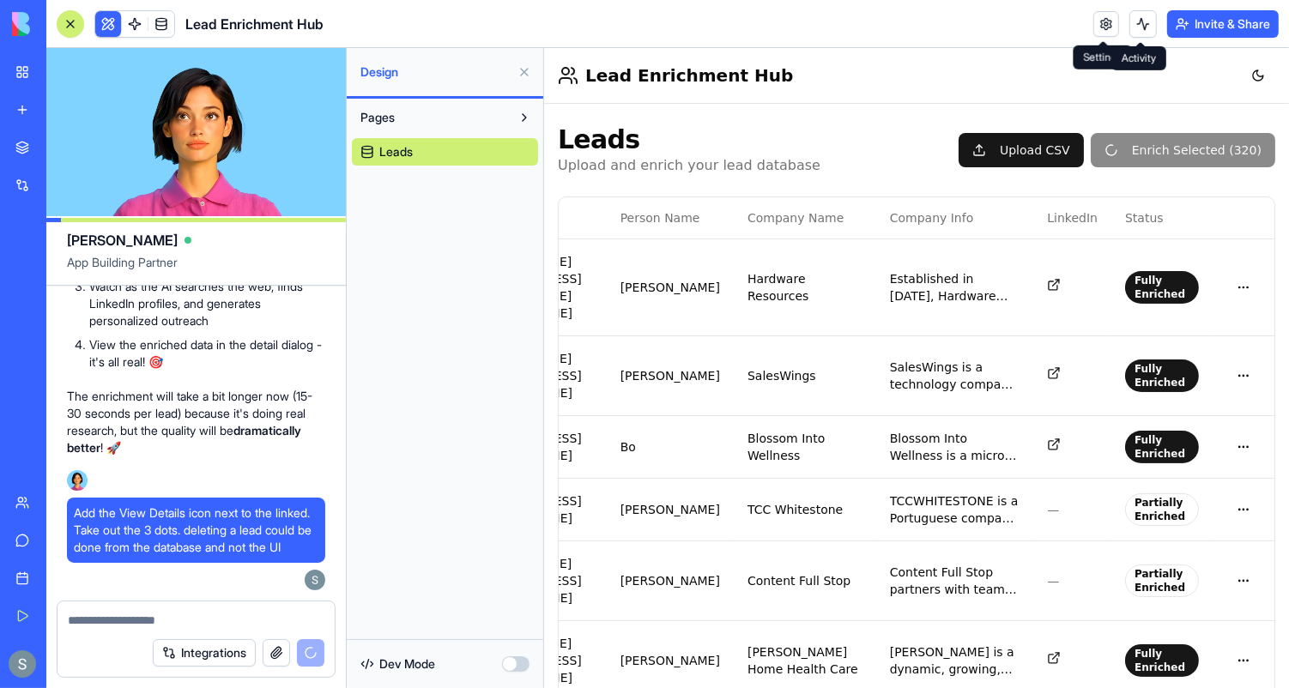
click at [1142, 27] on button at bounding box center [1143, 23] width 27 height 27
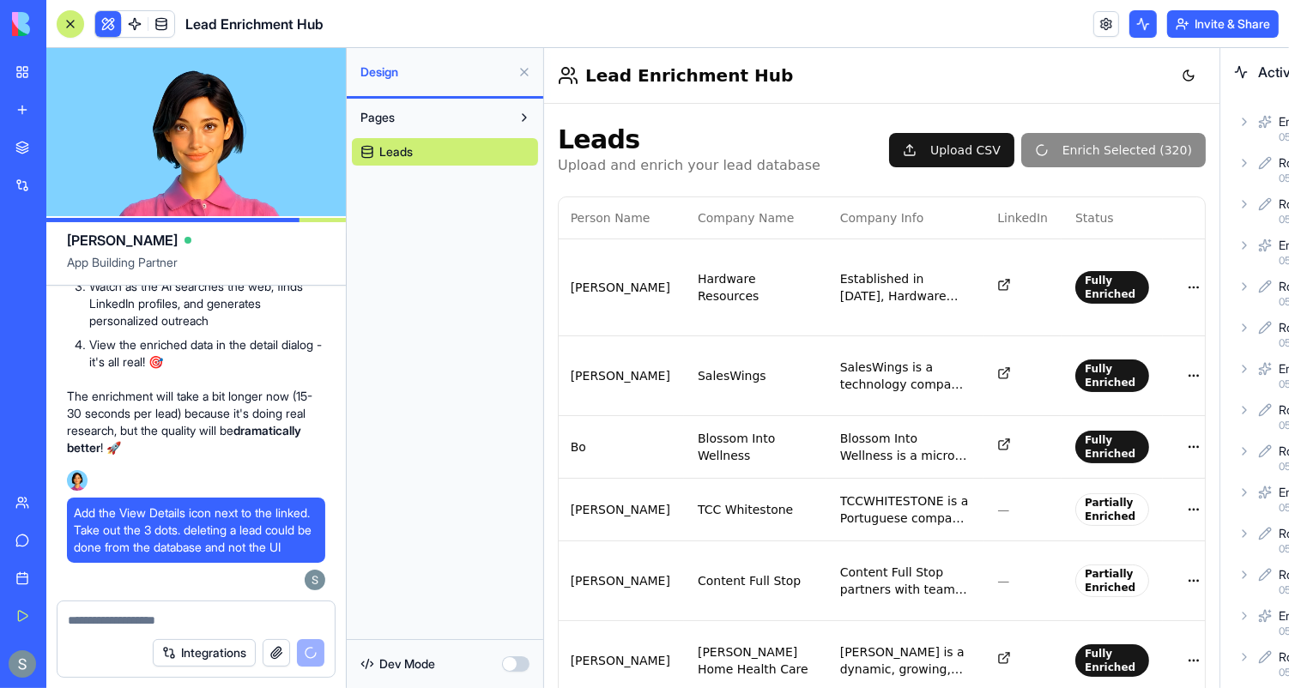
scroll to position [0, 134]
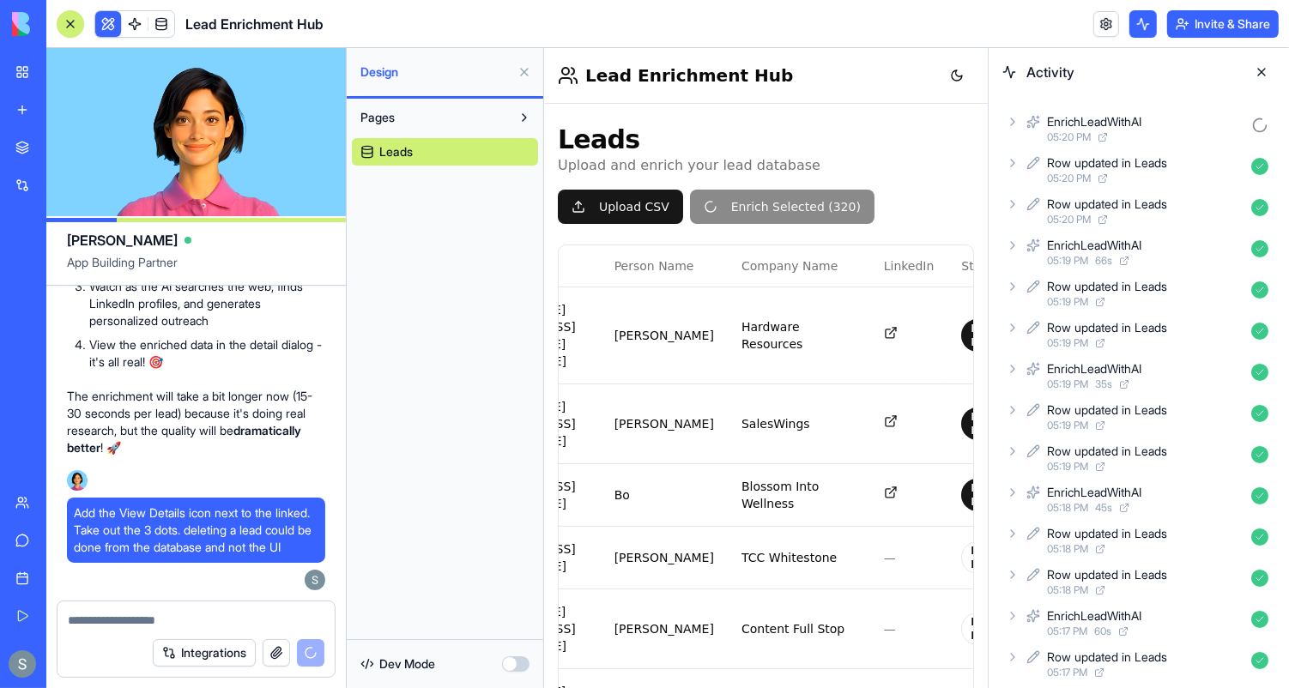
click at [1011, 122] on icon at bounding box center [1013, 122] width 14 height 14
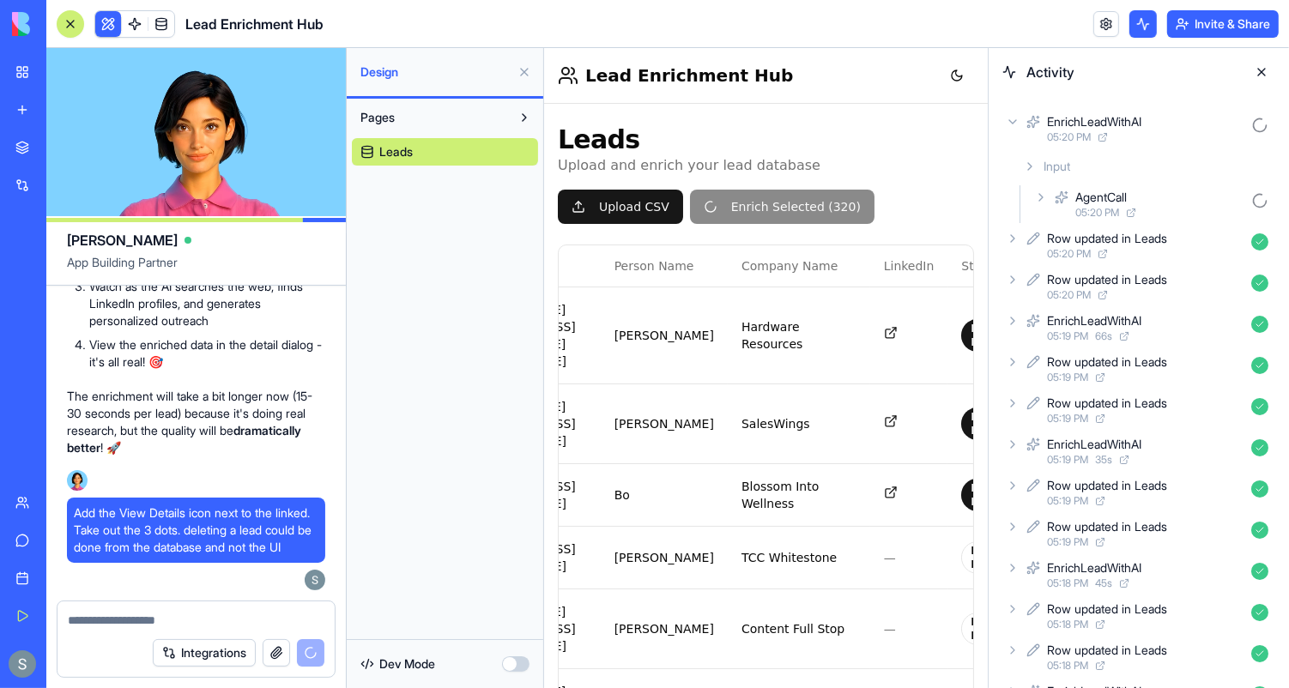
click at [1040, 201] on icon at bounding box center [1041, 198] width 14 height 14
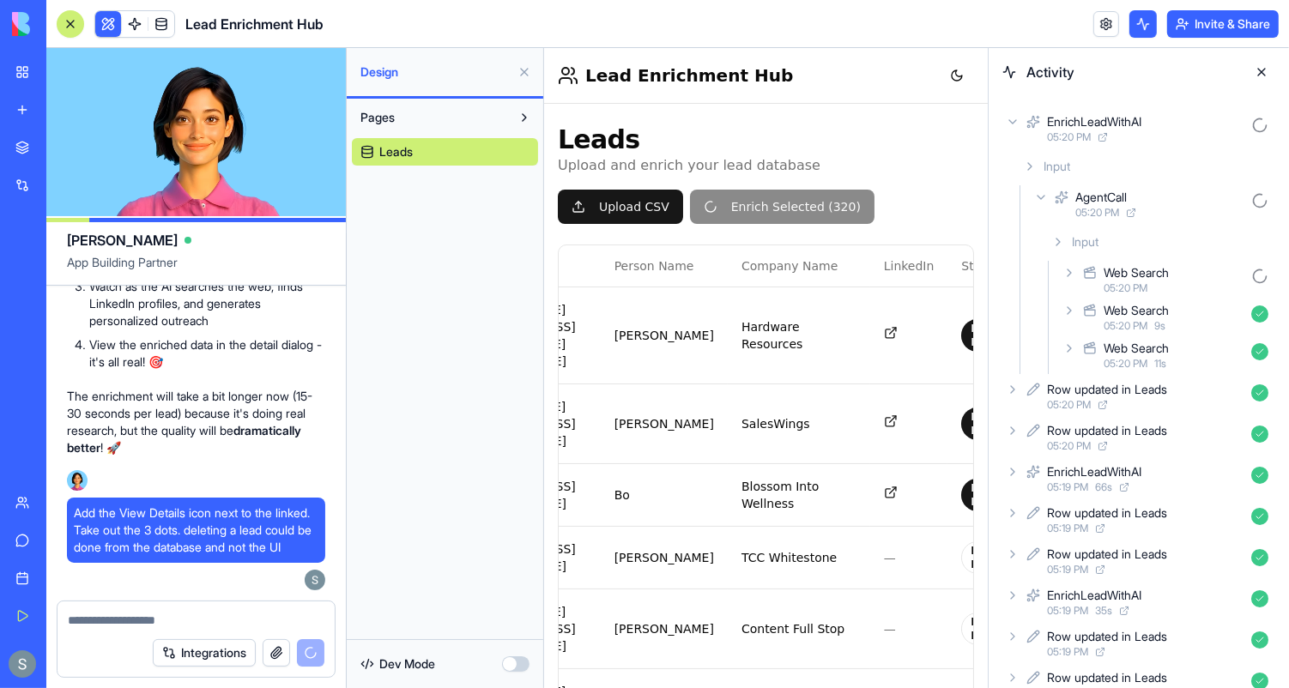
click at [1074, 274] on icon at bounding box center [1070, 273] width 14 height 14
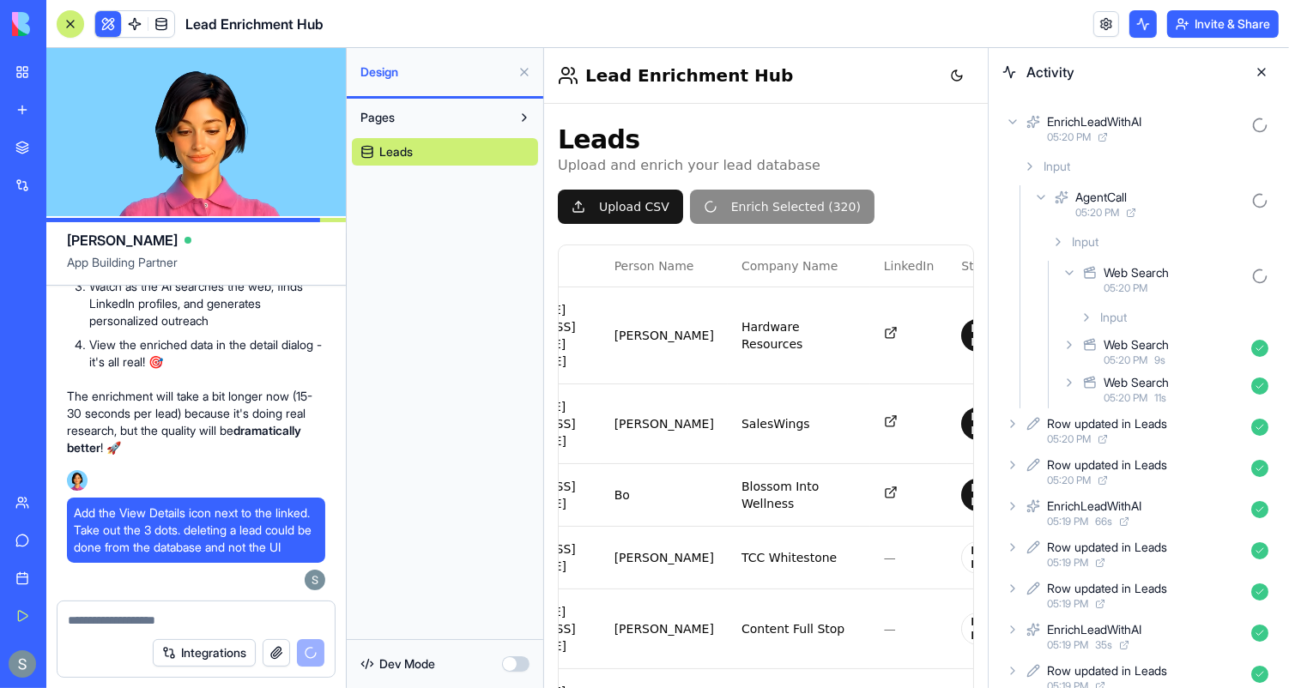
click at [1091, 313] on icon at bounding box center [1087, 318] width 14 height 14
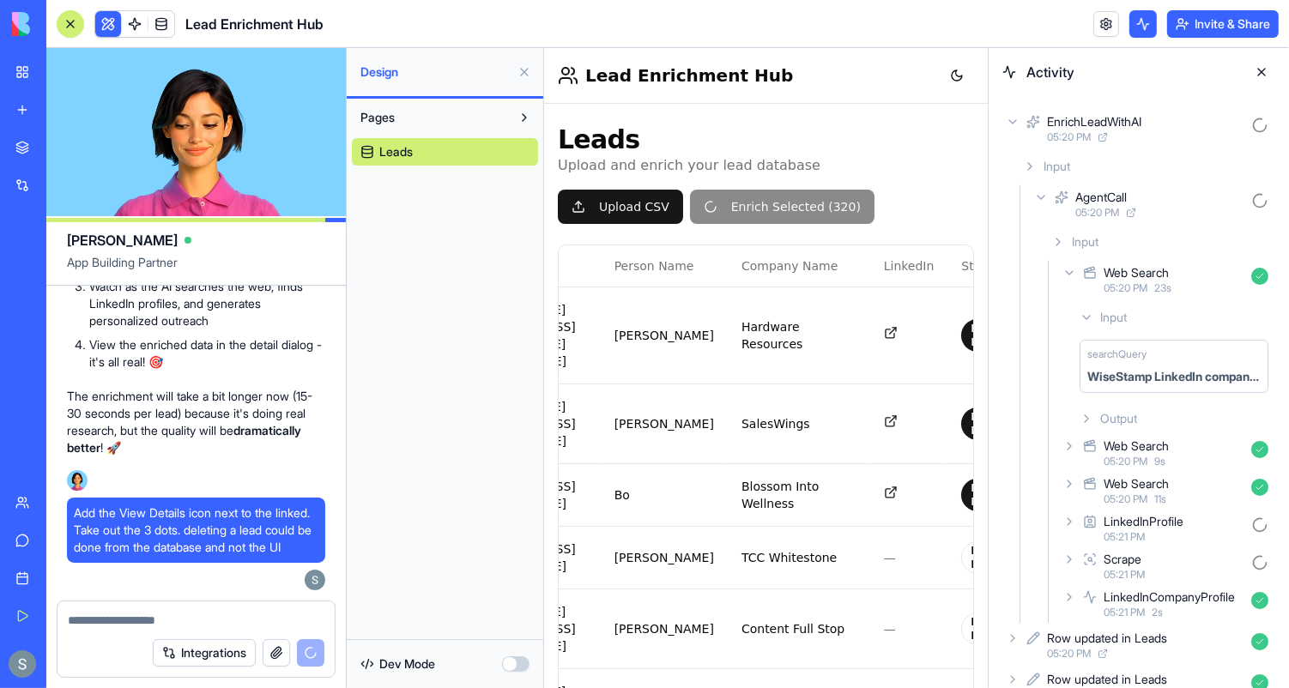
scroll to position [4412, 0]
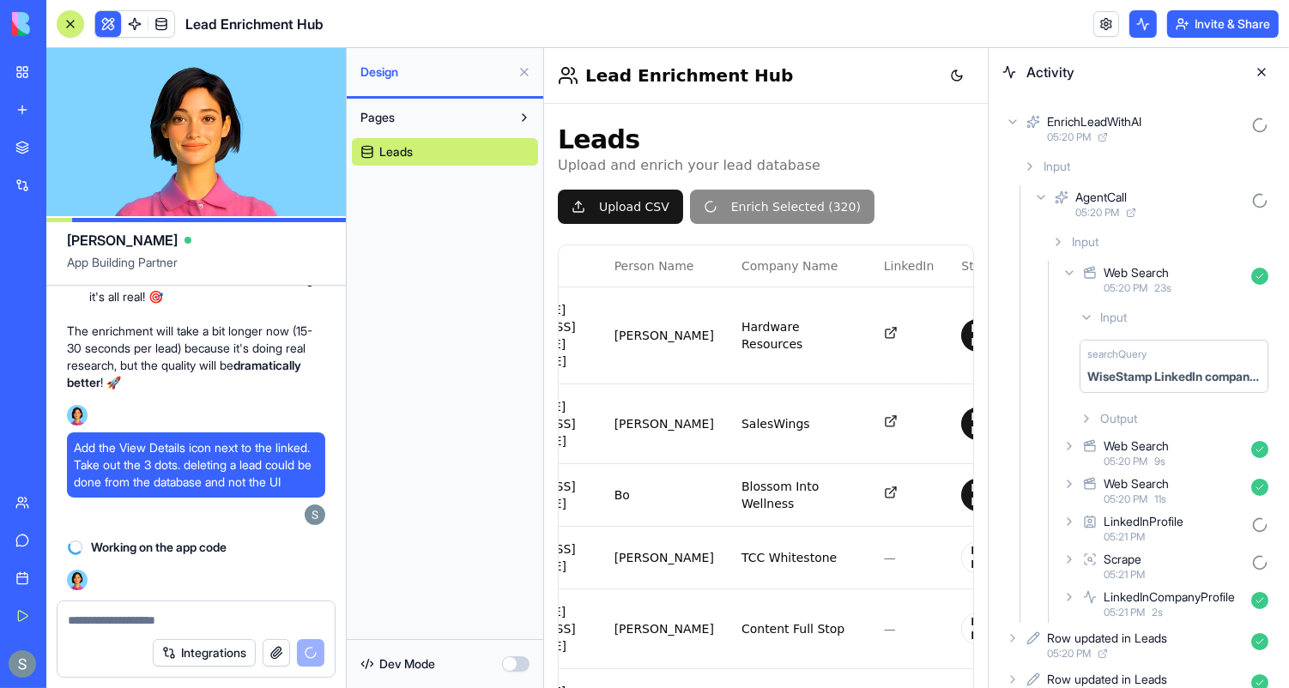
click at [1086, 417] on icon at bounding box center [1087, 419] width 14 height 14
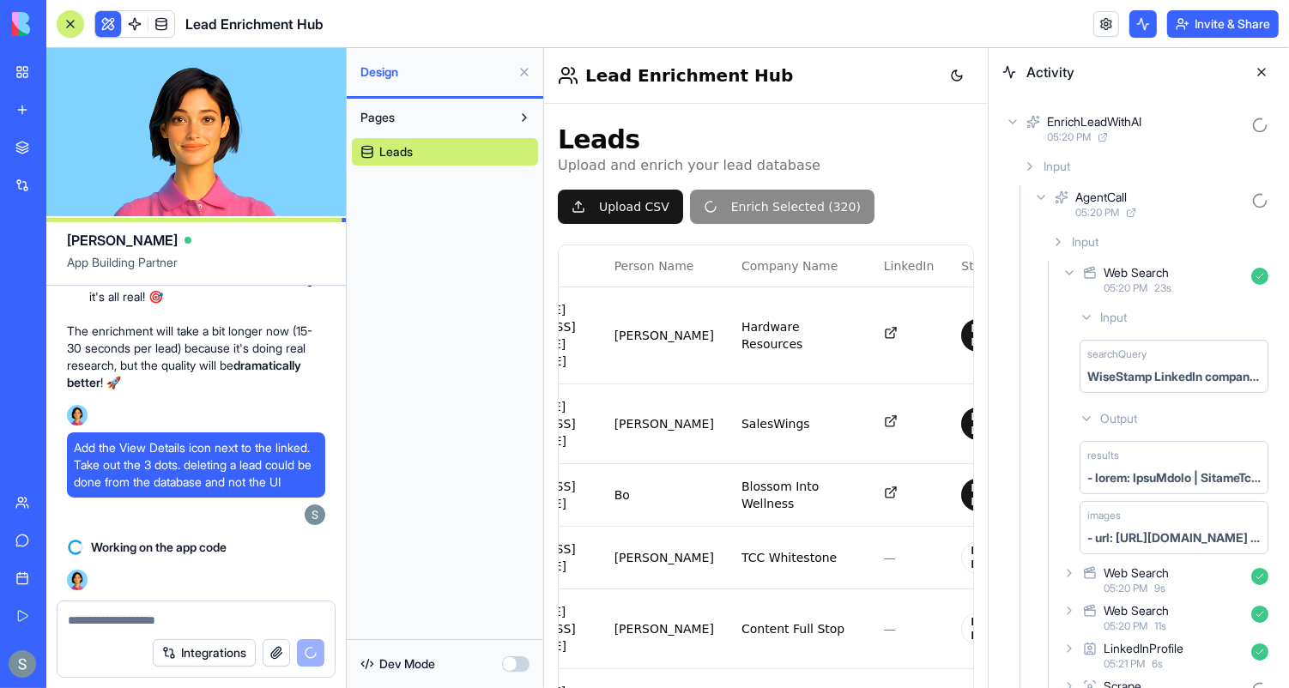
click at [1075, 570] on icon at bounding box center [1070, 574] width 14 height 14
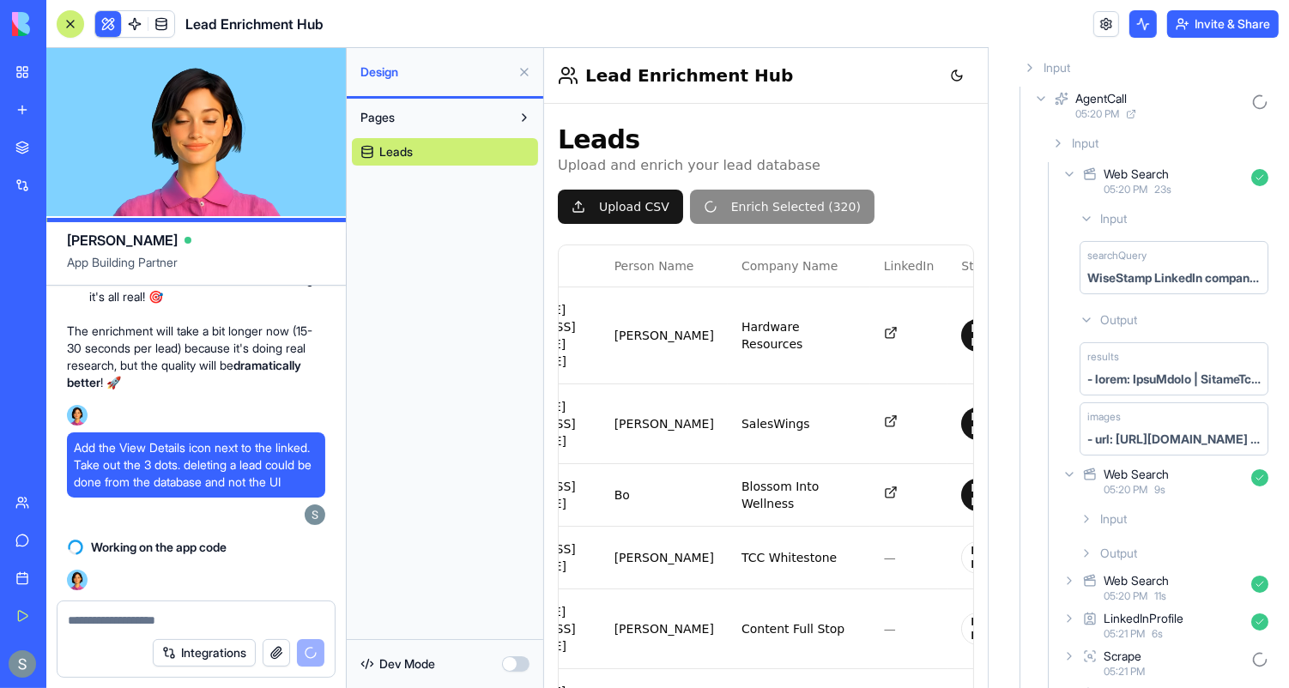
scroll to position [155, 0]
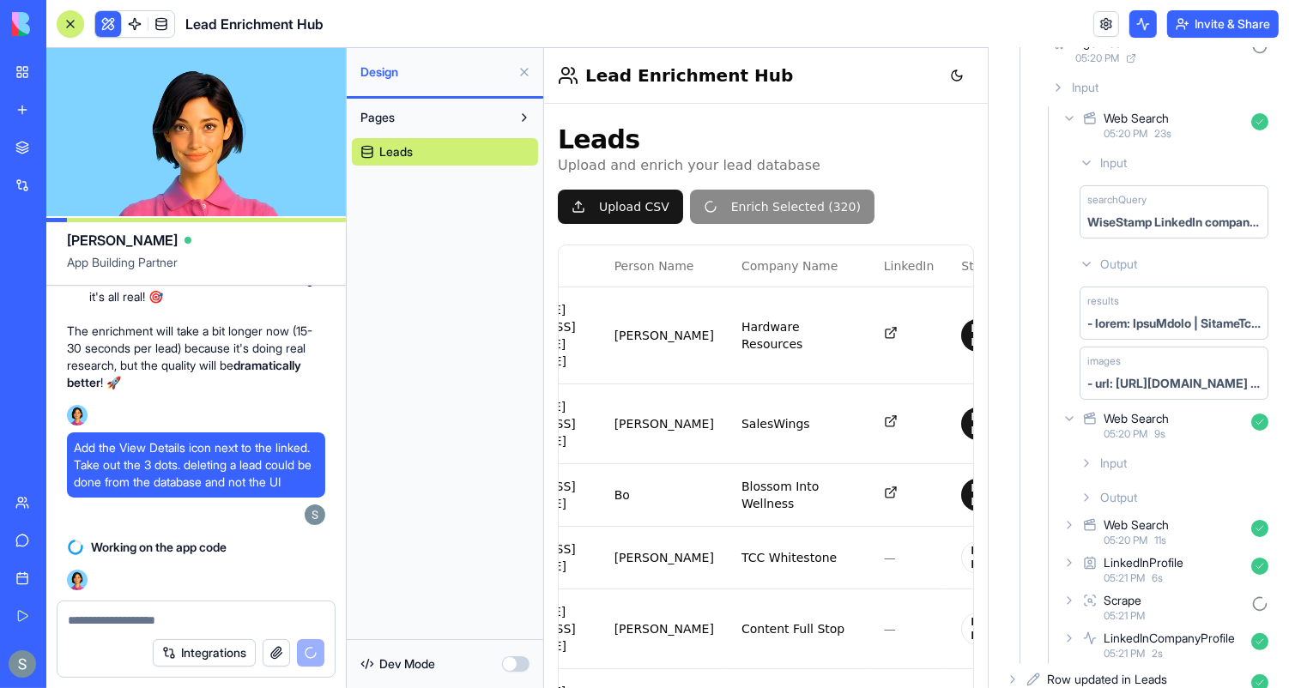
click at [1082, 469] on div "Input" at bounding box center [1174, 463] width 203 height 31
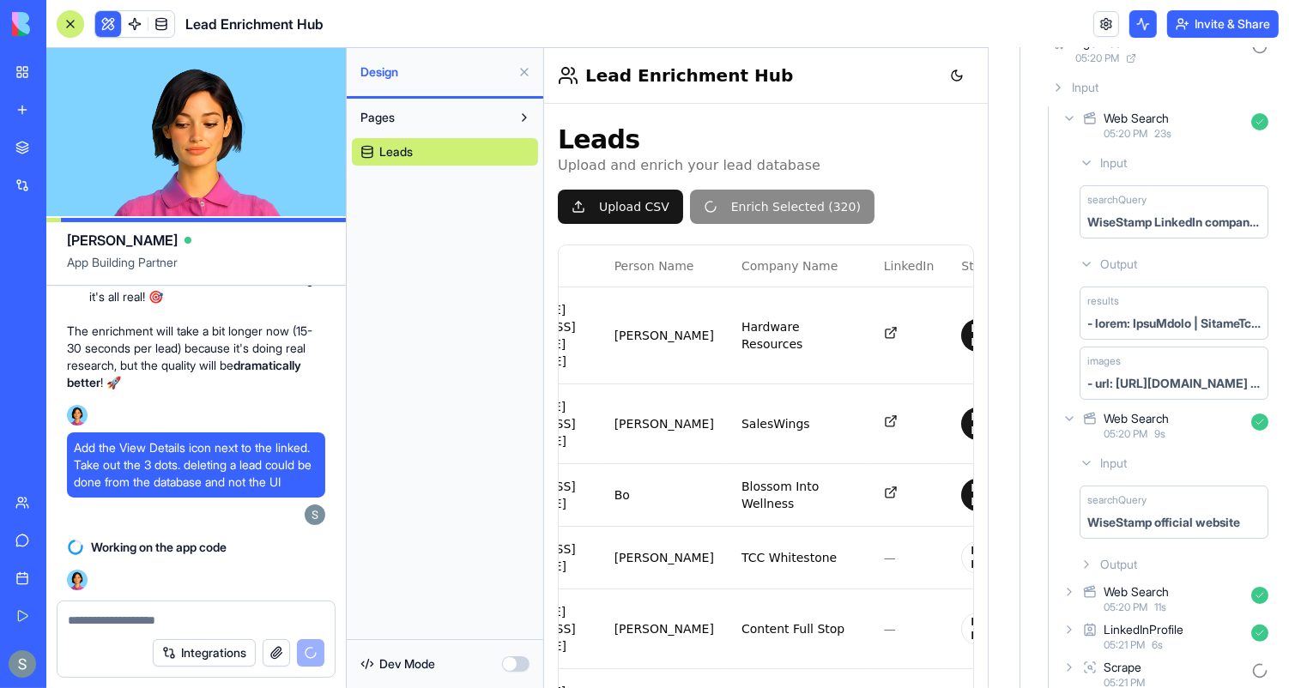
click at [1079, 570] on div "Output" at bounding box center [1174, 564] width 203 height 31
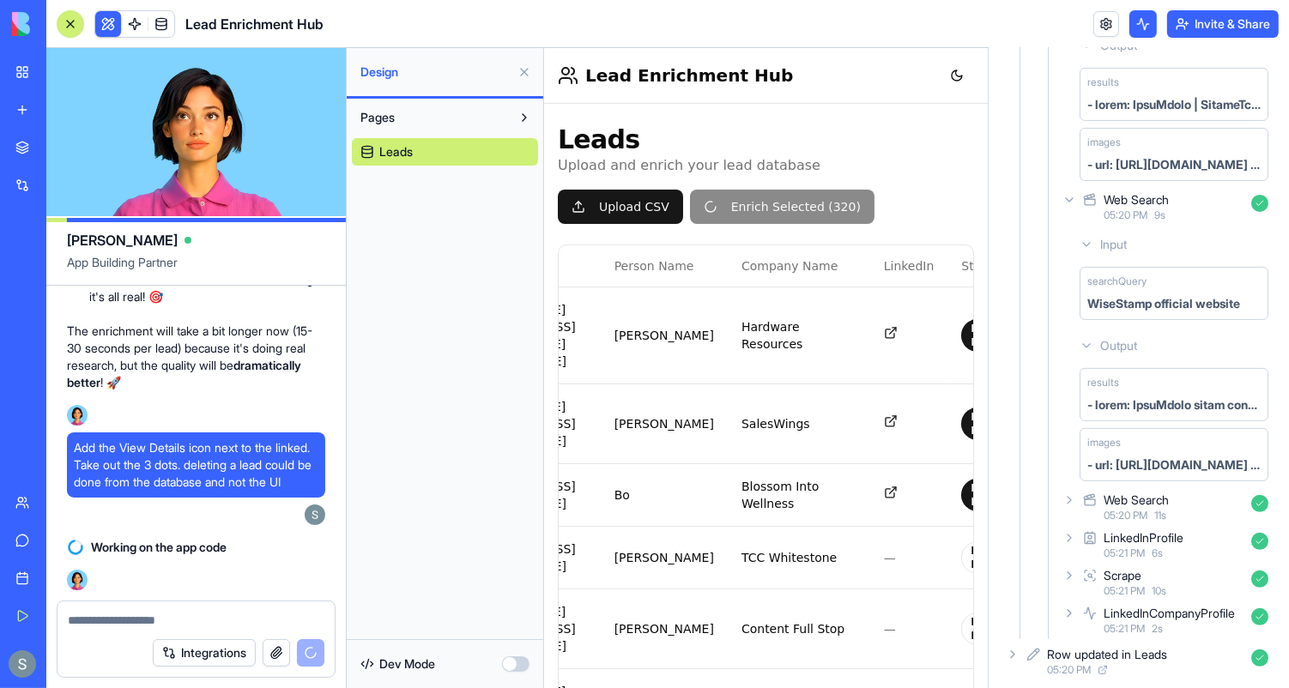
scroll to position [376, 0]
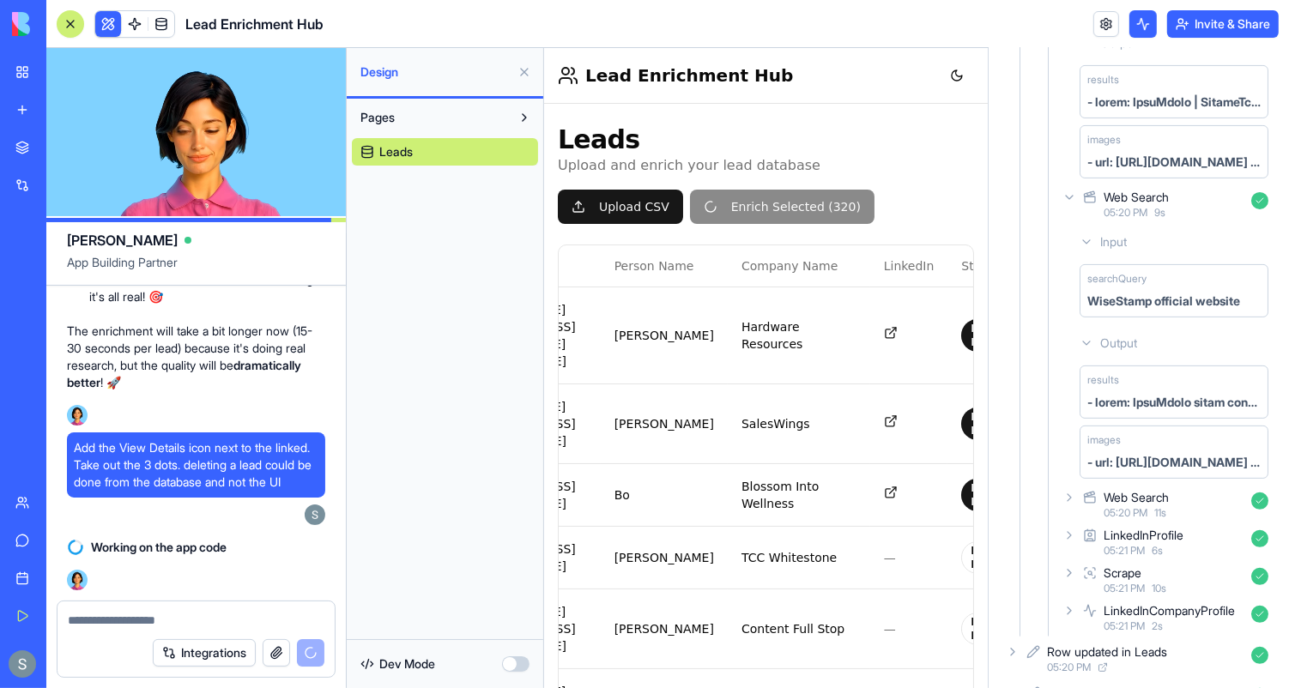
click at [1076, 537] on div "LinkedInProfile 05:21 PM 6 s" at bounding box center [1167, 543] width 216 height 38
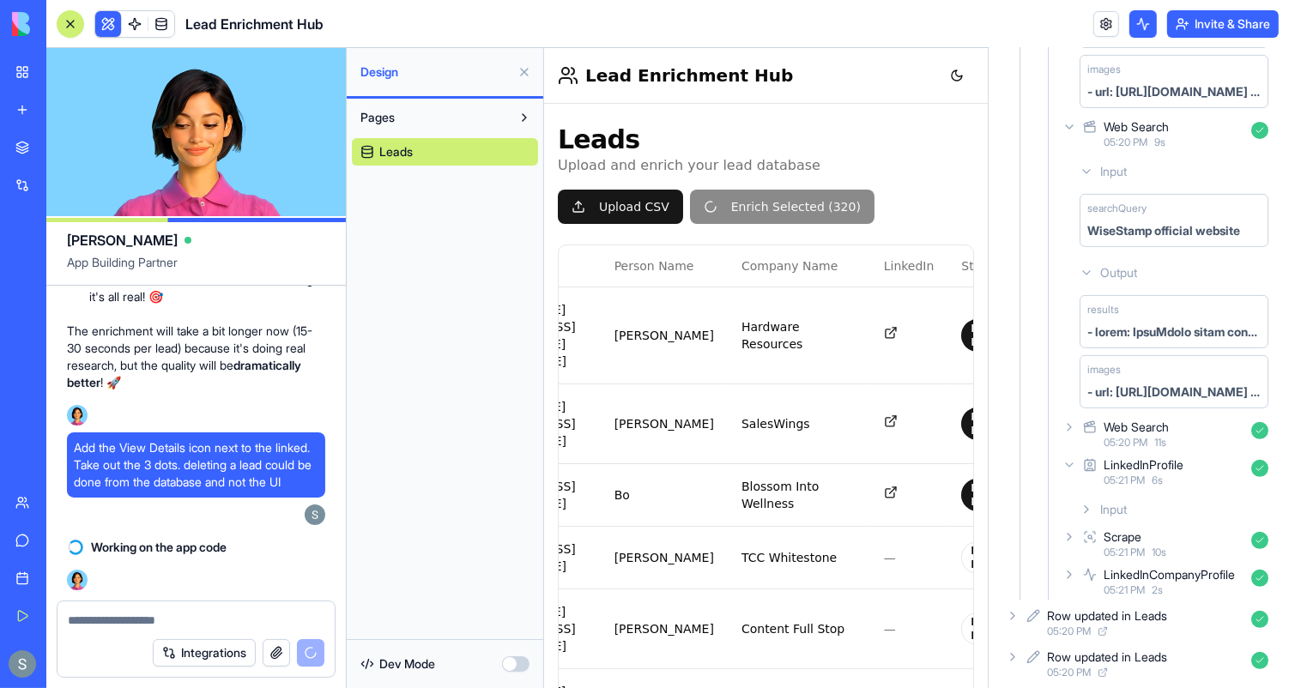
scroll to position [470, 0]
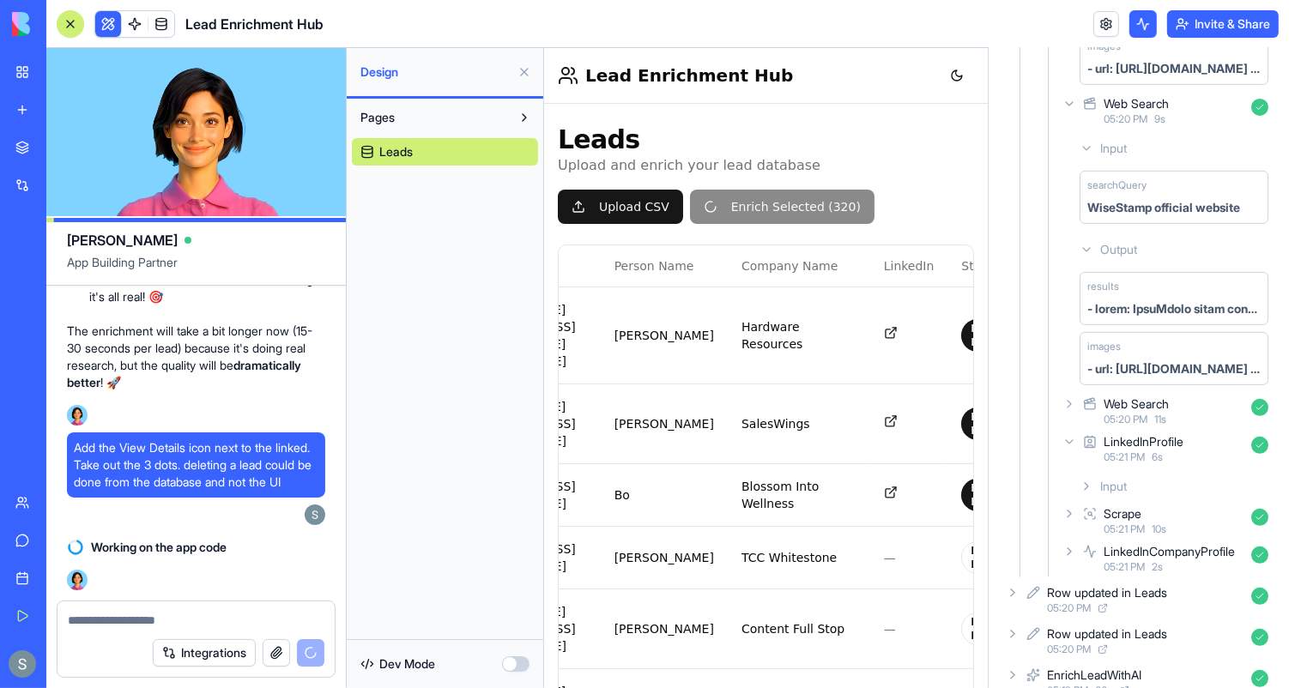
click at [1082, 480] on icon at bounding box center [1087, 487] width 14 height 14
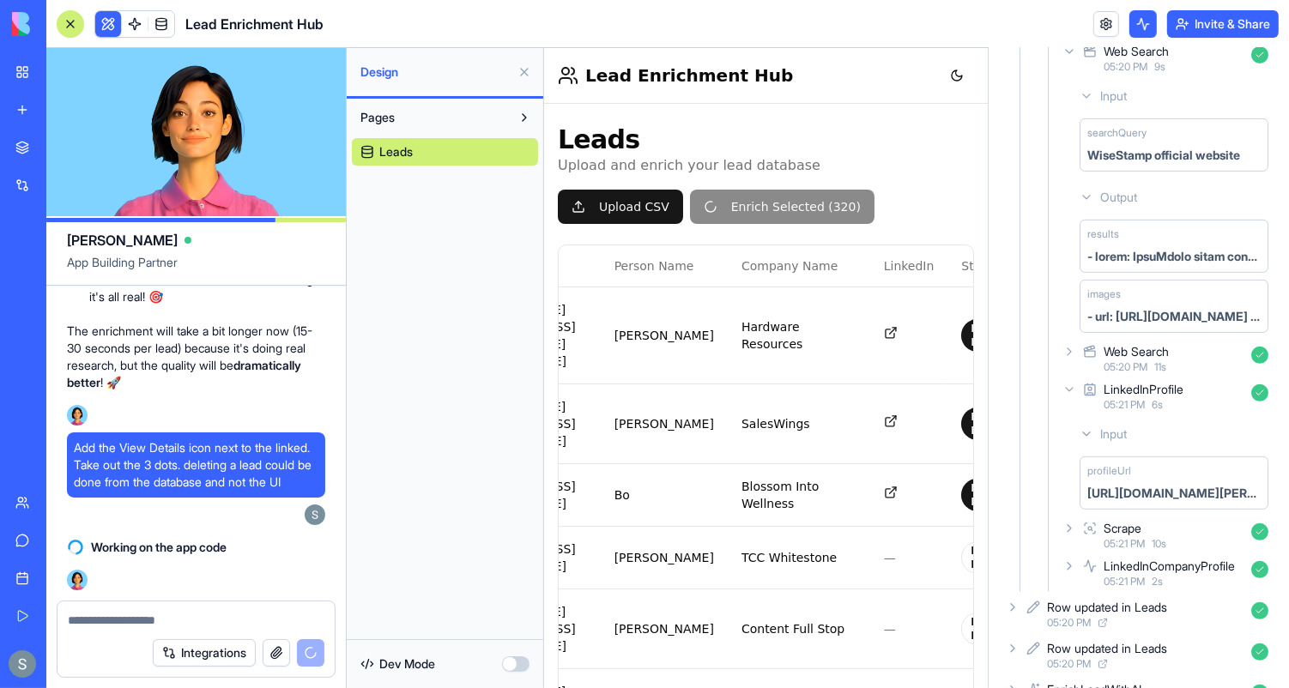
scroll to position [536, 0]
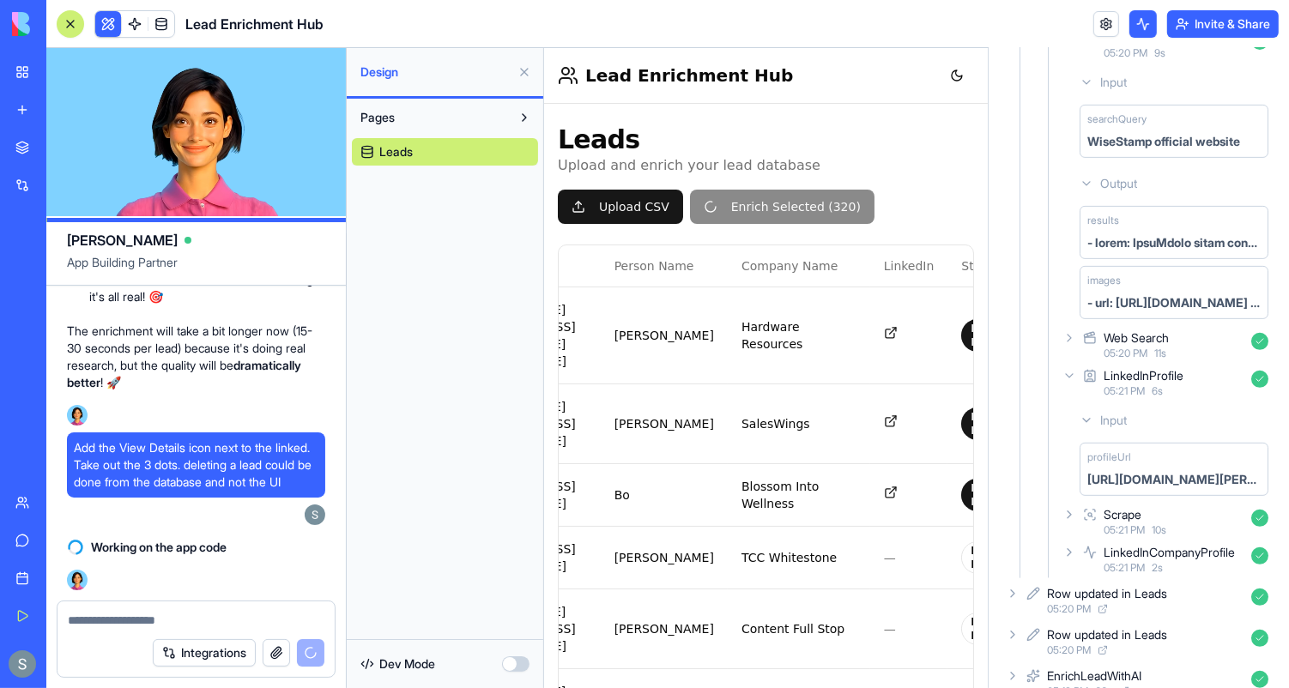
click at [1156, 476] on div "[URL][DOMAIN_NAME][PERSON_NAME]" at bounding box center [1174, 479] width 173 height 17
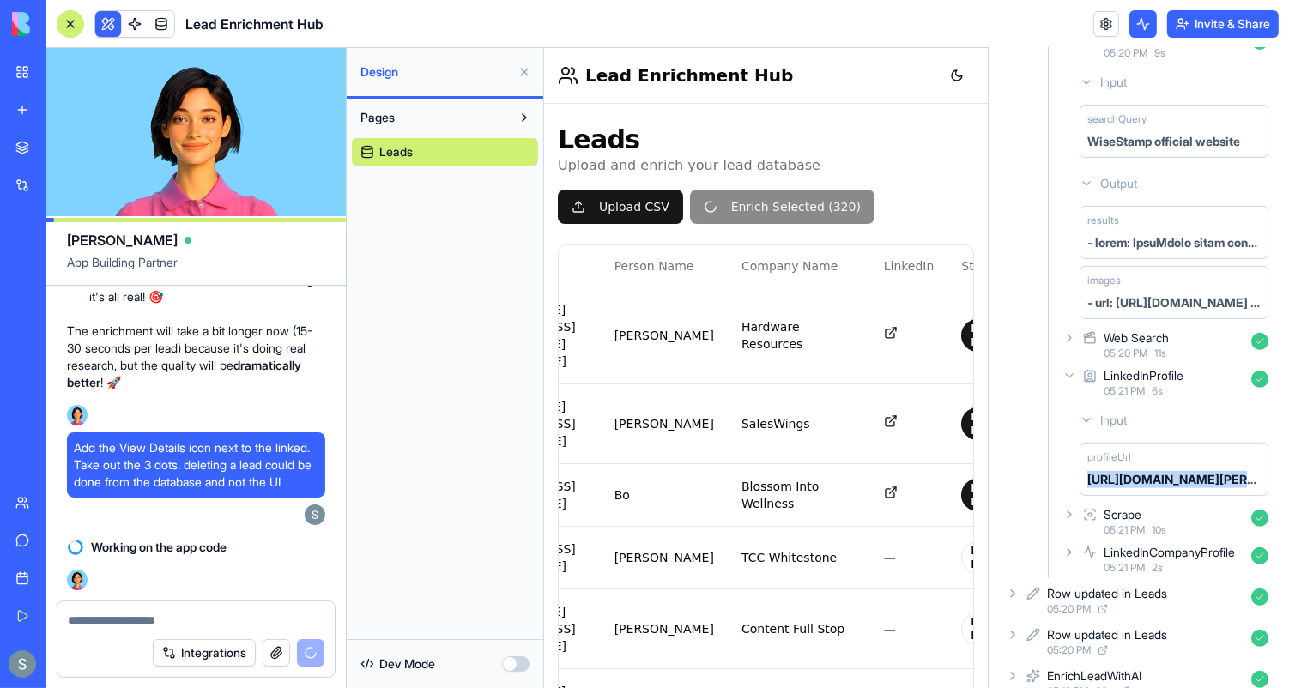
click at [1156, 476] on div "[URL][DOMAIN_NAME][PERSON_NAME]" at bounding box center [1174, 479] width 173 height 17
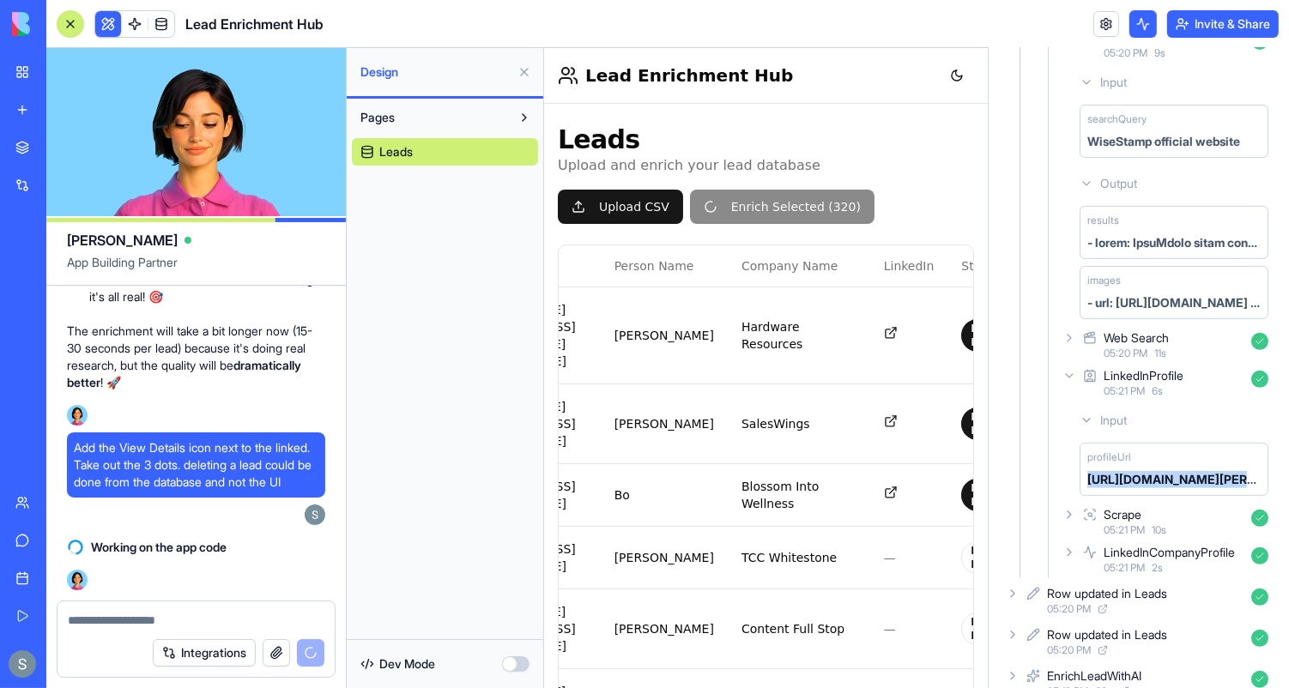
copy div "[URL][DOMAIN_NAME][PERSON_NAME]"
click at [1089, 414] on icon at bounding box center [1087, 421] width 14 height 14
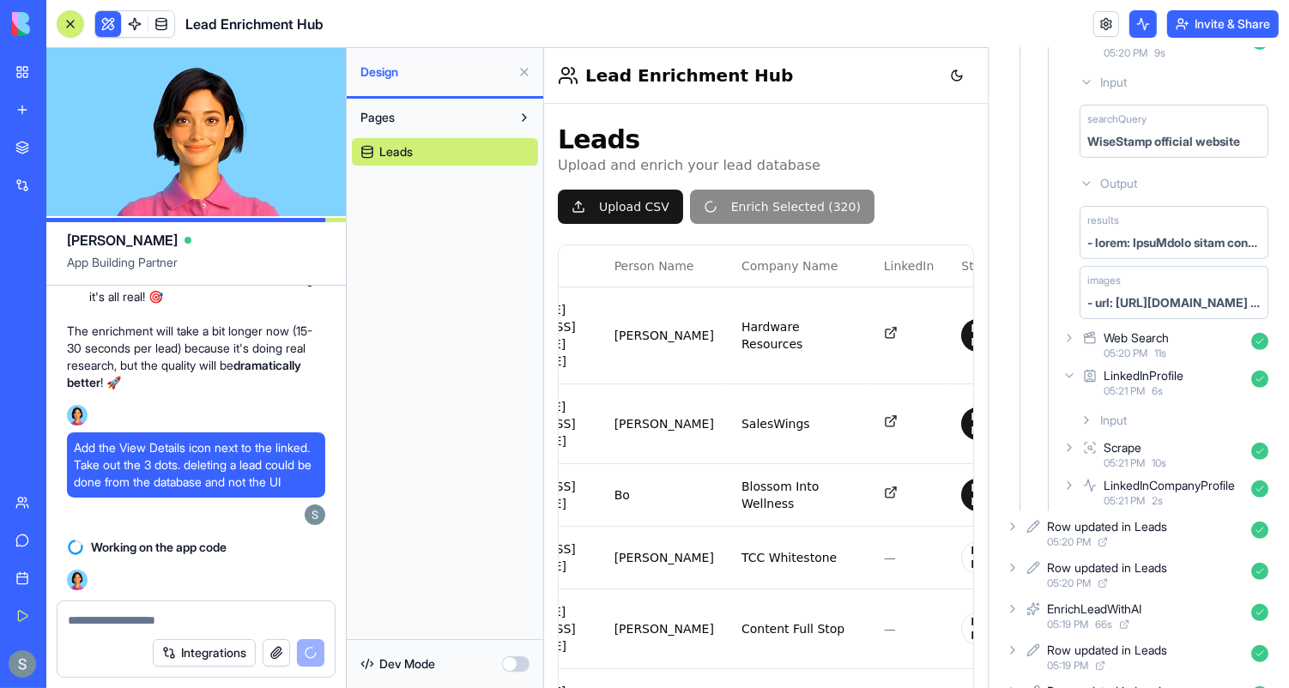
click at [1070, 446] on icon at bounding box center [1070, 448] width 14 height 14
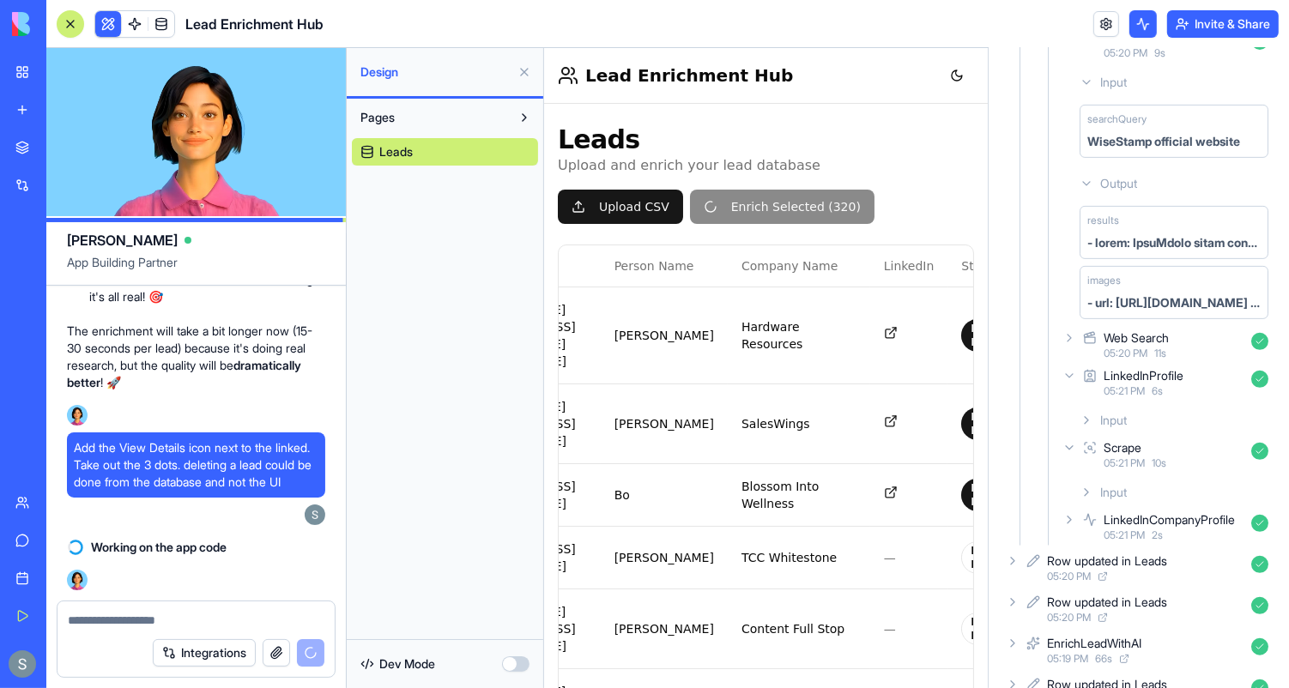
click at [1088, 489] on icon at bounding box center [1086, 492] width 3 height 7
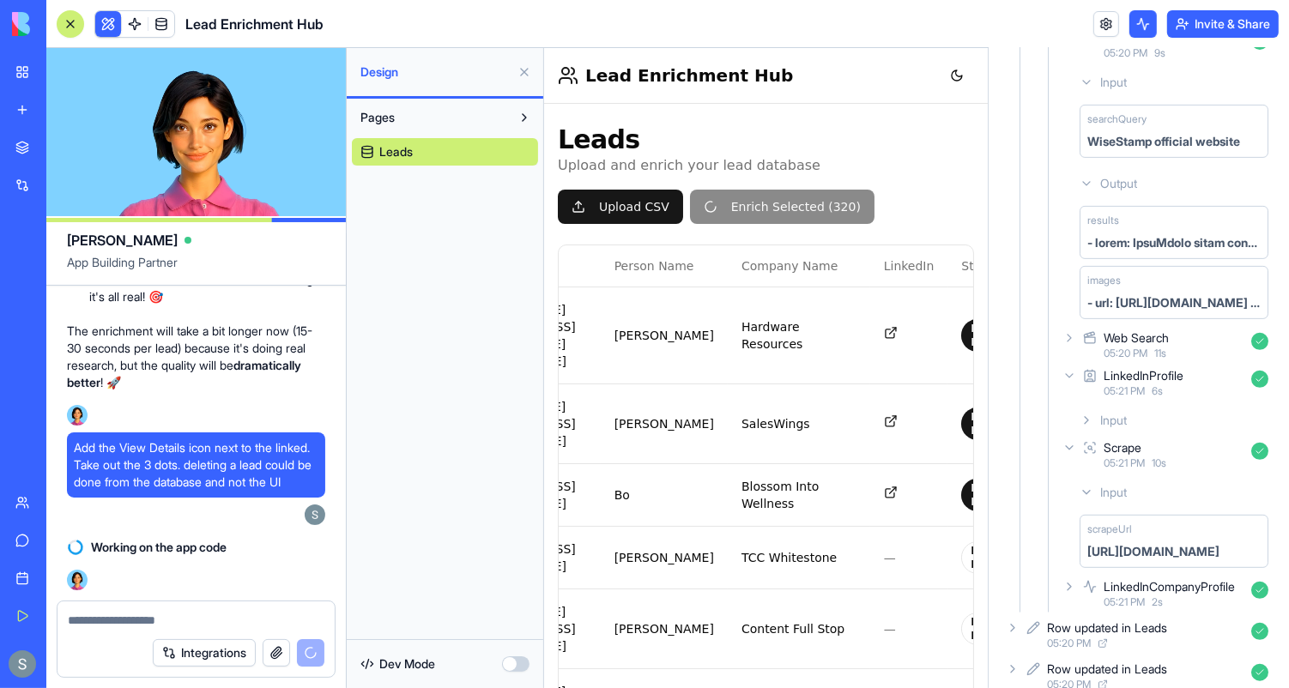
click at [1070, 580] on icon at bounding box center [1070, 587] width 14 height 14
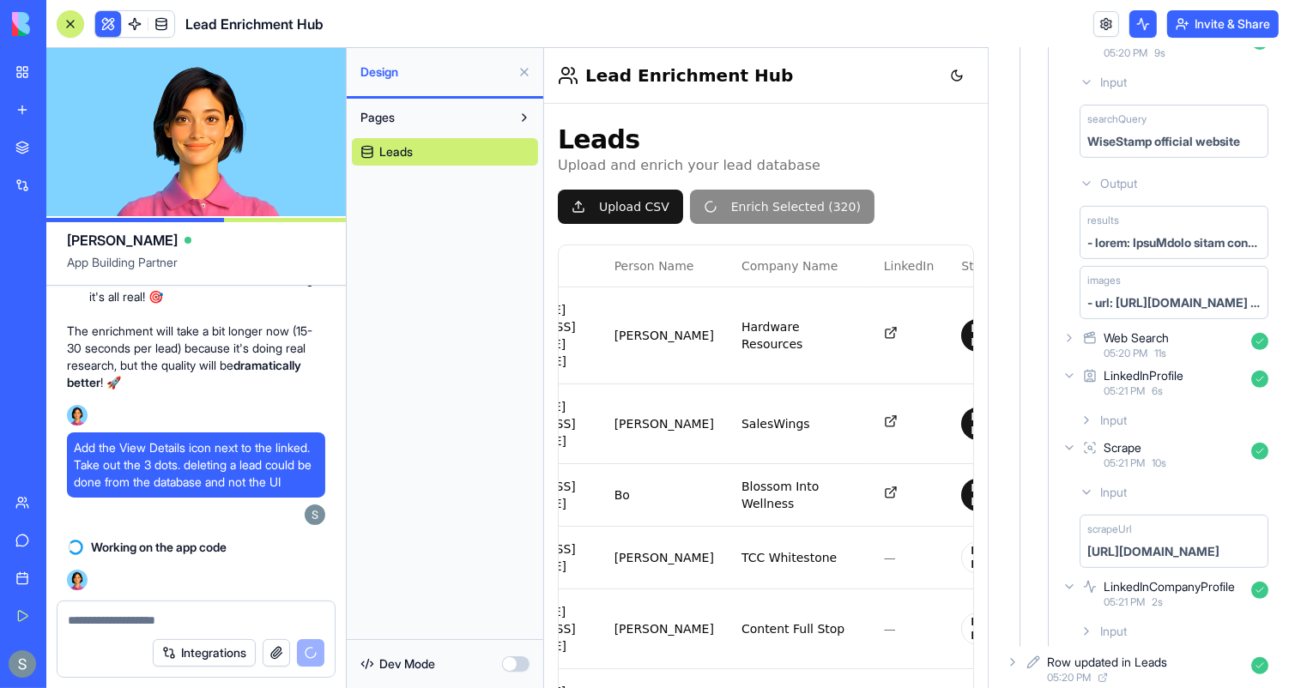
click at [1084, 617] on div "Input" at bounding box center [1174, 631] width 203 height 31
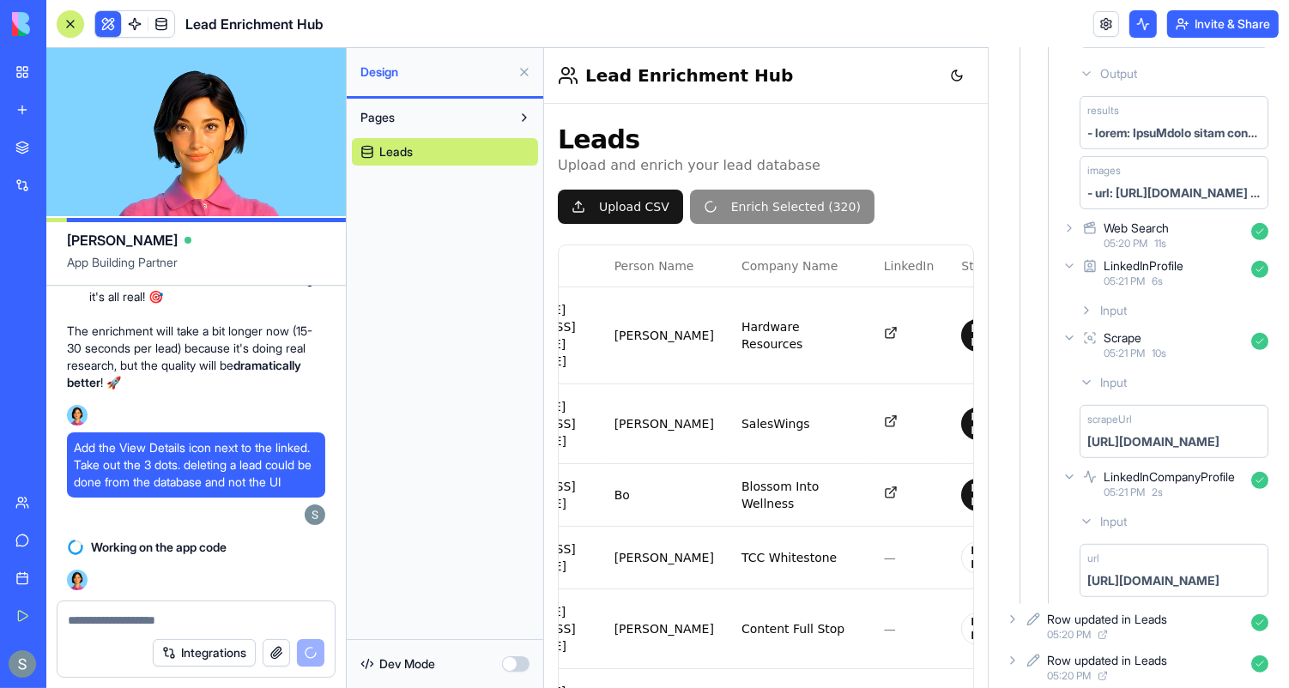
scroll to position [757, 0]
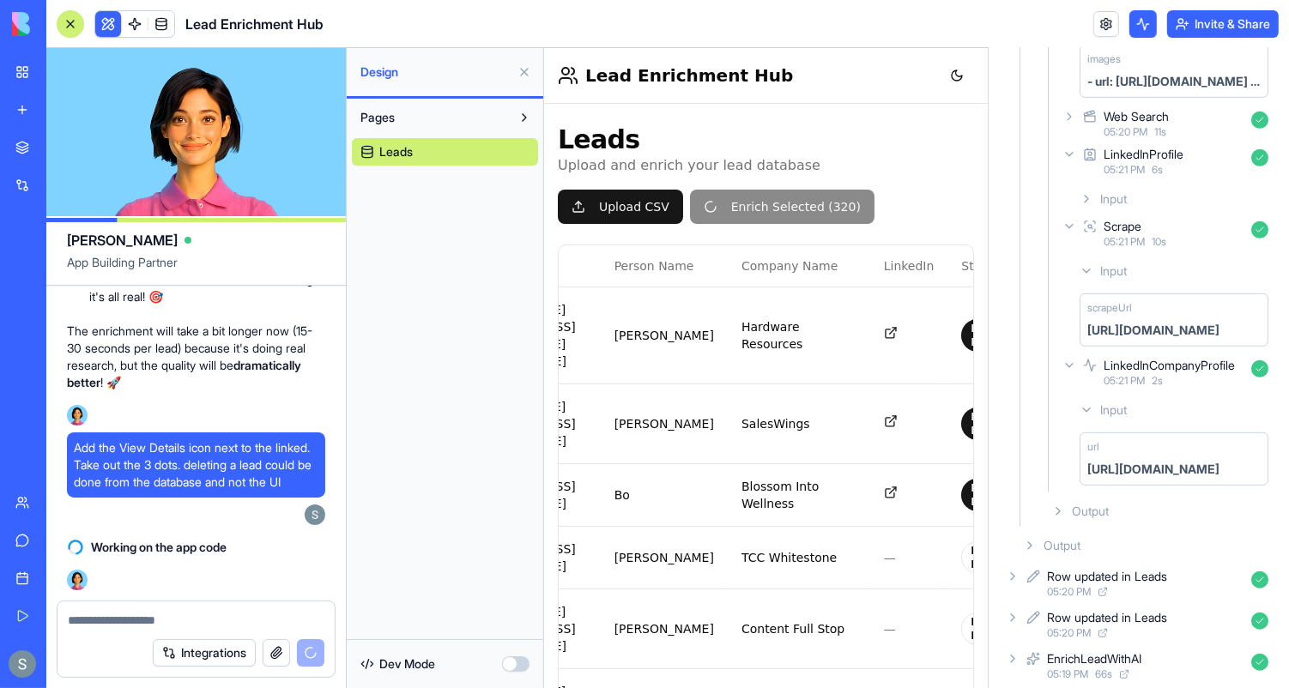
click at [1084, 199] on icon at bounding box center [1087, 199] width 14 height 14
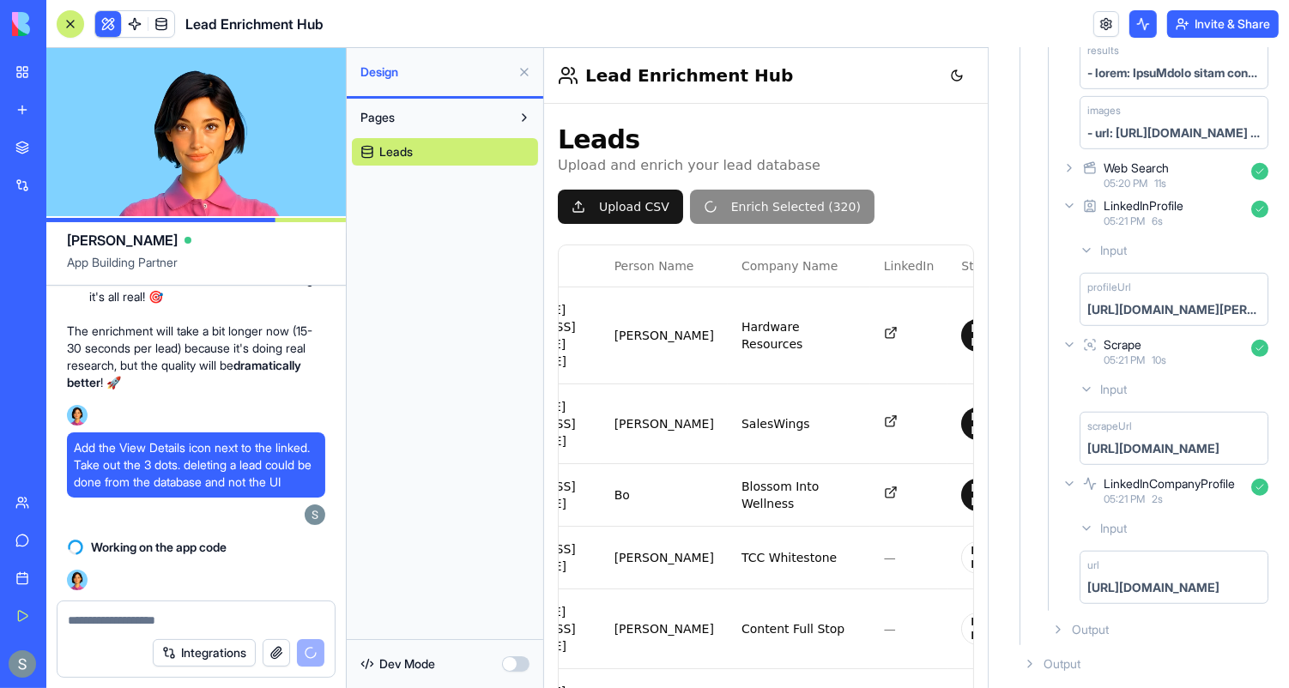
scroll to position [826, 0]
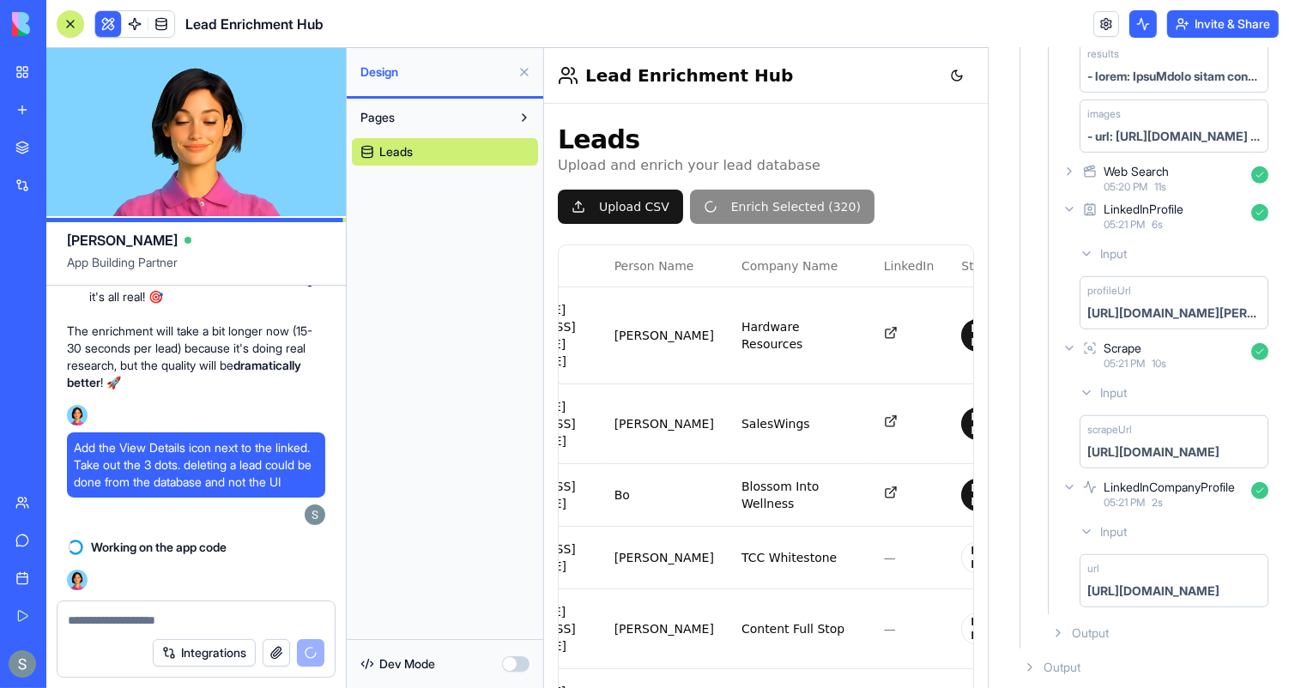
click at [1070, 169] on icon at bounding box center [1070, 172] width 14 height 14
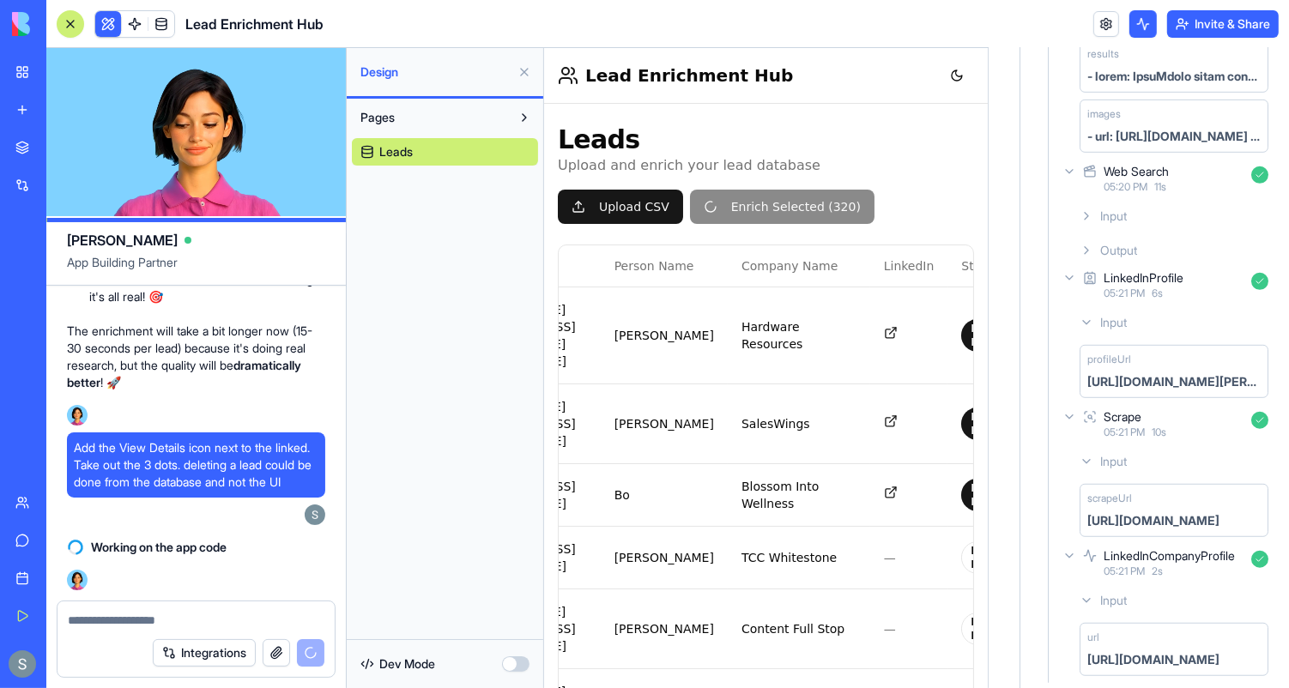
click at [1083, 213] on icon at bounding box center [1087, 216] width 14 height 14
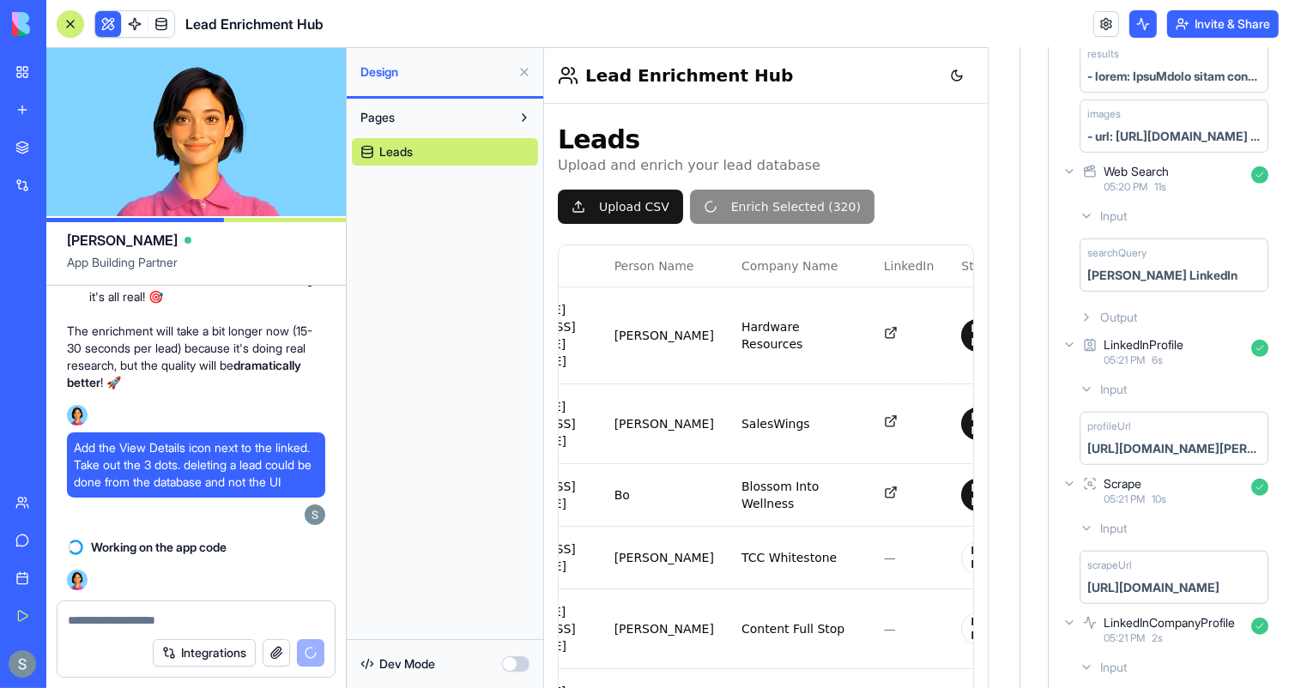
click at [1125, 268] on div "[PERSON_NAME] LinkedIn" at bounding box center [1163, 275] width 150 height 17
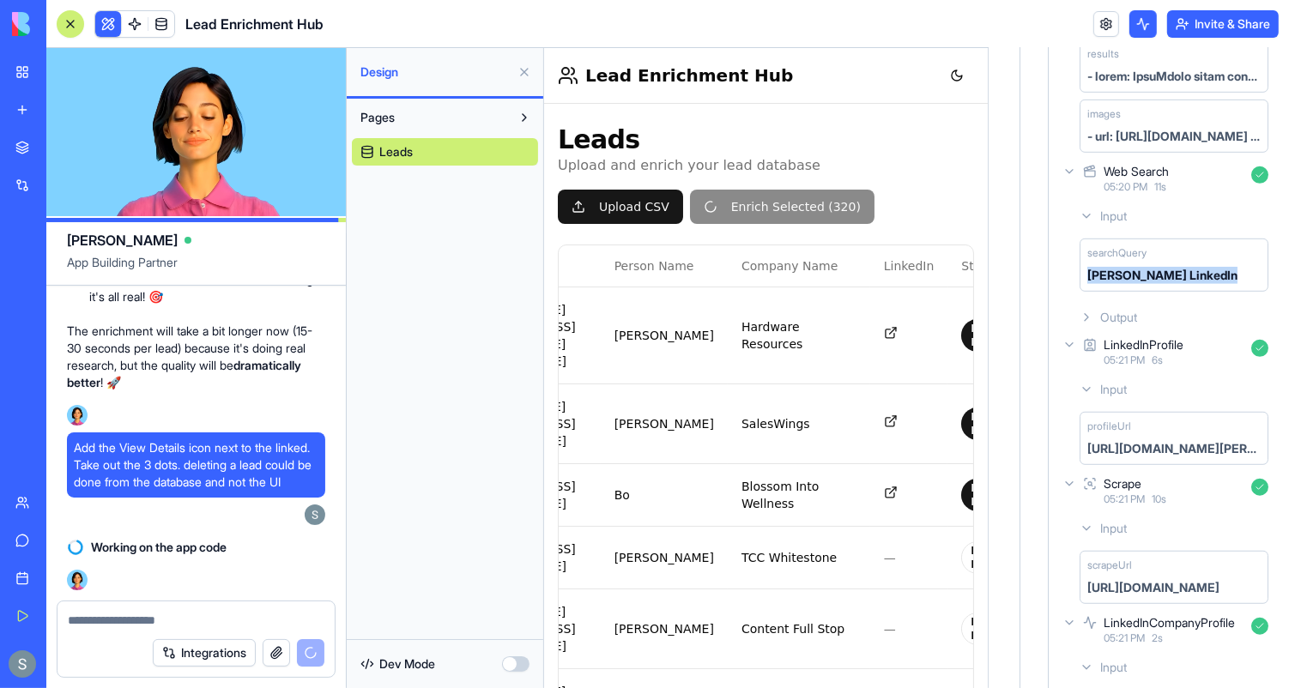
click at [1125, 268] on div "[PERSON_NAME] LinkedIn" at bounding box center [1163, 275] width 150 height 17
copy div "[PERSON_NAME] LinkedIn"
click at [1080, 311] on icon at bounding box center [1087, 318] width 14 height 14
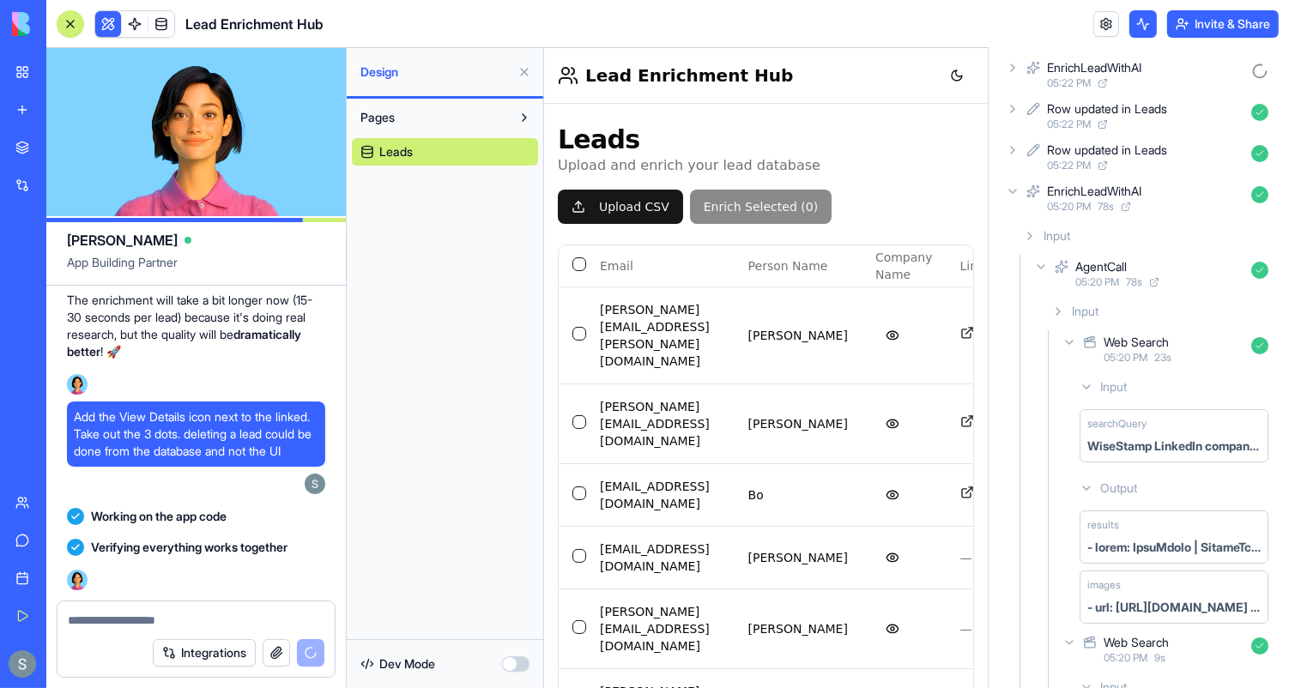
scroll to position [52, 0]
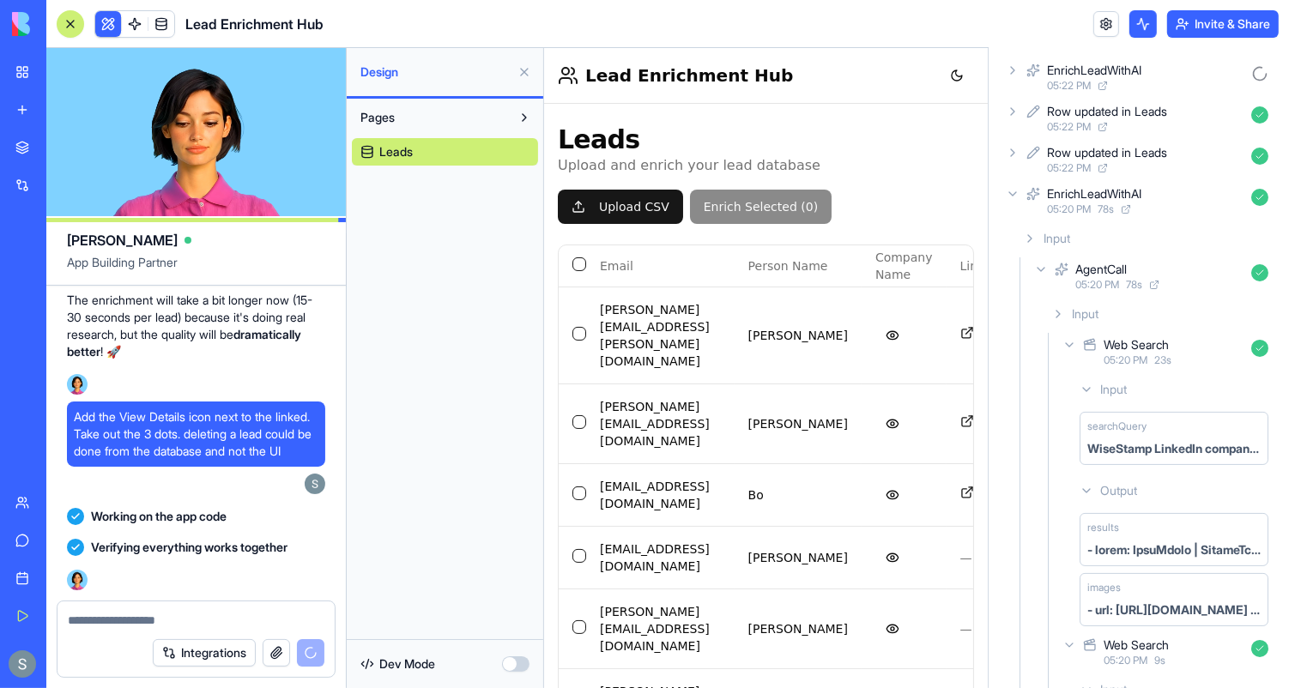
click at [1012, 197] on icon at bounding box center [1013, 194] width 14 height 14
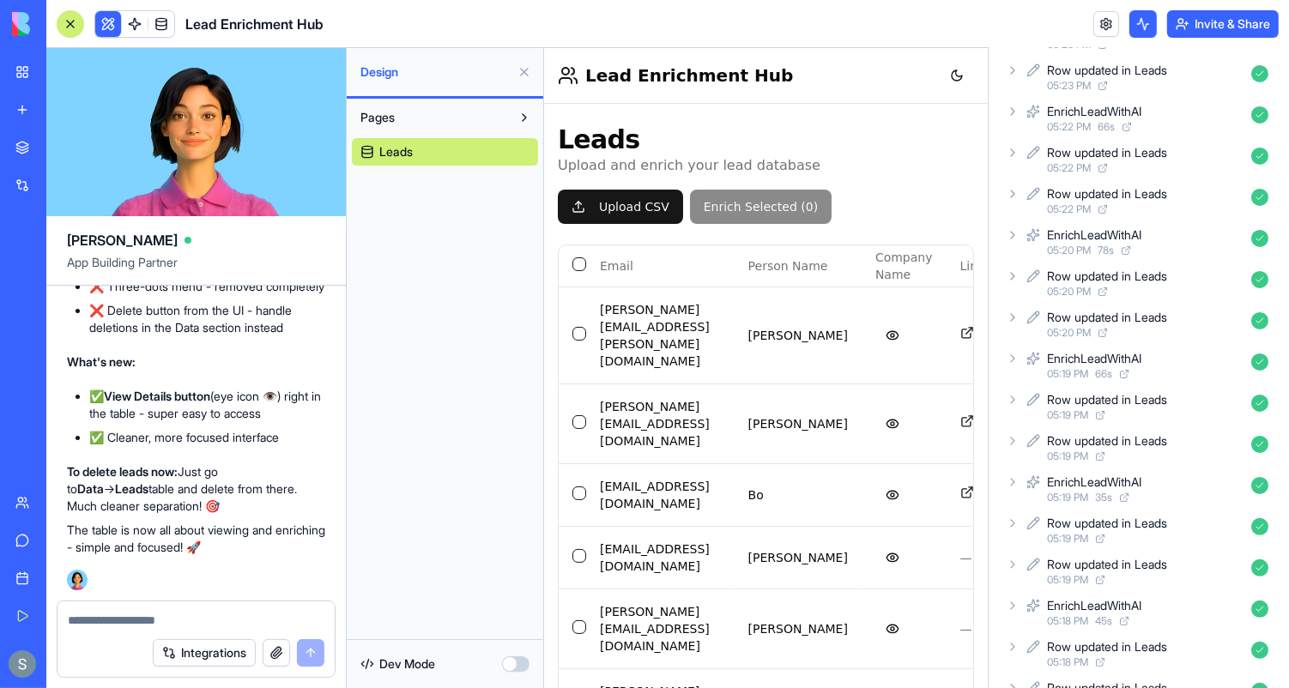
scroll to position [299, 0]
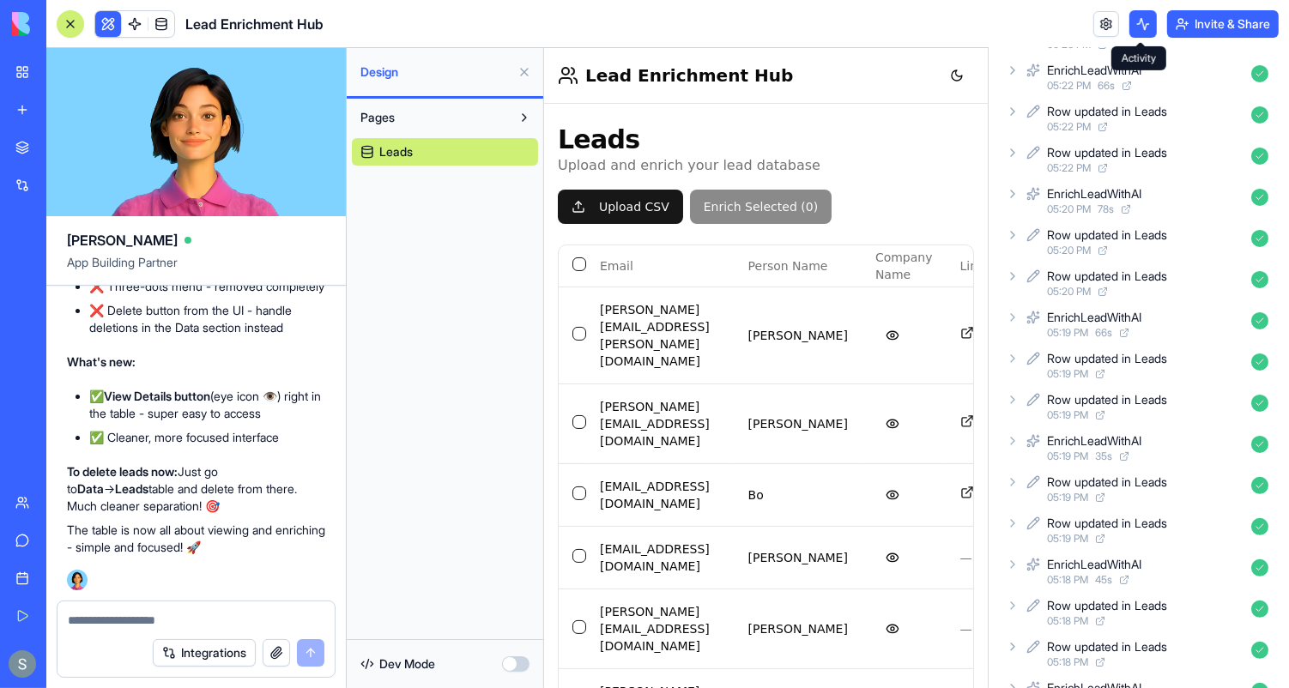
click at [1143, 17] on button at bounding box center [1143, 23] width 27 height 27
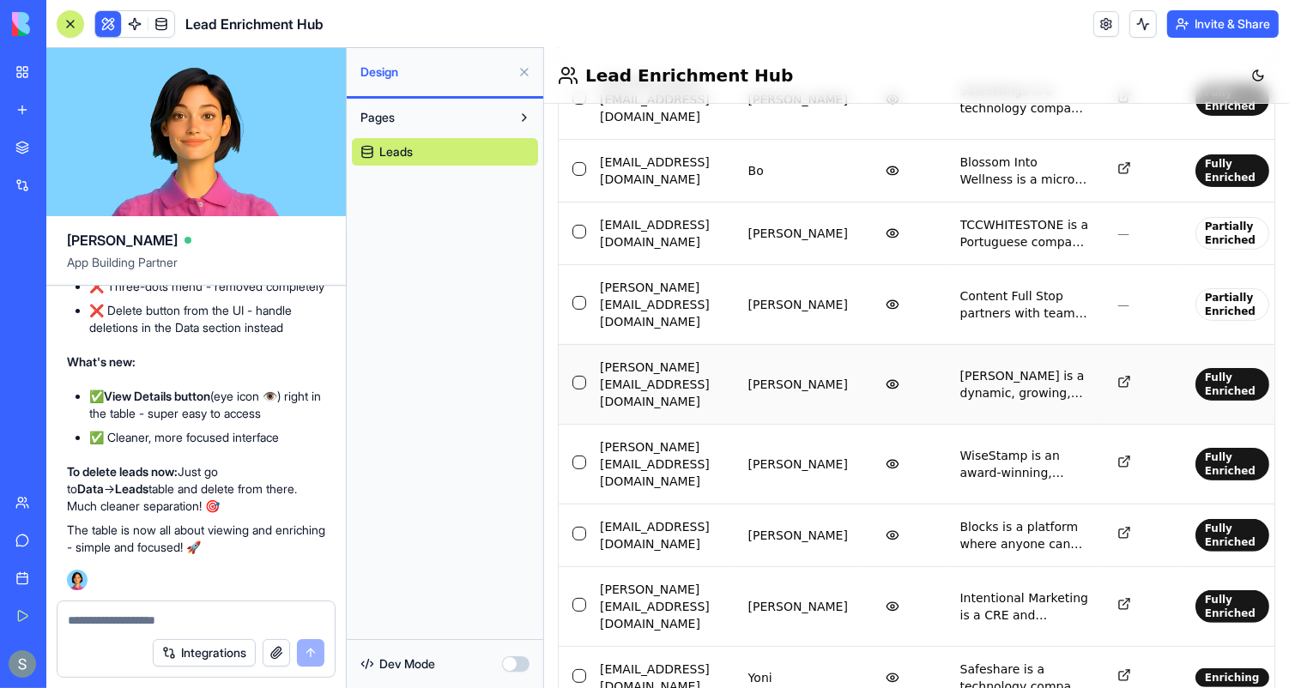
scroll to position [0, 133]
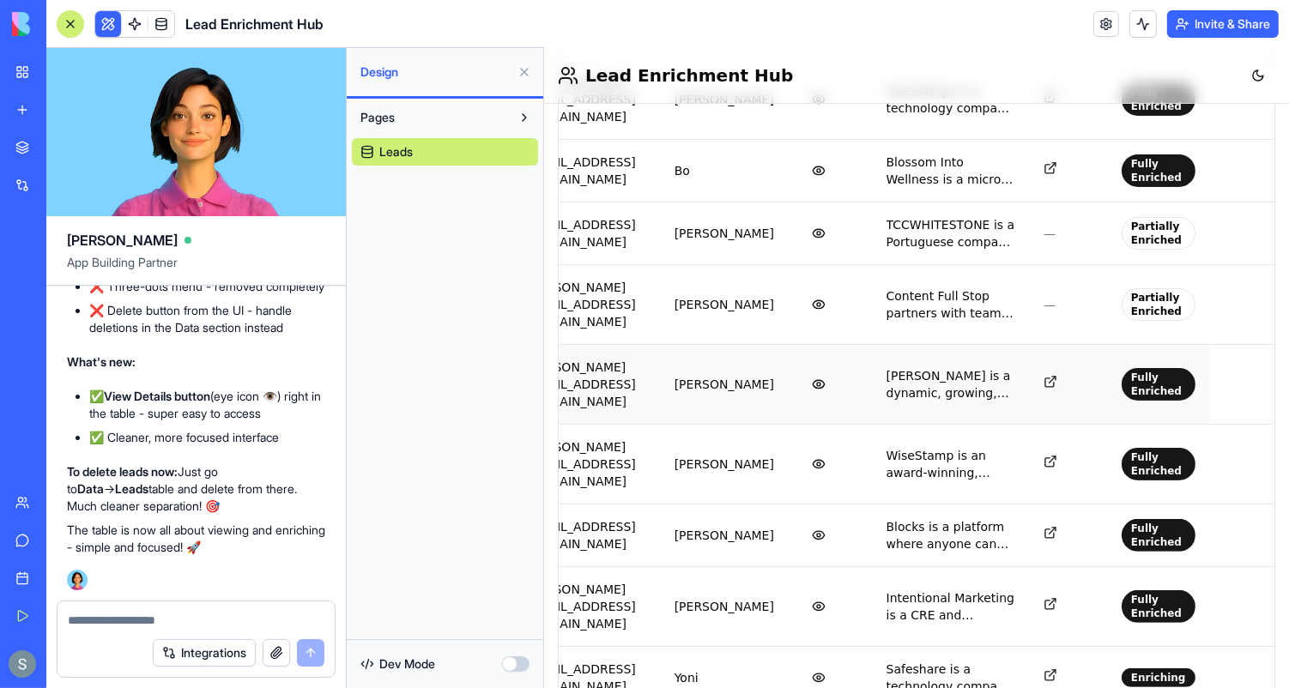
click at [1057, 374] on icon at bounding box center [1050, 381] width 14 height 14
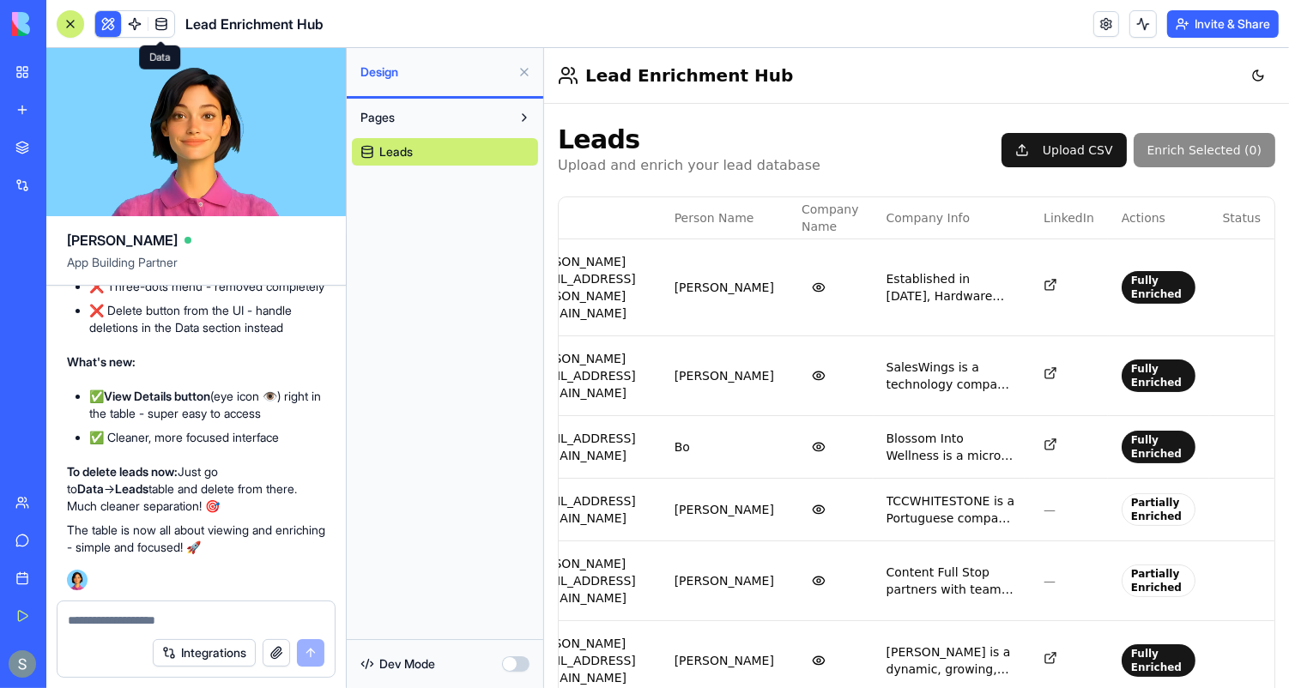
click at [164, 28] on link at bounding box center [162, 24] width 26 height 26
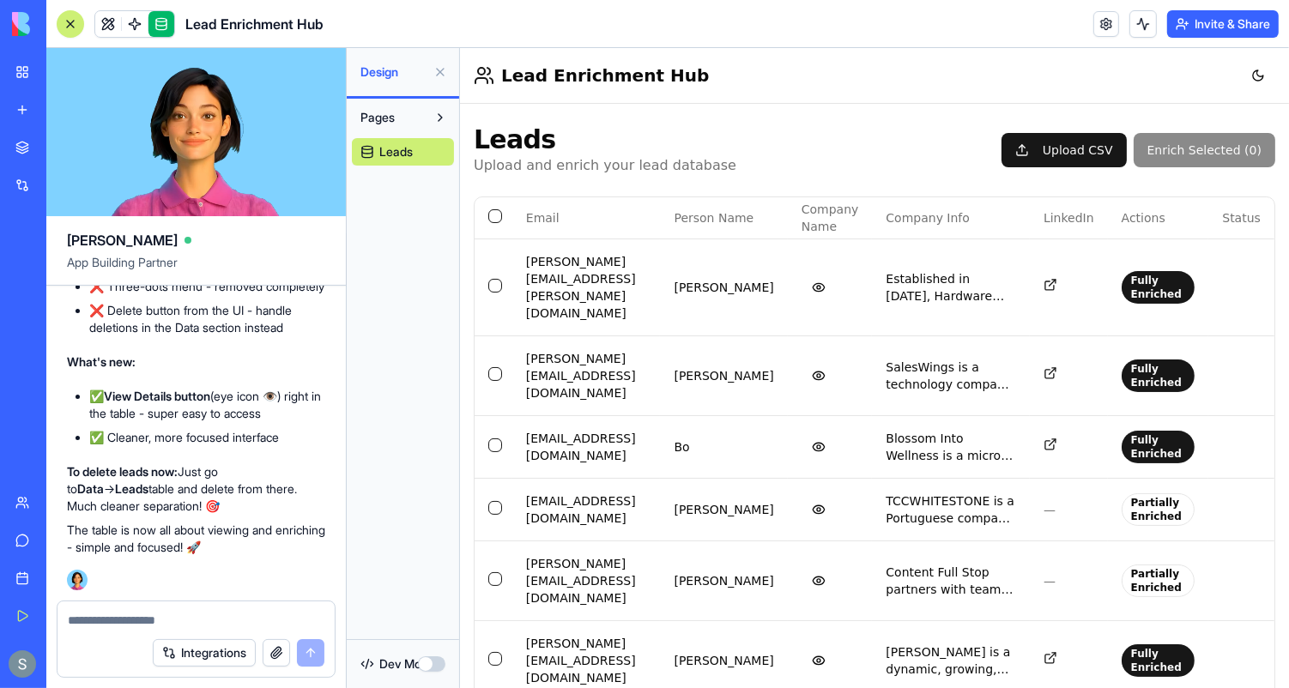
scroll to position [0, 3]
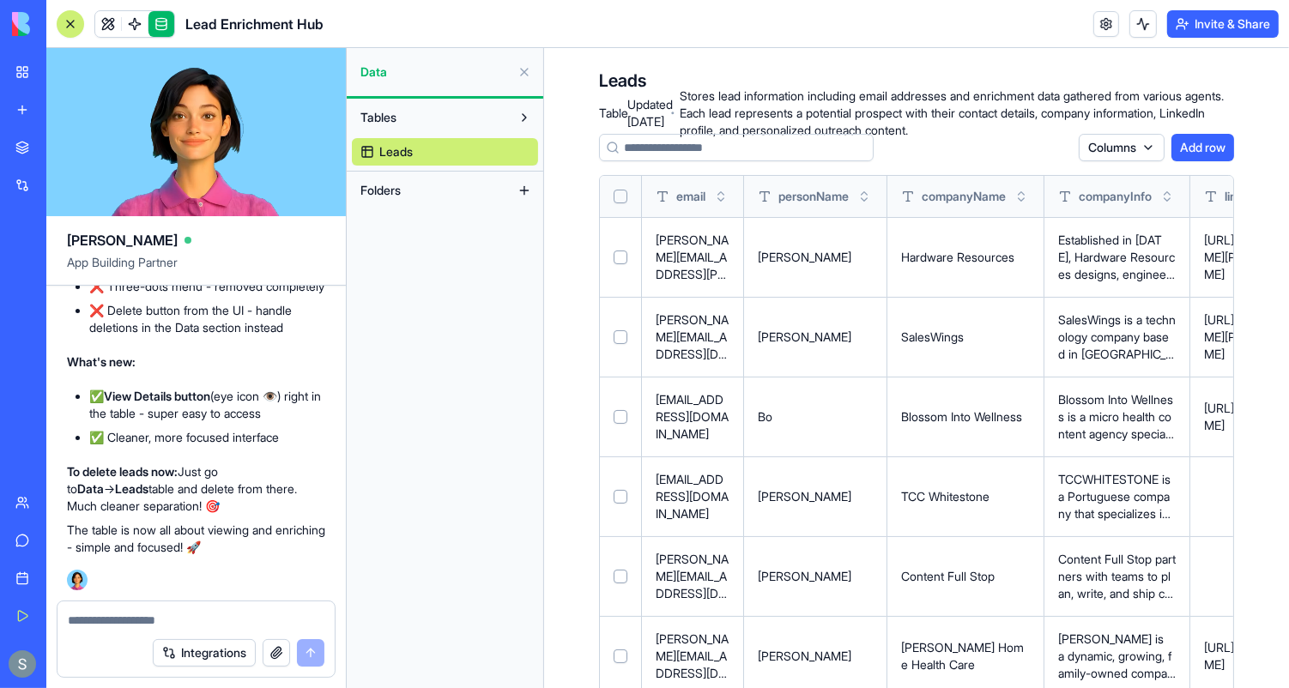
click at [617, 199] on button "Select all" at bounding box center [621, 197] width 14 height 14
click at [980, 148] on button "Delete 320 rows" at bounding box center [1018, 147] width 107 height 27
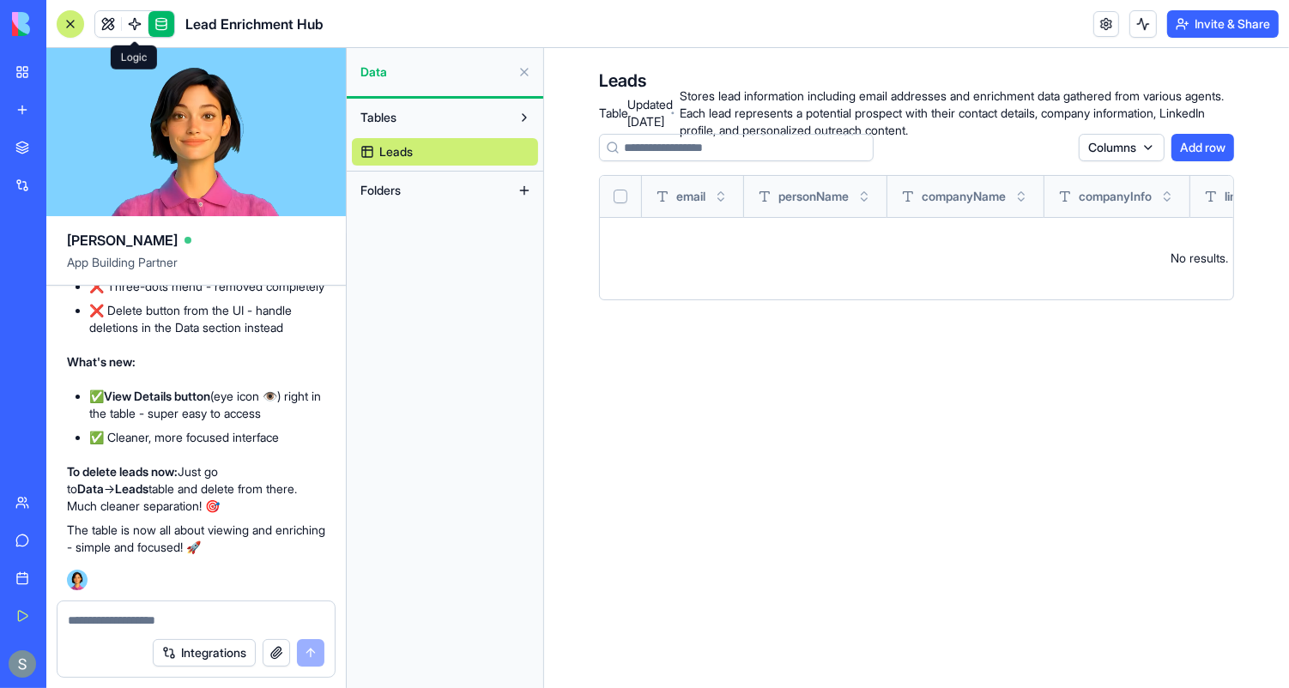
click at [108, 27] on link at bounding box center [108, 24] width 26 height 26
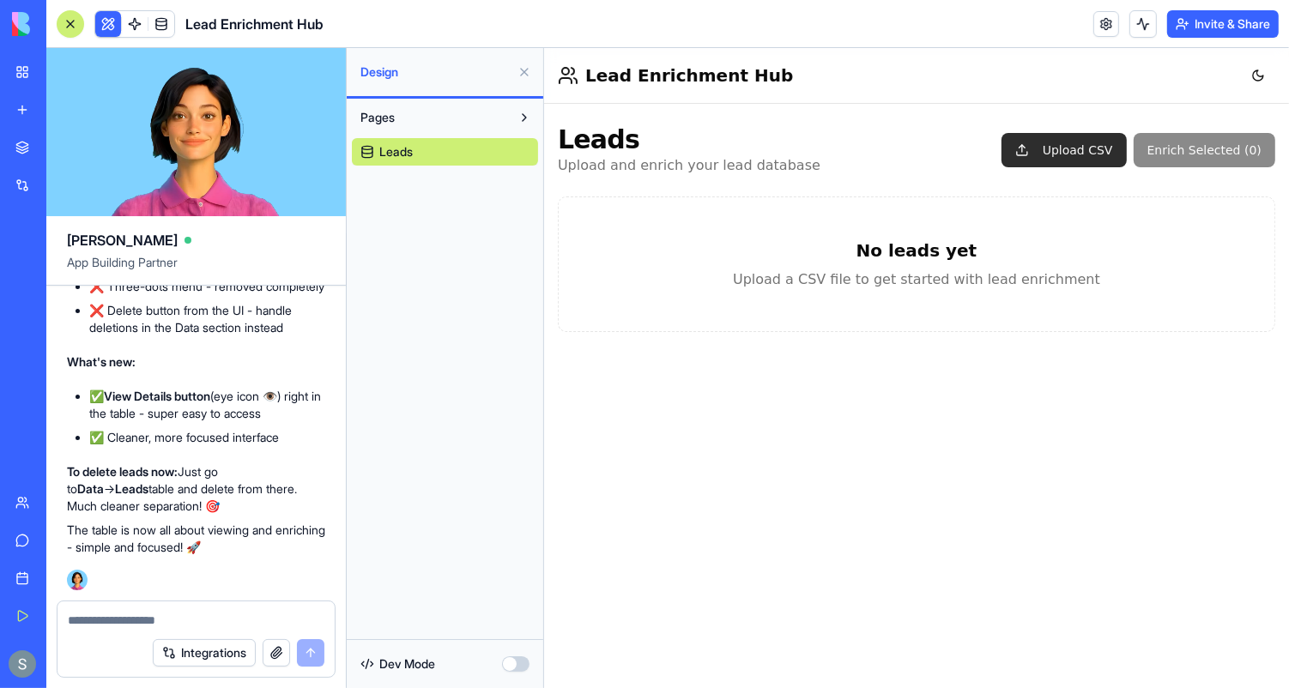
click at [1076, 151] on button "Upload CSV" at bounding box center [1063, 149] width 125 height 34
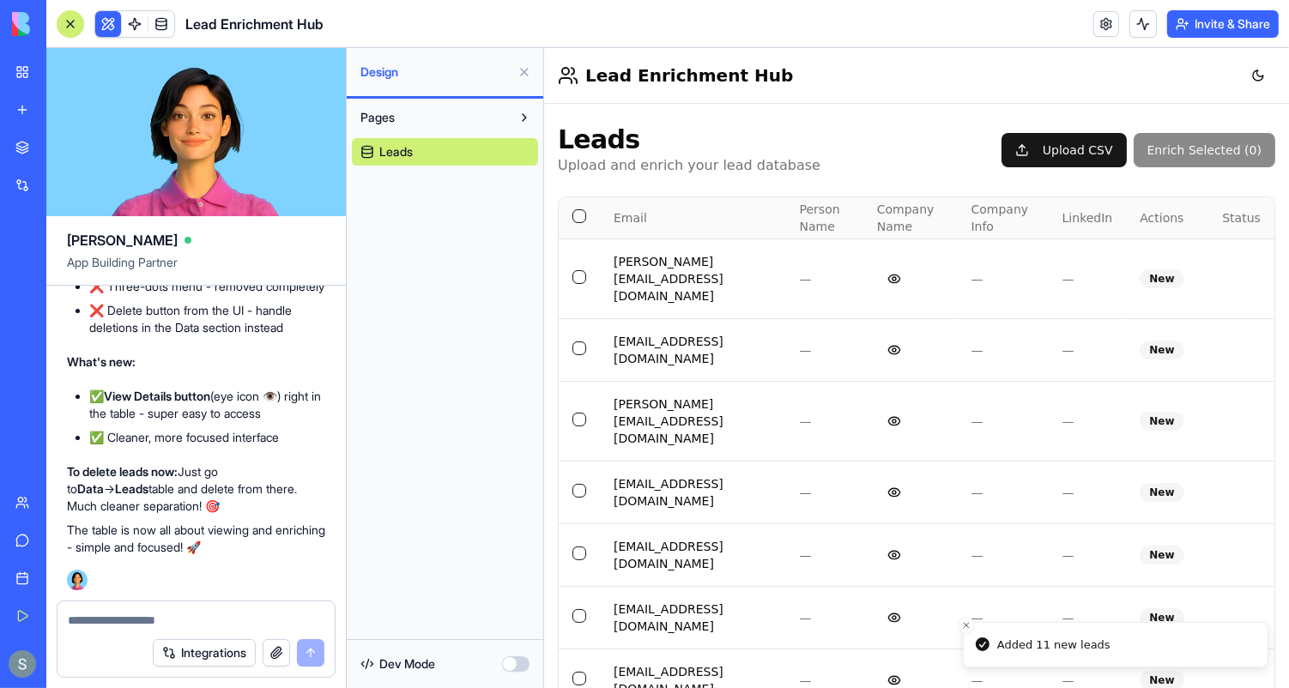
click at [570, 212] on th at bounding box center [578, 217] width 41 height 41
click at [576, 215] on button "Select all" at bounding box center [579, 216] width 14 height 14
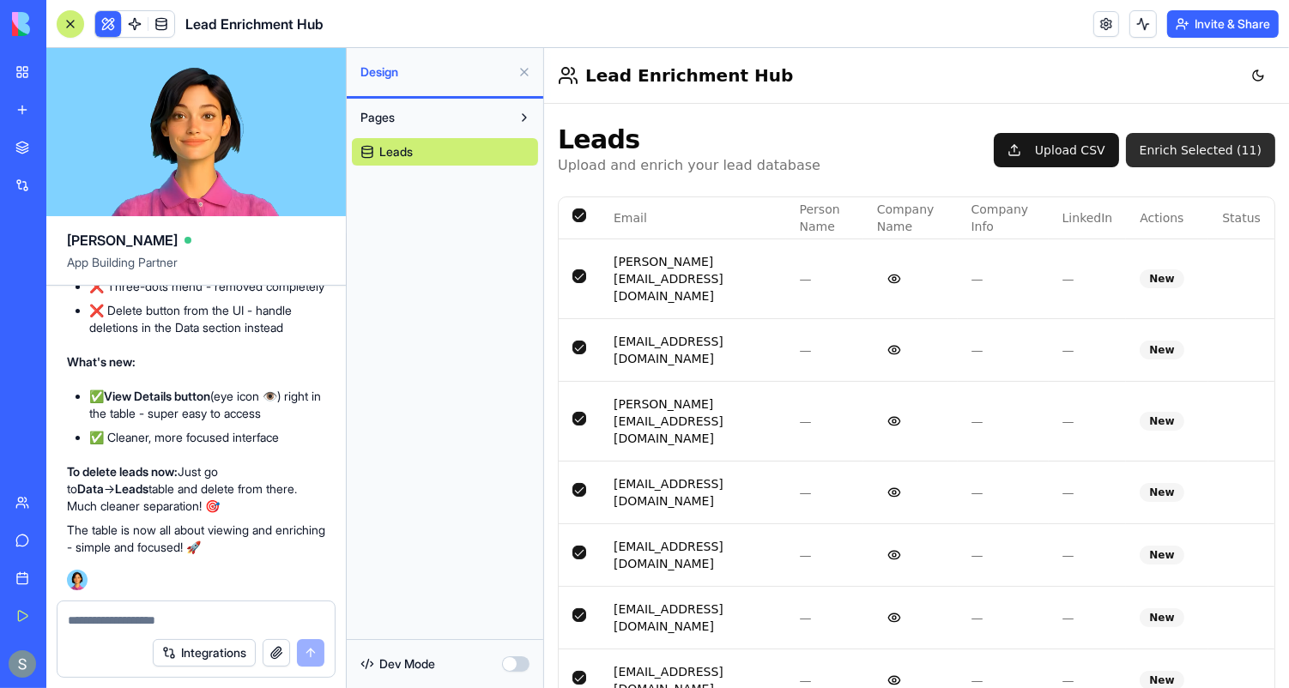
click at [1213, 141] on button "Enrich Selected ( 11 )" at bounding box center [1199, 149] width 149 height 34
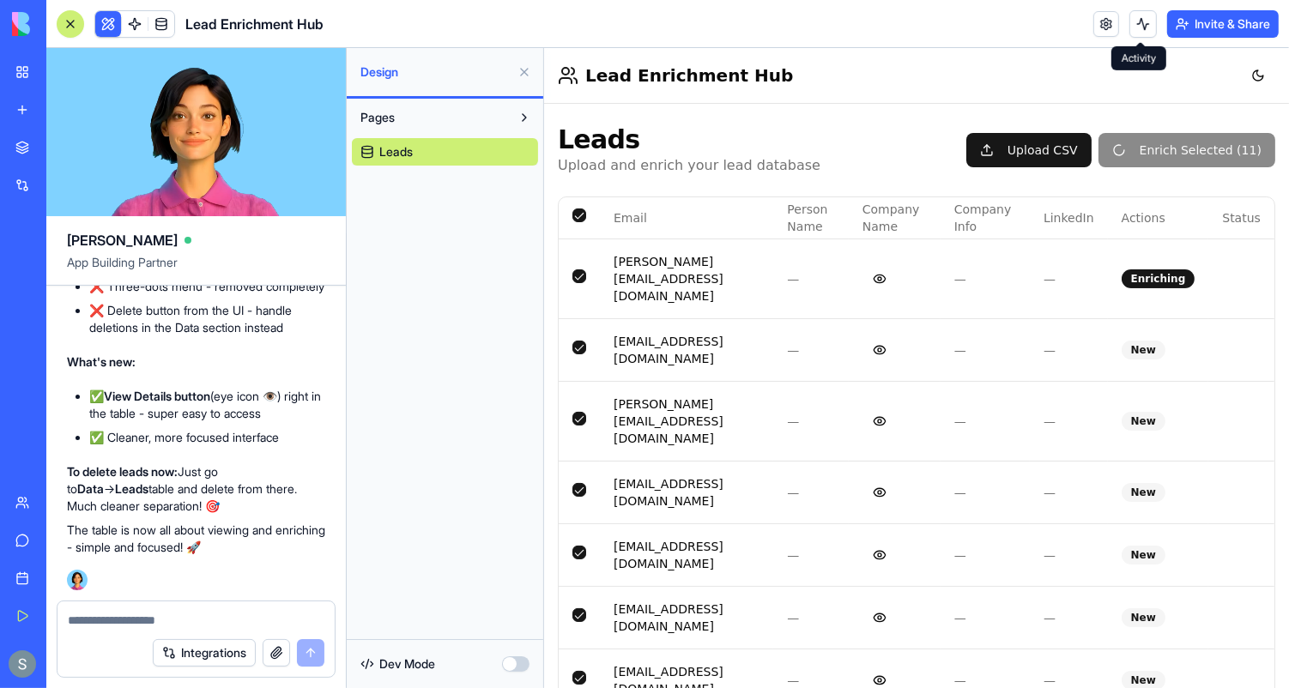
click at [1143, 26] on button at bounding box center [1143, 23] width 27 height 27
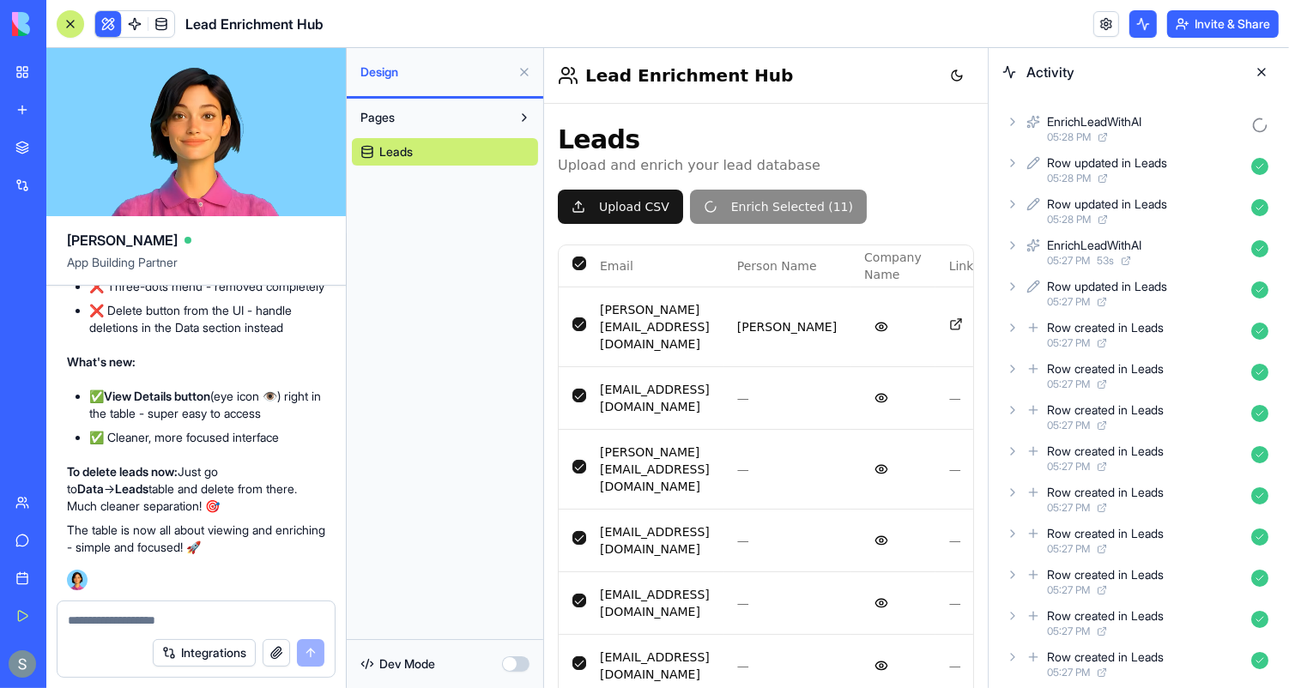
click at [1266, 75] on button at bounding box center [1261, 71] width 27 height 27
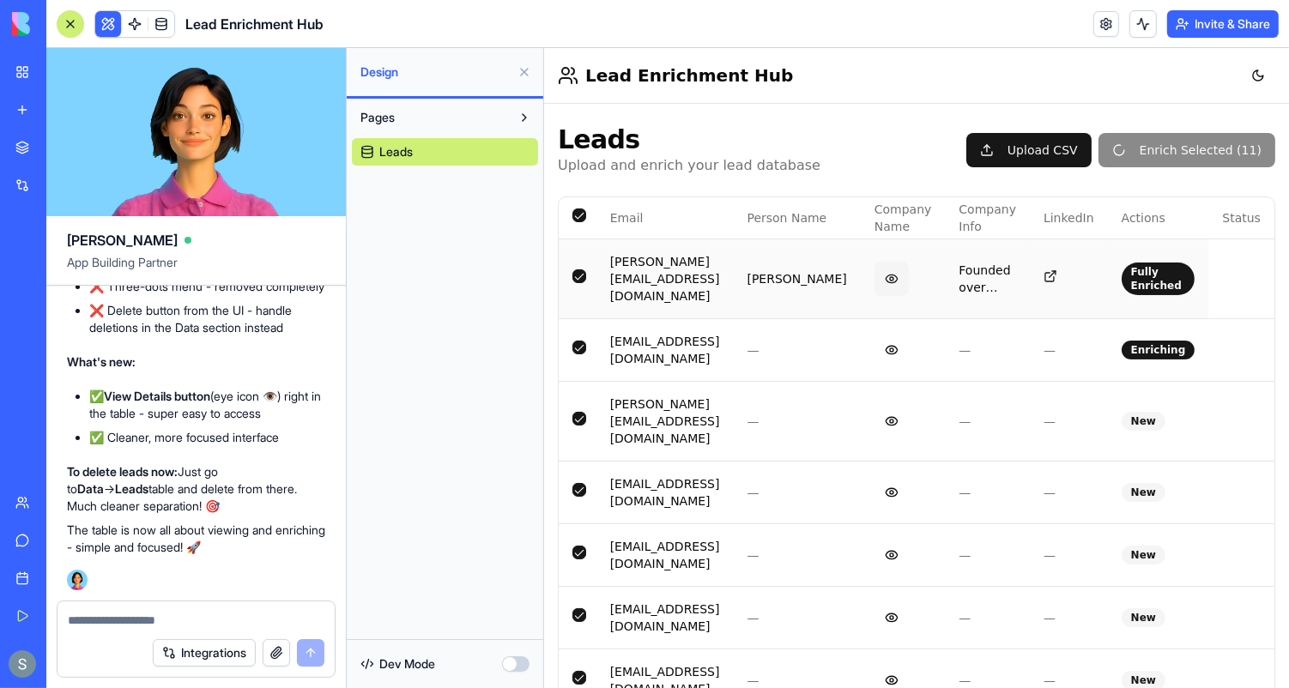
click at [907, 263] on button "View details" at bounding box center [891, 278] width 34 height 34
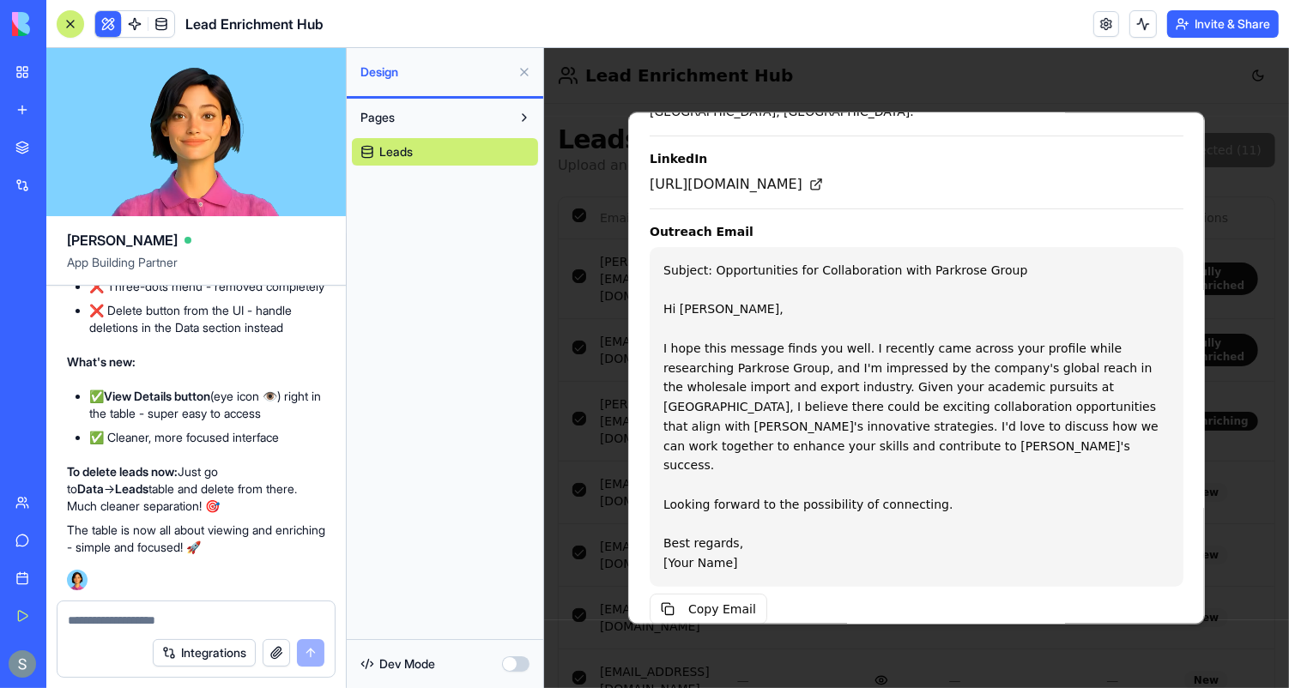
scroll to position [534, 0]
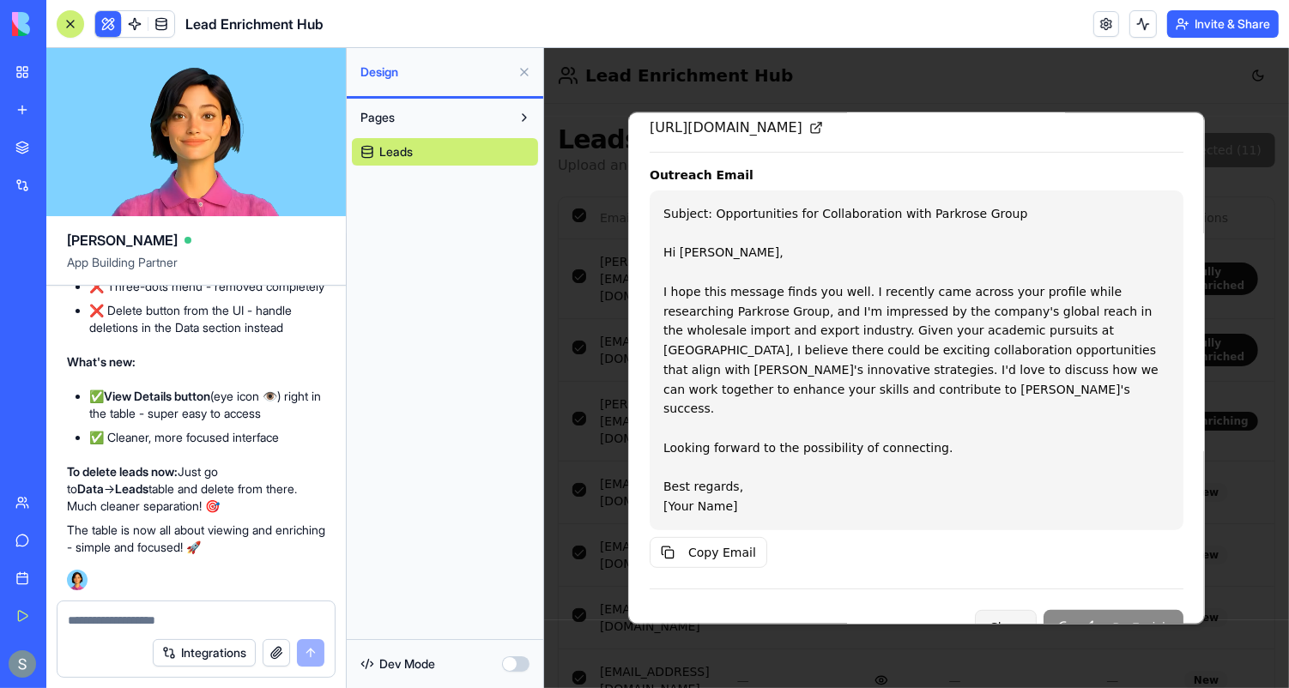
click at [1016, 609] on button "Close" at bounding box center [1005, 626] width 62 height 34
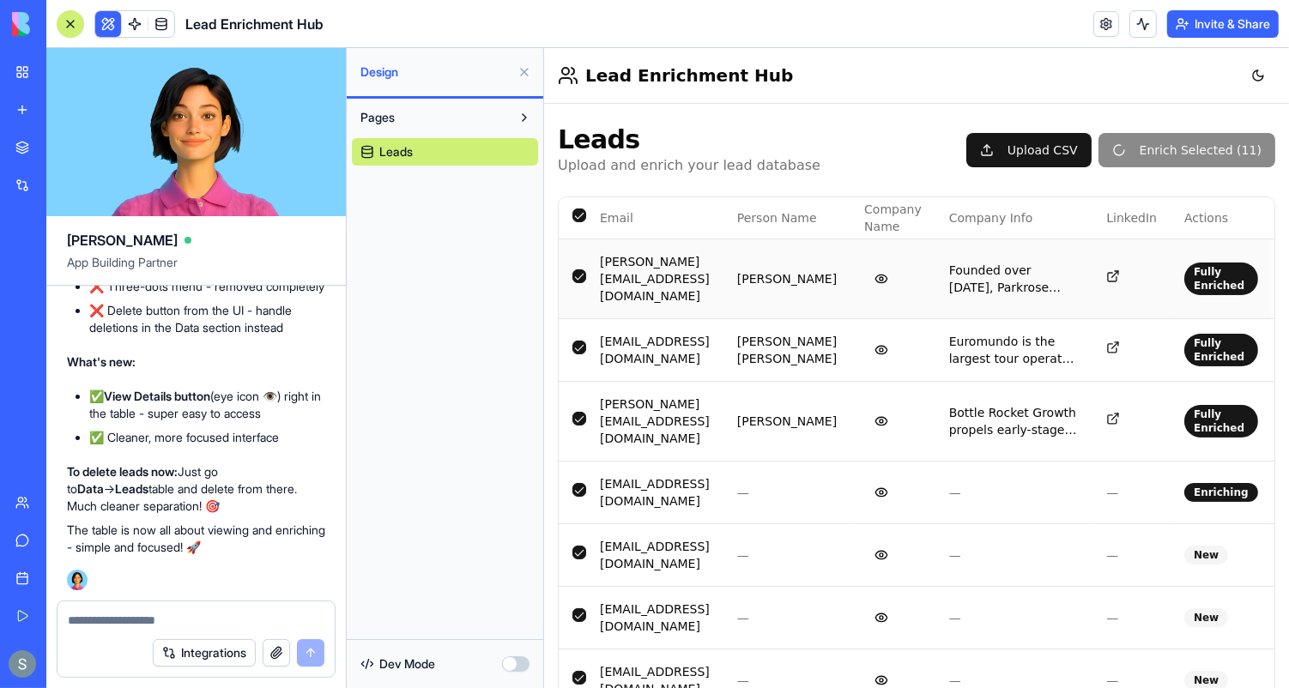
click at [1106, 269] on icon at bounding box center [1113, 276] width 14 height 14
click at [898, 268] on button "View details" at bounding box center [881, 278] width 34 height 34
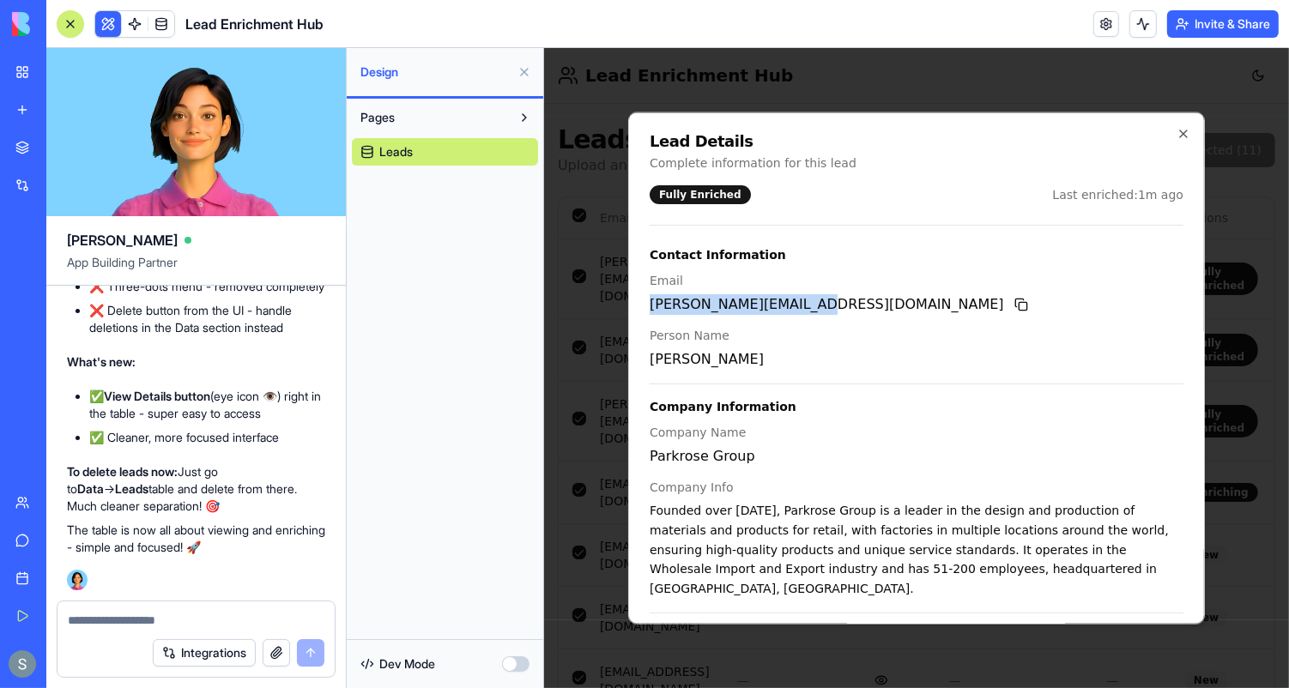
drag, startPoint x: 810, startPoint y: 300, endPoint x: 640, endPoint y: 301, distance: 170.8
click at [640, 301] on div "Lead Details Complete information for this lead Fully Enriched Last enriched: 1…" at bounding box center [916, 368] width 577 height 512
copy p "[PERSON_NAME][EMAIL_ADDRESS][DOMAIN_NAME]"
click at [1010, 299] on button at bounding box center [1020, 304] width 21 height 21
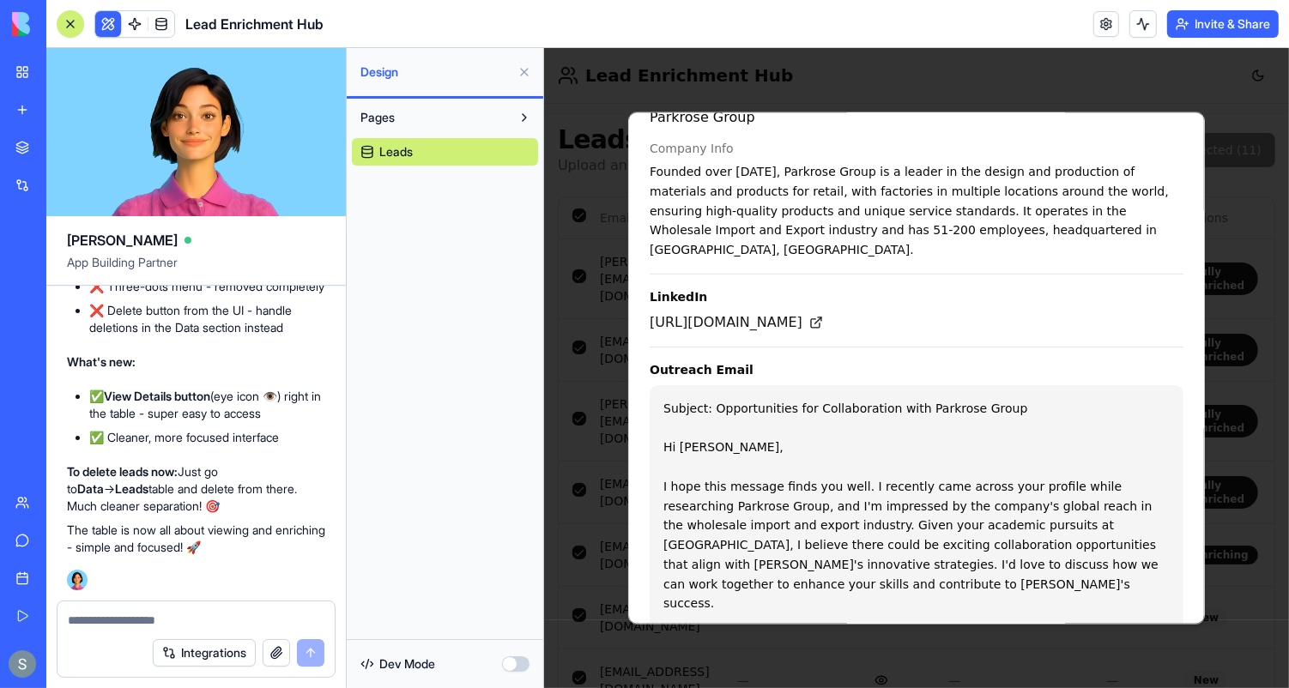
scroll to position [345, 0]
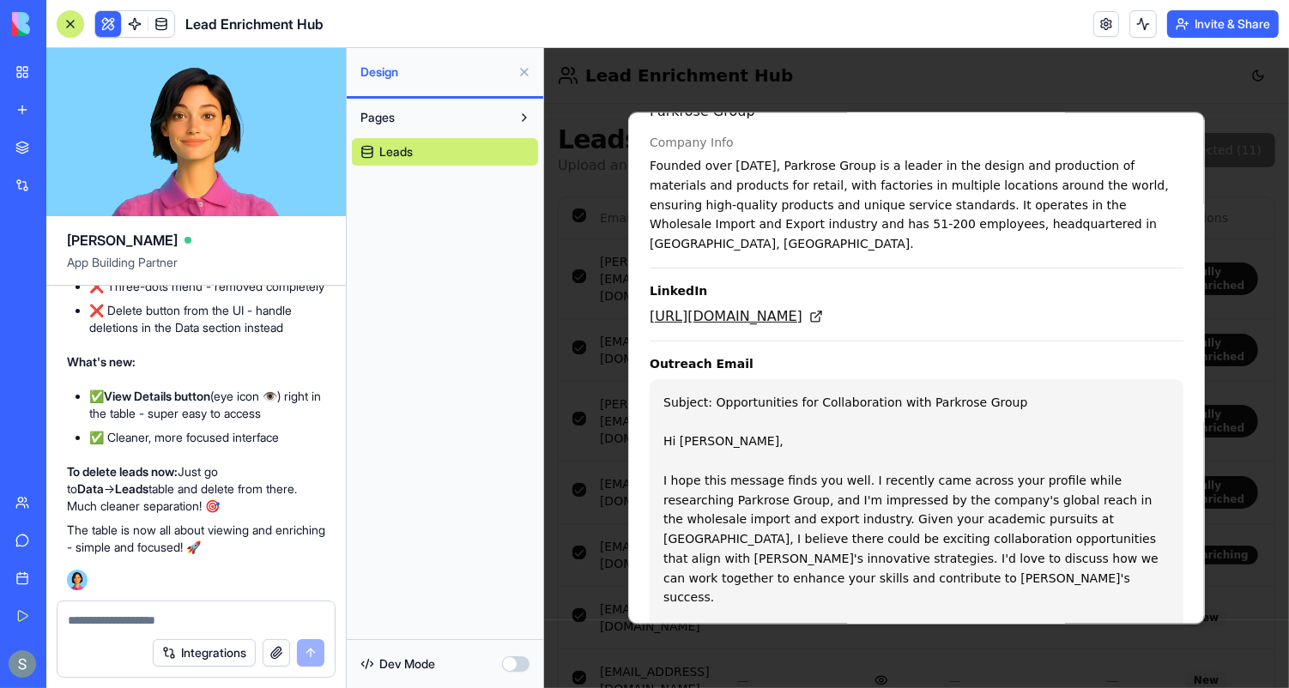
click at [822, 308] on icon at bounding box center [816, 315] width 14 height 14
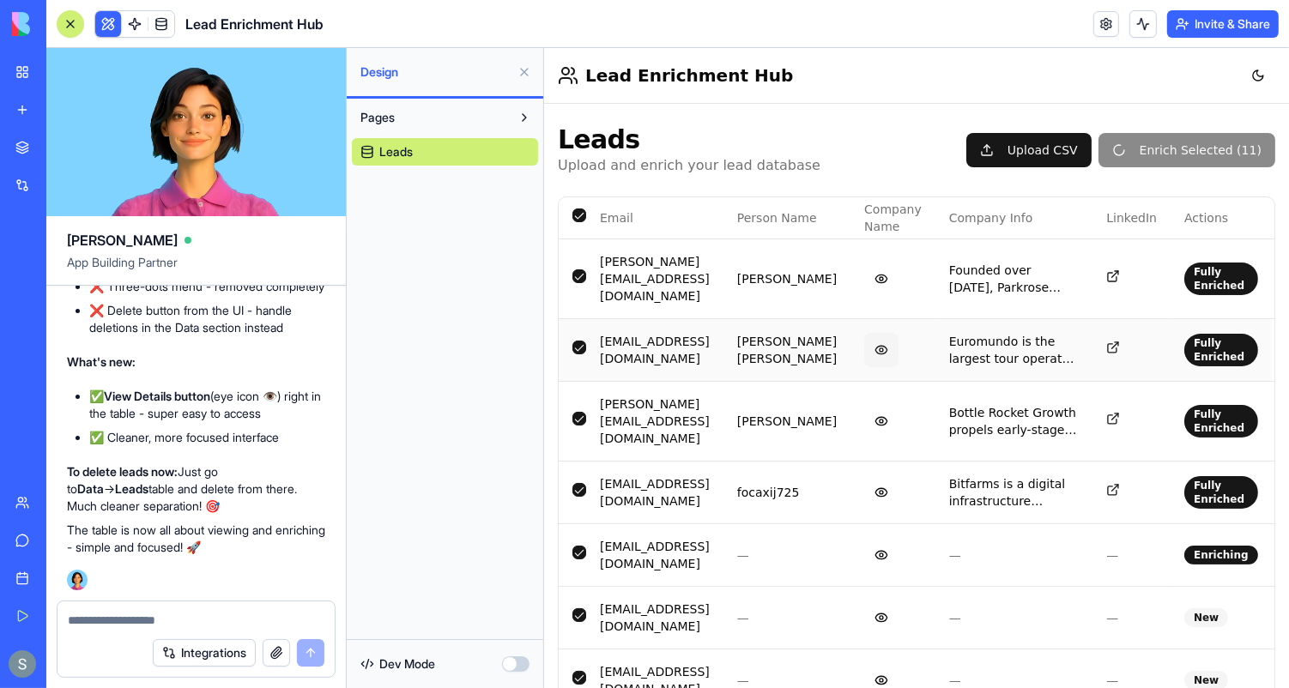
click at [892, 337] on button "View details" at bounding box center [881, 349] width 34 height 34
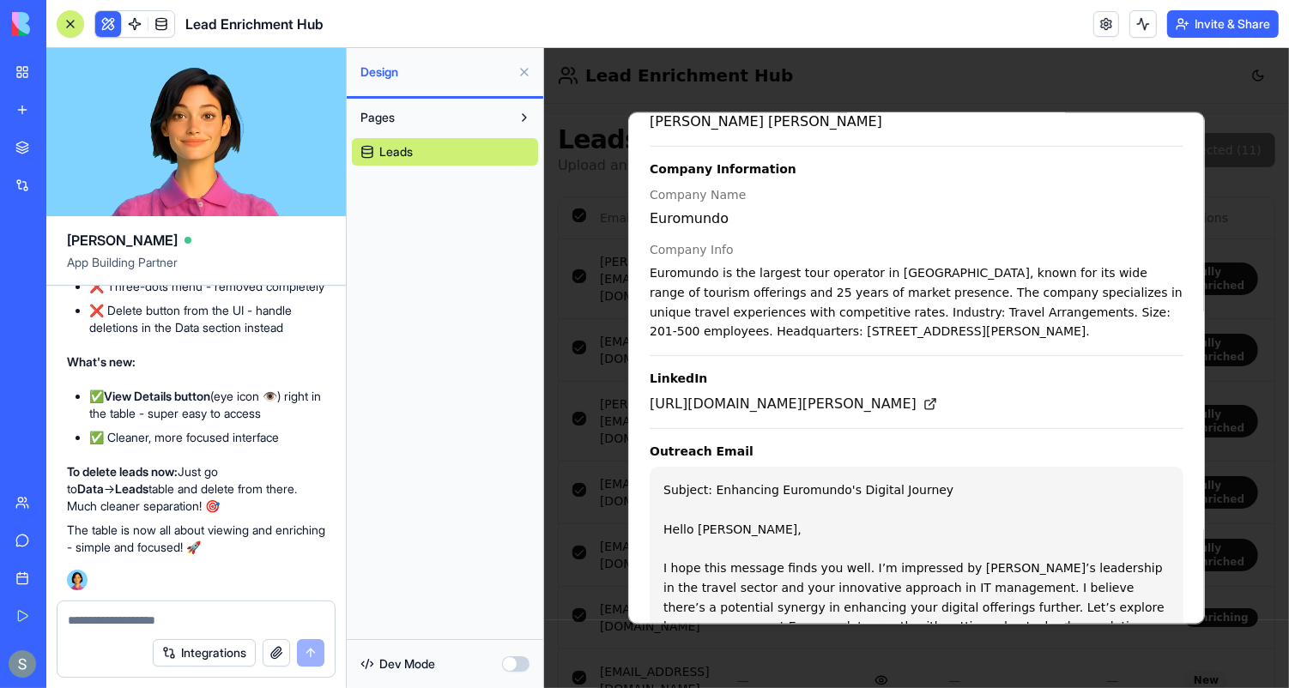
scroll to position [302, 0]
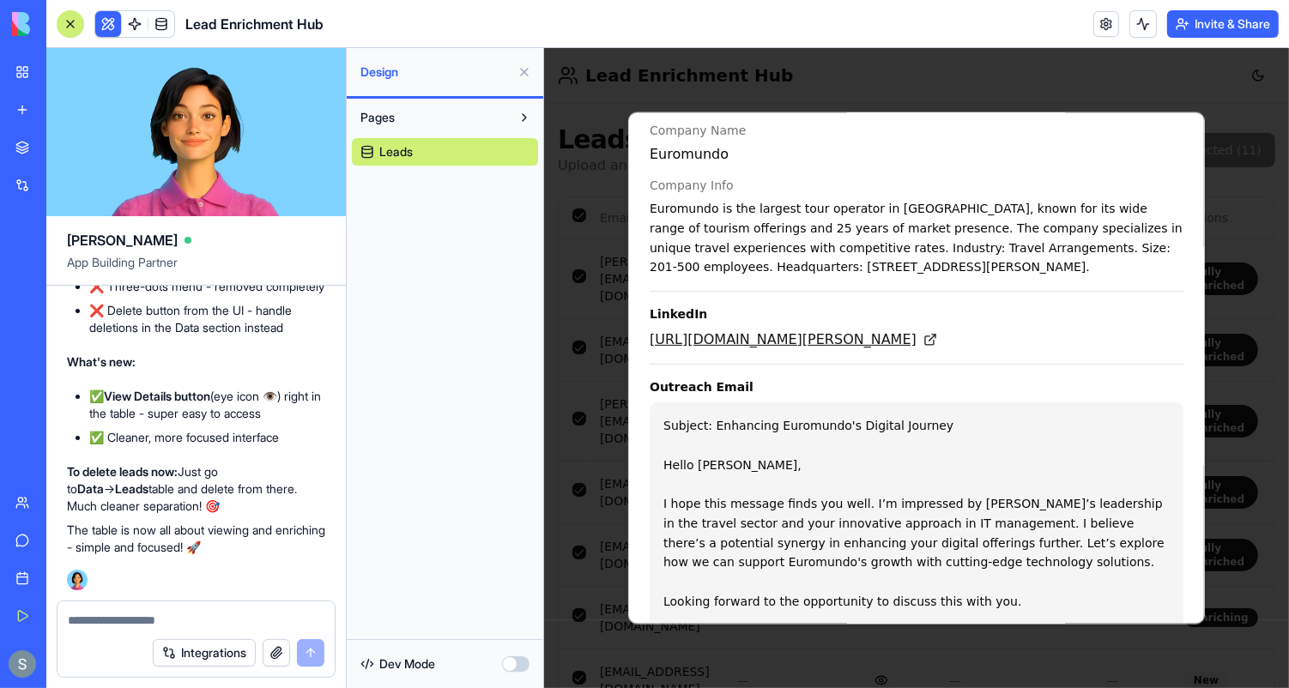
click at [937, 332] on icon at bounding box center [930, 339] width 14 height 14
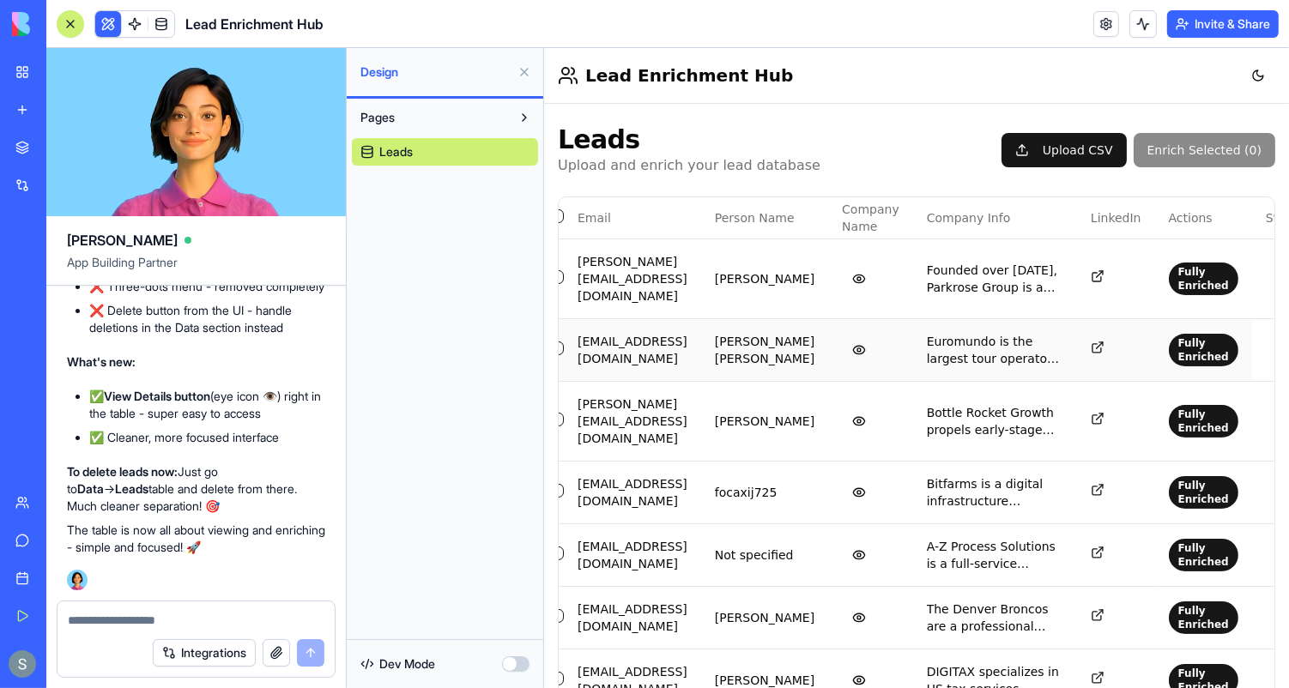
scroll to position [271, 0]
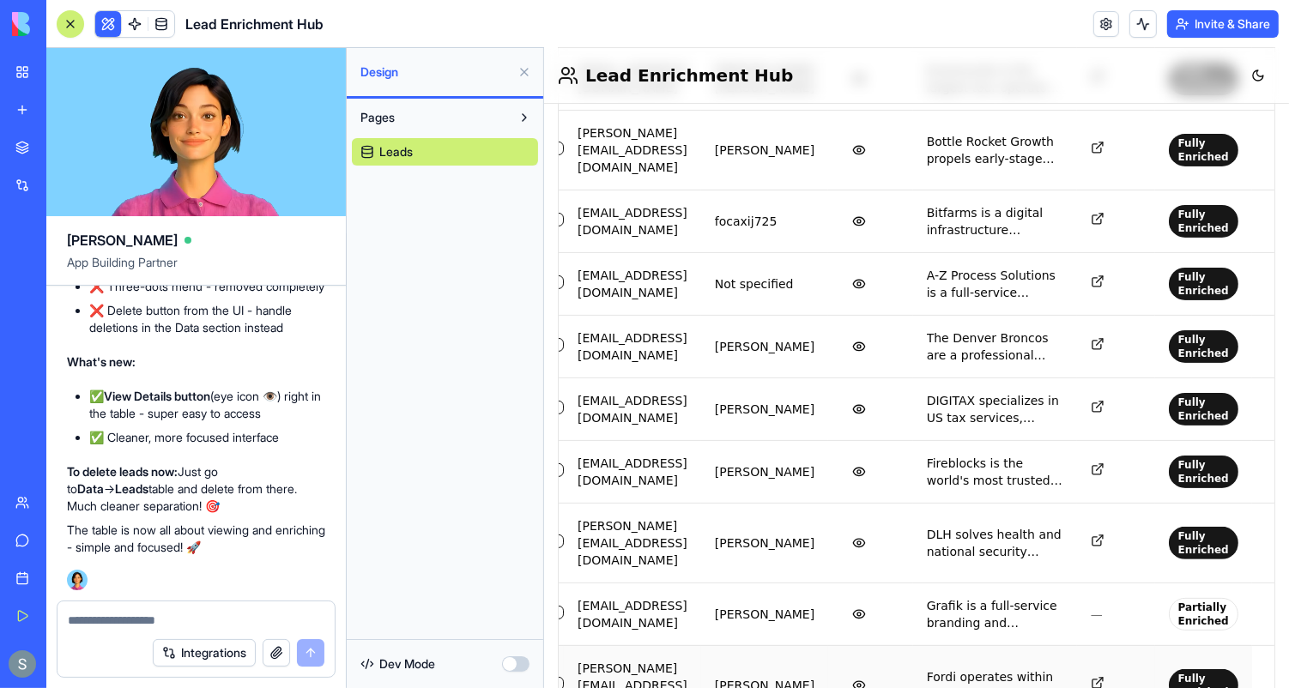
click at [1090, 676] on icon at bounding box center [1097, 683] width 14 height 14
drag, startPoint x: 660, startPoint y: 640, endPoint x: 573, endPoint y: 636, distance: 87.7
click at [573, 645] on td "[PERSON_NAME][EMAIL_ADDRESS][DOMAIN_NAME]" at bounding box center [631, 685] width 137 height 80
copy td "[PERSON_NAME][EMAIL_ADDRESS][DOMAIN_NAME]"
click at [876, 668] on button "View details" at bounding box center [858, 685] width 34 height 34
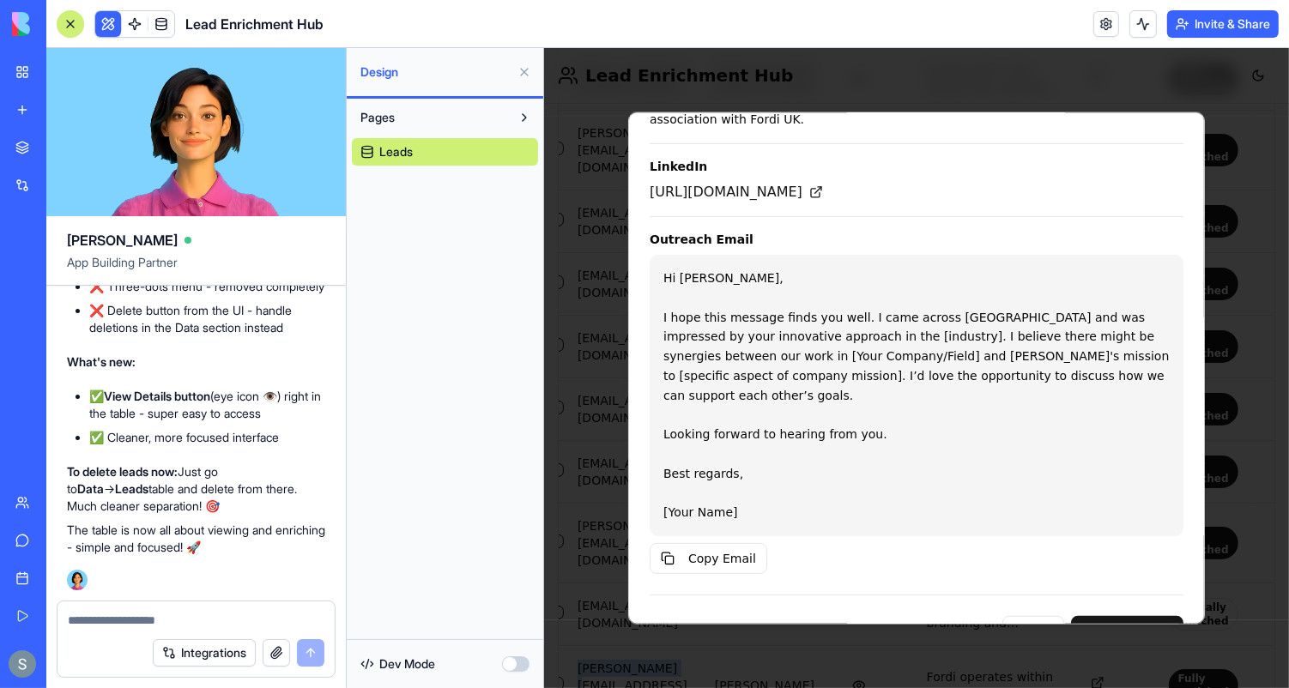
scroll to position [452, 0]
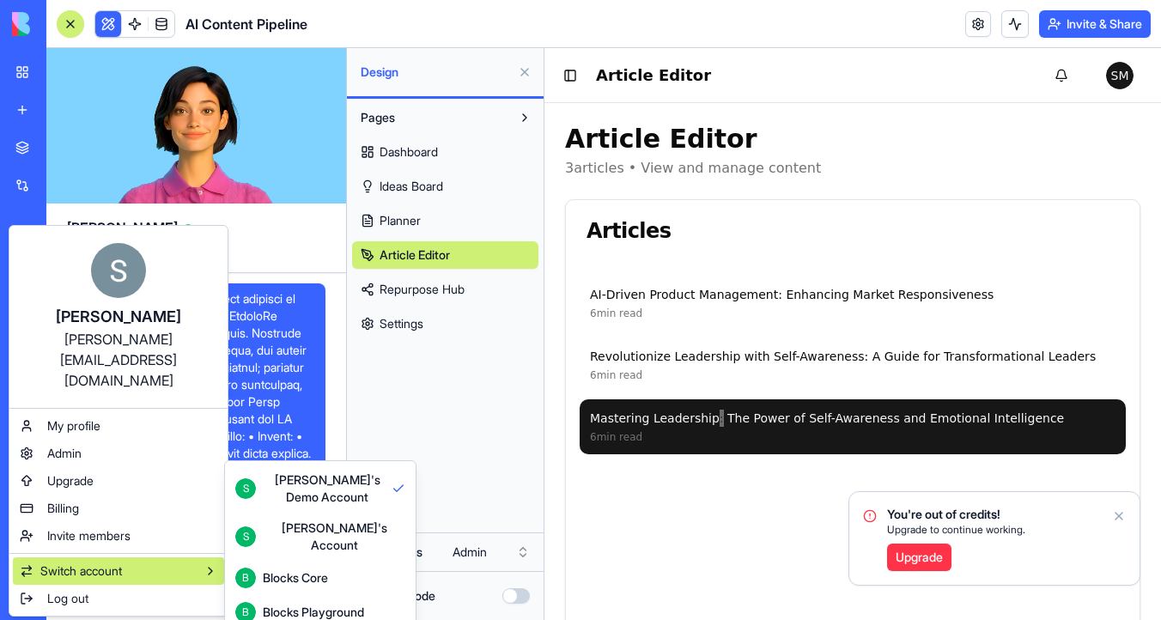
scroll to position [23897, 0]
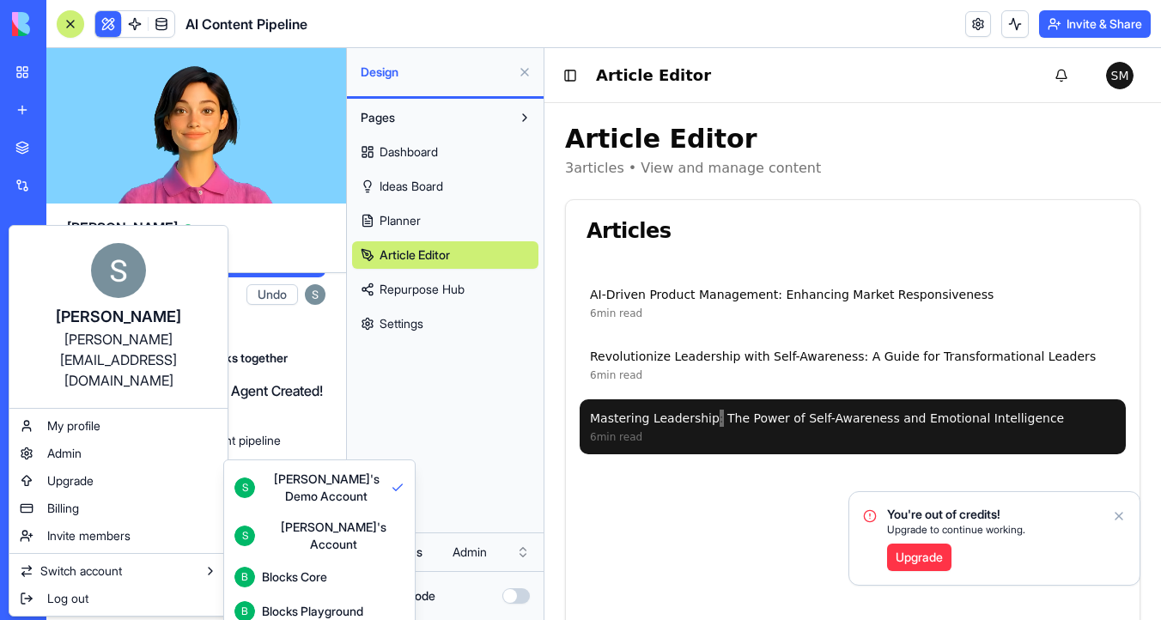
click at [470, 403] on html "My Workspace New app Marketplace Integrations Recent Lead Enrichment Hub AI Con…" at bounding box center [580, 310] width 1161 height 620
